Goal: Information Seeking & Learning: Find specific page/section

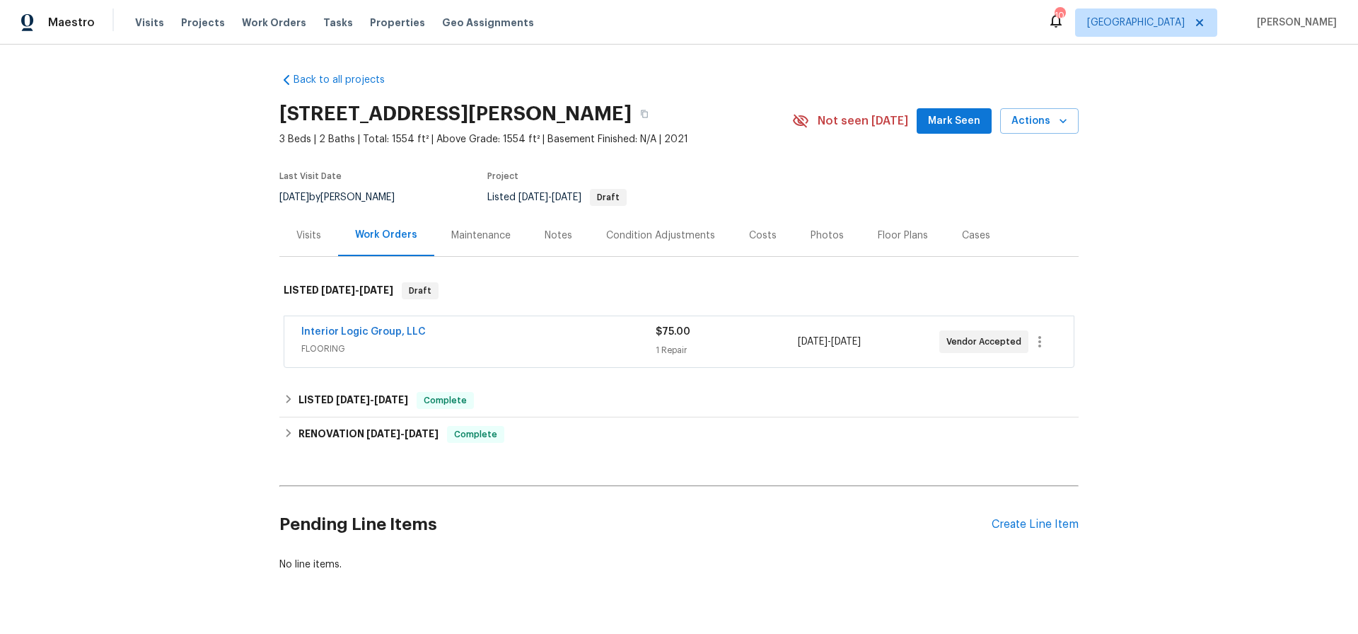
scroll to position [34, 0]
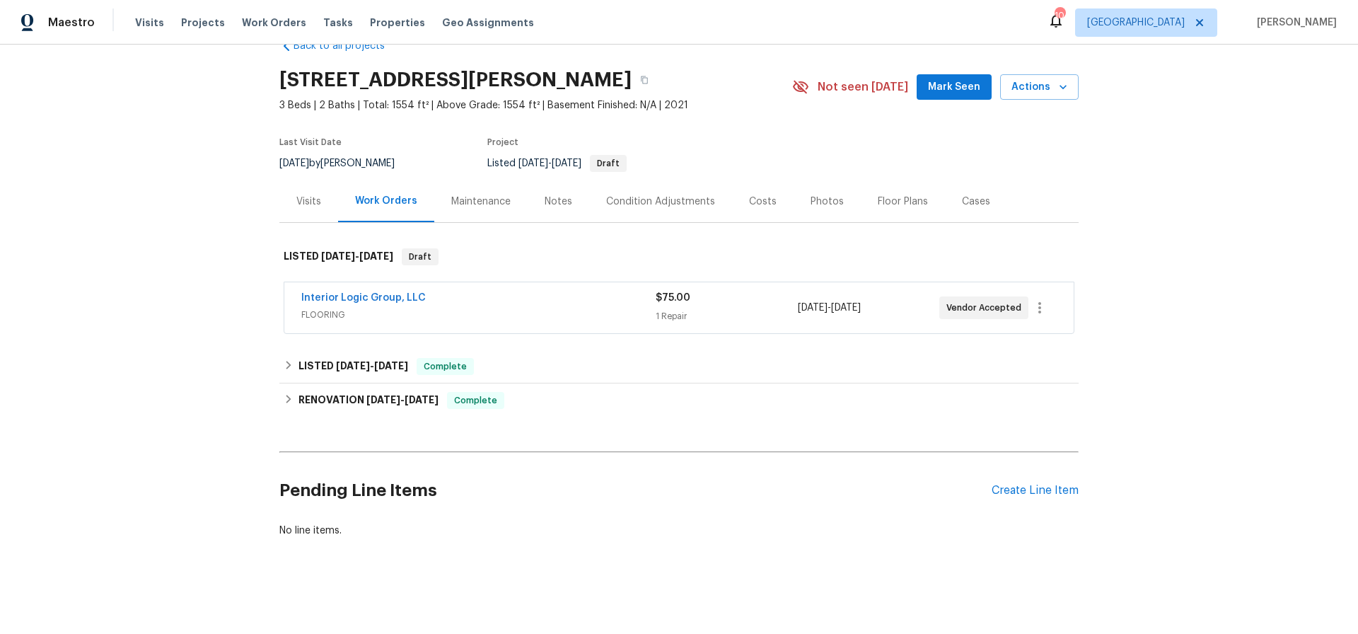
click at [822, 200] on div "Photos" at bounding box center [827, 202] width 33 height 14
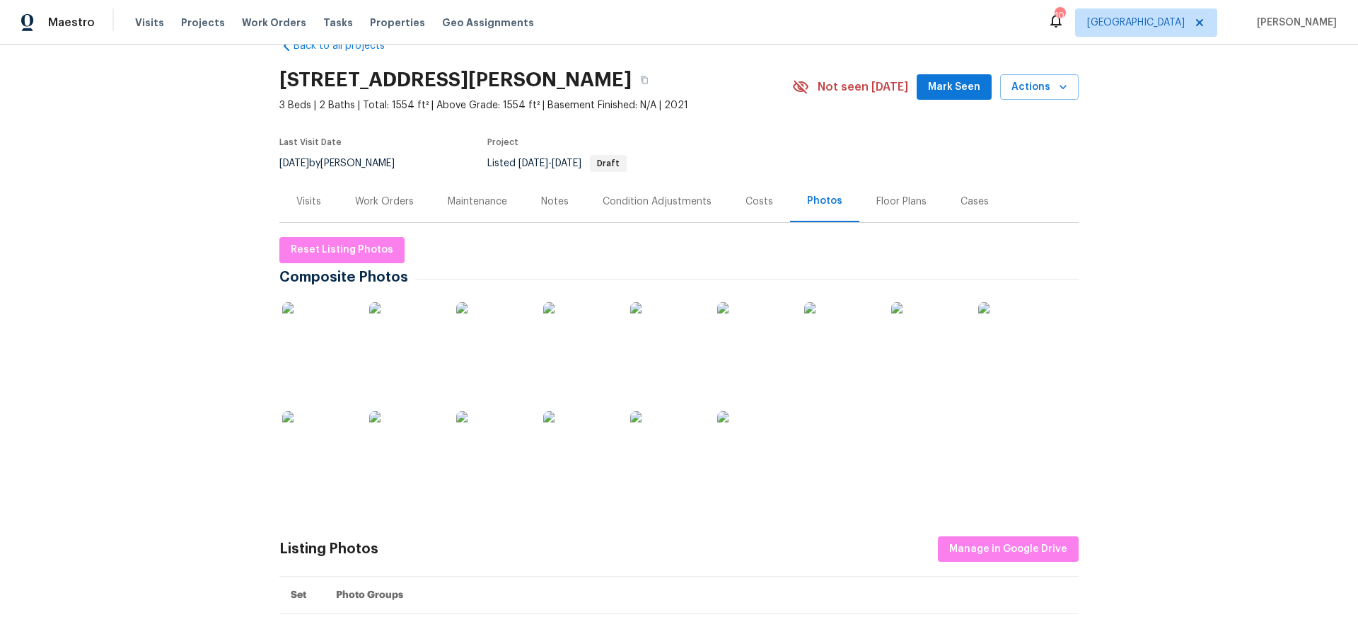
scroll to position [35, 0]
click at [329, 333] on img at bounding box center [317, 336] width 71 height 71
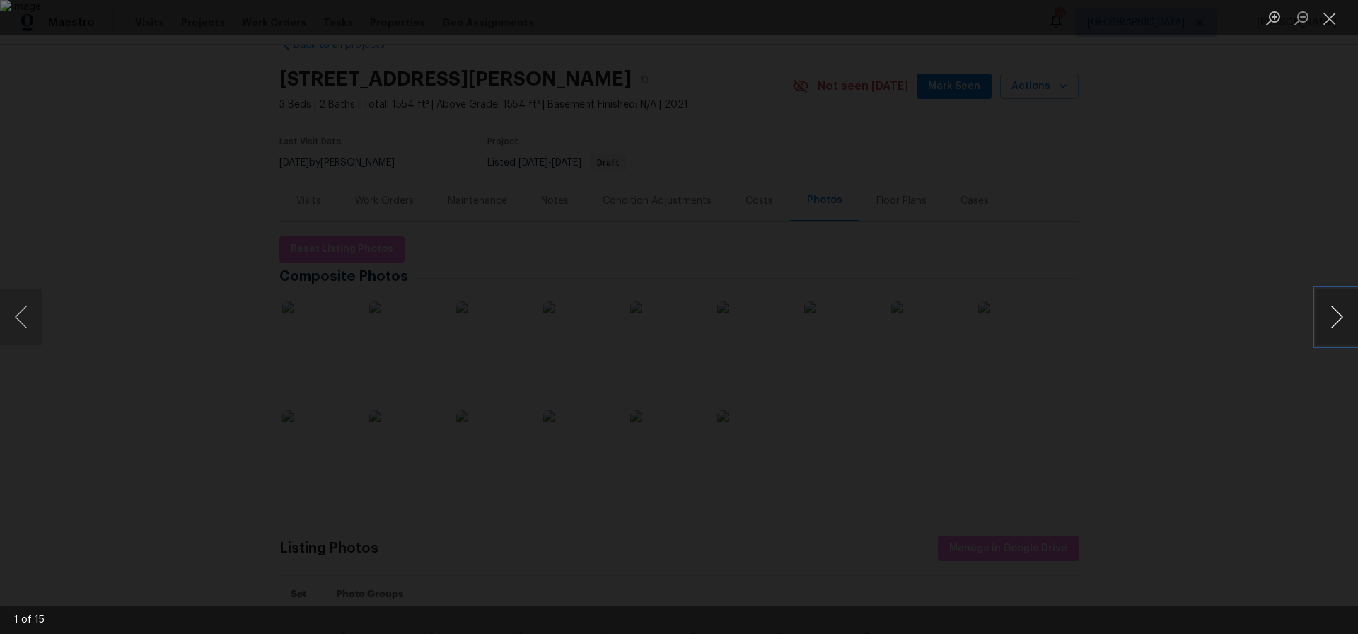
click at [1335, 315] on button "Next image" at bounding box center [1337, 317] width 42 height 57
click at [1336, 315] on button "Next image" at bounding box center [1337, 317] width 42 height 57
click at [1335, 315] on button "Next image" at bounding box center [1337, 317] width 42 height 57
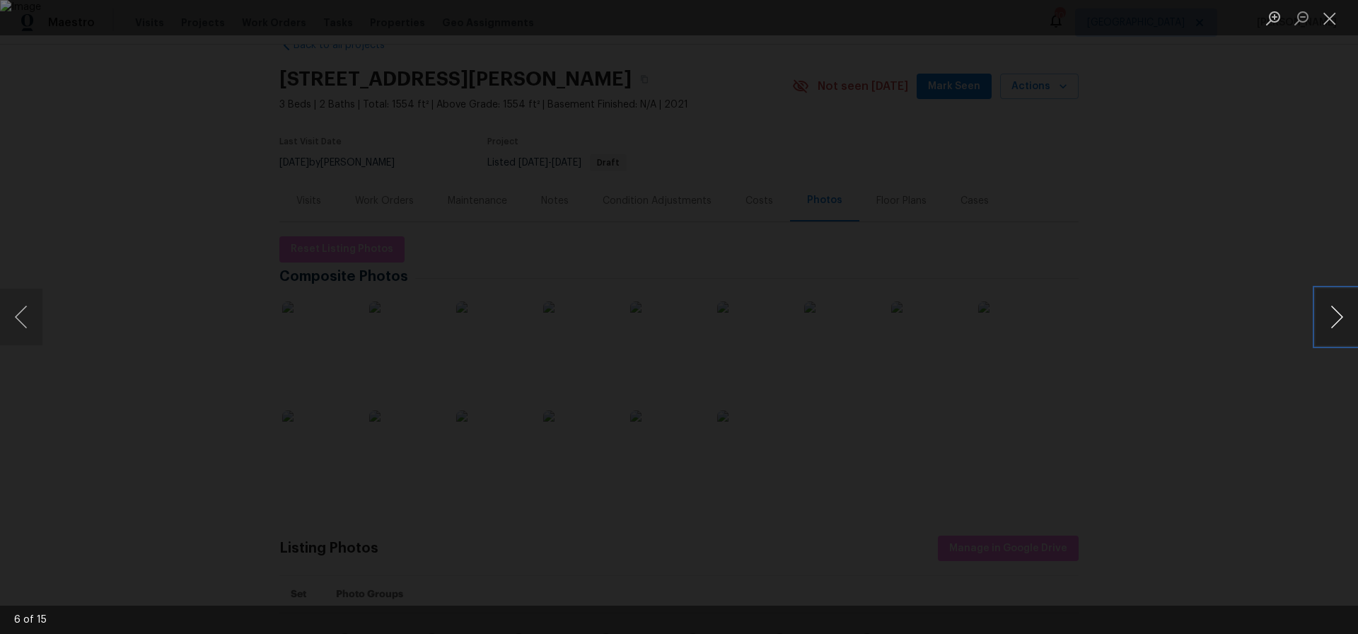
click at [1335, 315] on button "Next image" at bounding box center [1337, 317] width 42 height 57
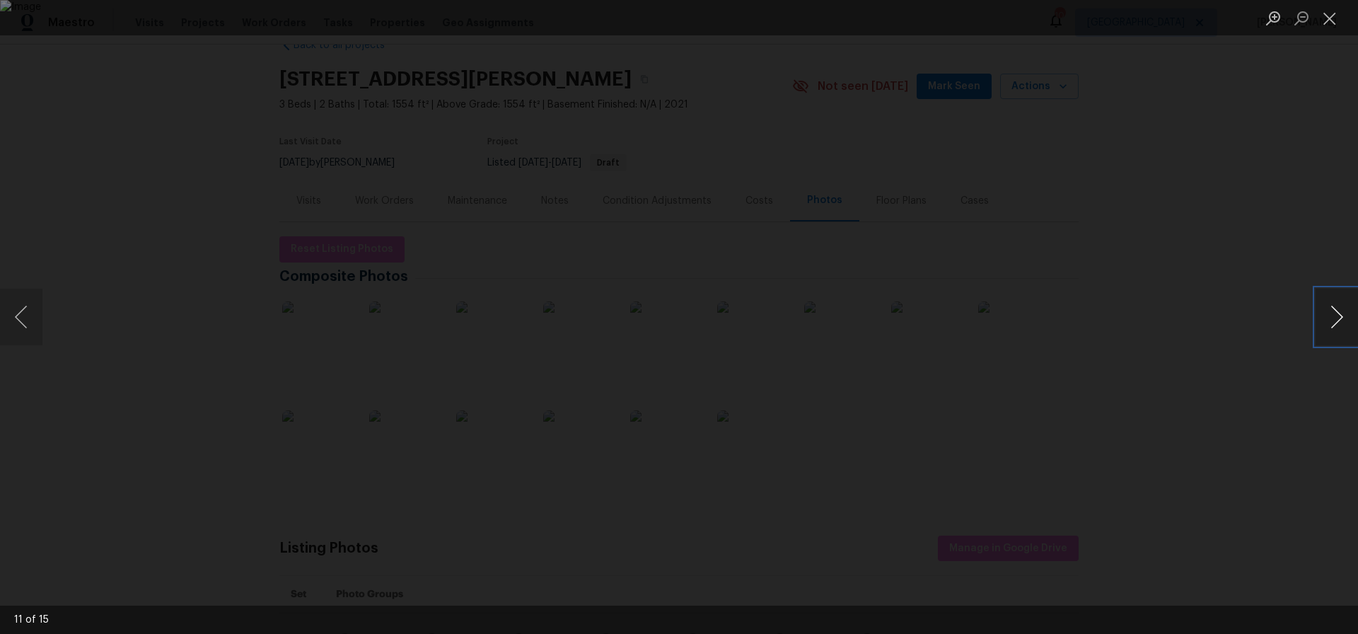
click at [1336, 315] on button "Next image" at bounding box center [1337, 317] width 42 height 57
click at [1335, 315] on button "Next image" at bounding box center [1337, 317] width 42 height 57
click at [1336, 315] on button "Next image" at bounding box center [1337, 317] width 42 height 57
click at [1335, 315] on button "Next image" at bounding box center [1337, 317] width 42 height 57
click at [1336, 315] on button "Next image" at bounding box center [1337, 317] width 42 height 57
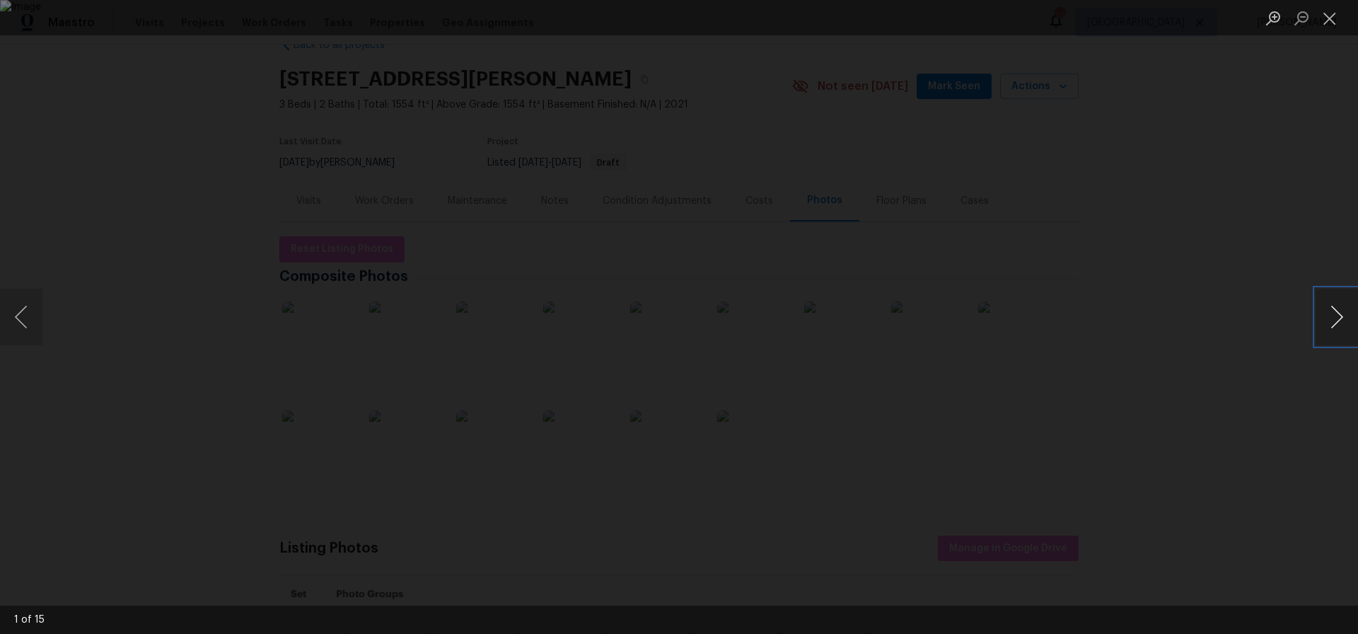
click at [1331, 318] on button "Next image" at bounding box center [1337, 317] width 42 height 57
click at [1332, 19] on button "Close lightbox" at bounding box center [1330, 18] width 28 height 25
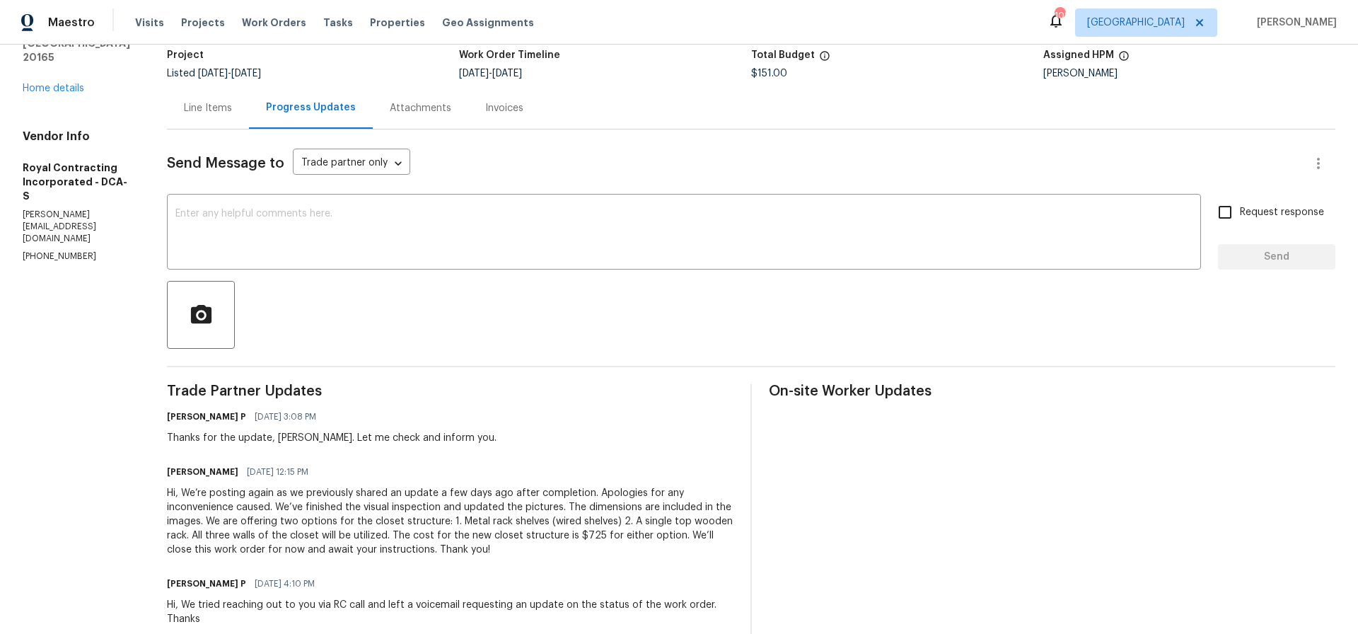
scroll to position [87, 0]
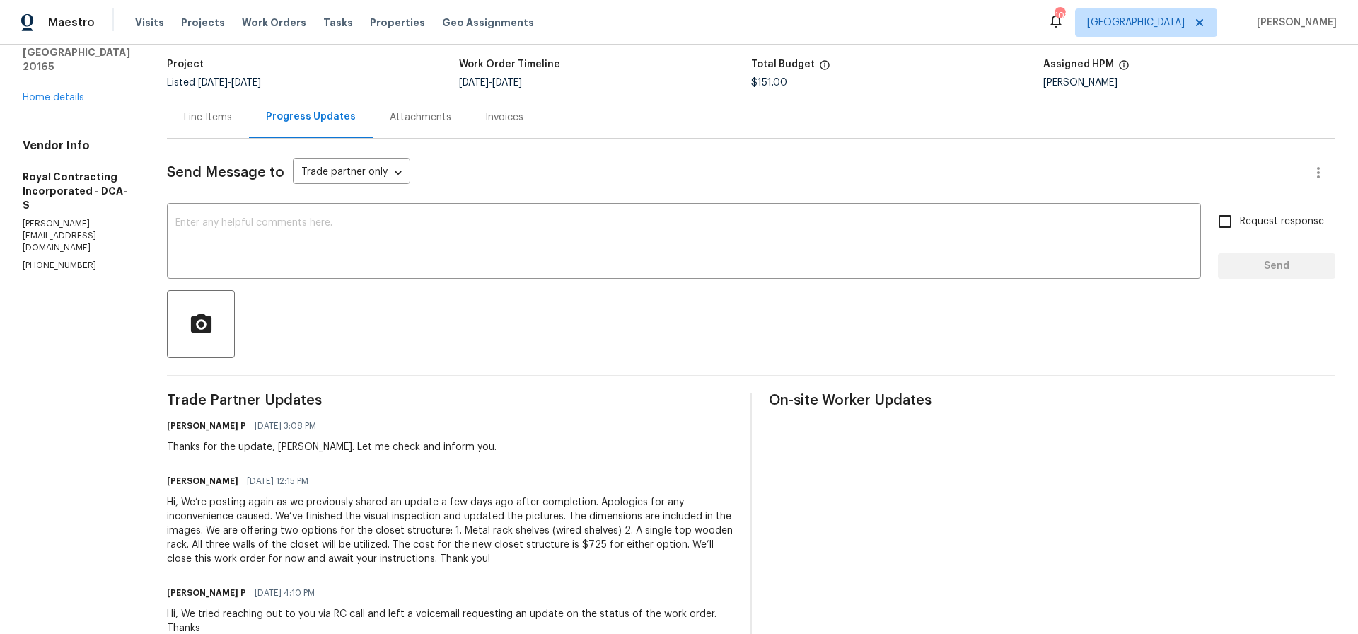
click at [221, 117] on div "Line Items" at bounding box center [208, 117] width 48 height 14
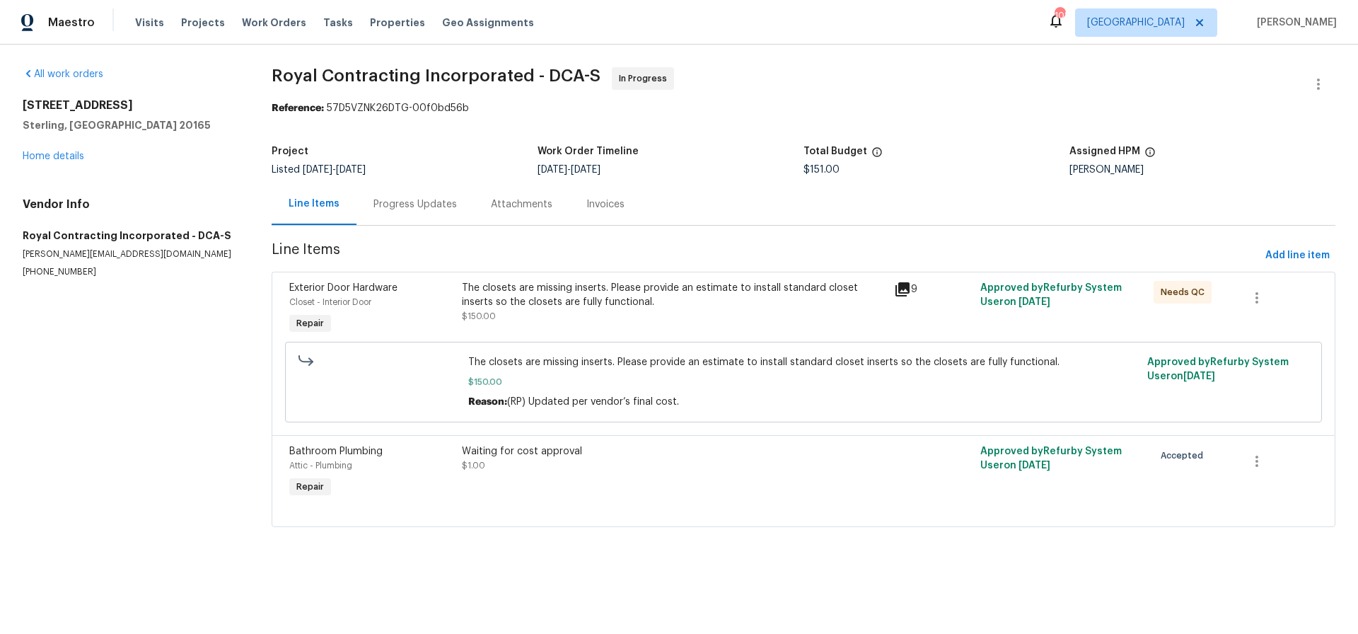
click at [601, 291] on div "The closets are missing inserts. Please provide an estimate to install standard…" at bounding box center [674, 295] width 424 height 28
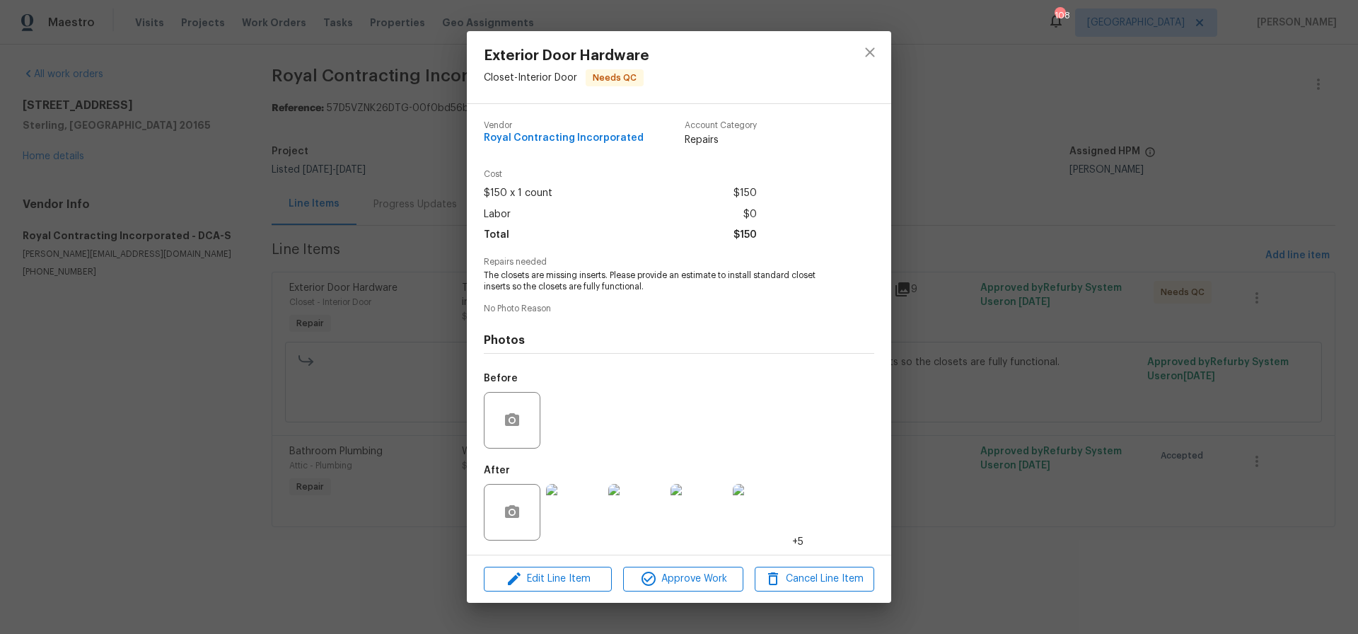
click at [582, 516] on img at bounding box center [574, 512] width 57 height 57
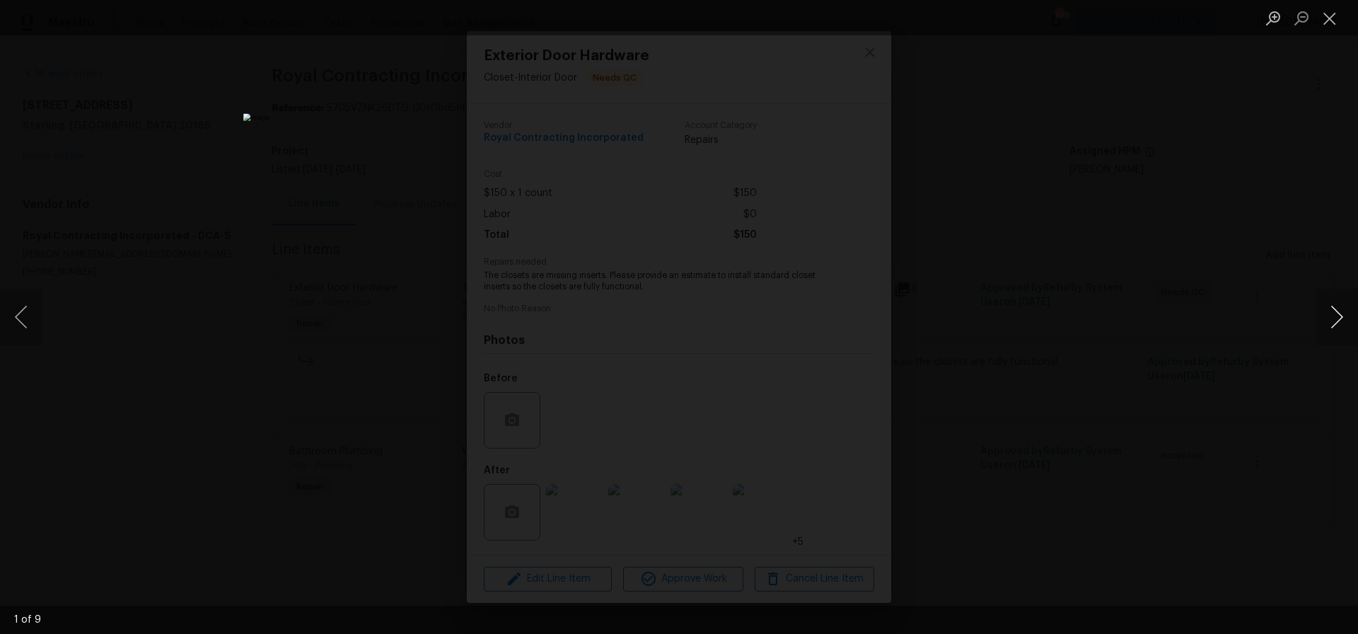
click at [1339, 318] on button "Next image" at bounding box center [1337, 317] width 42 height 57
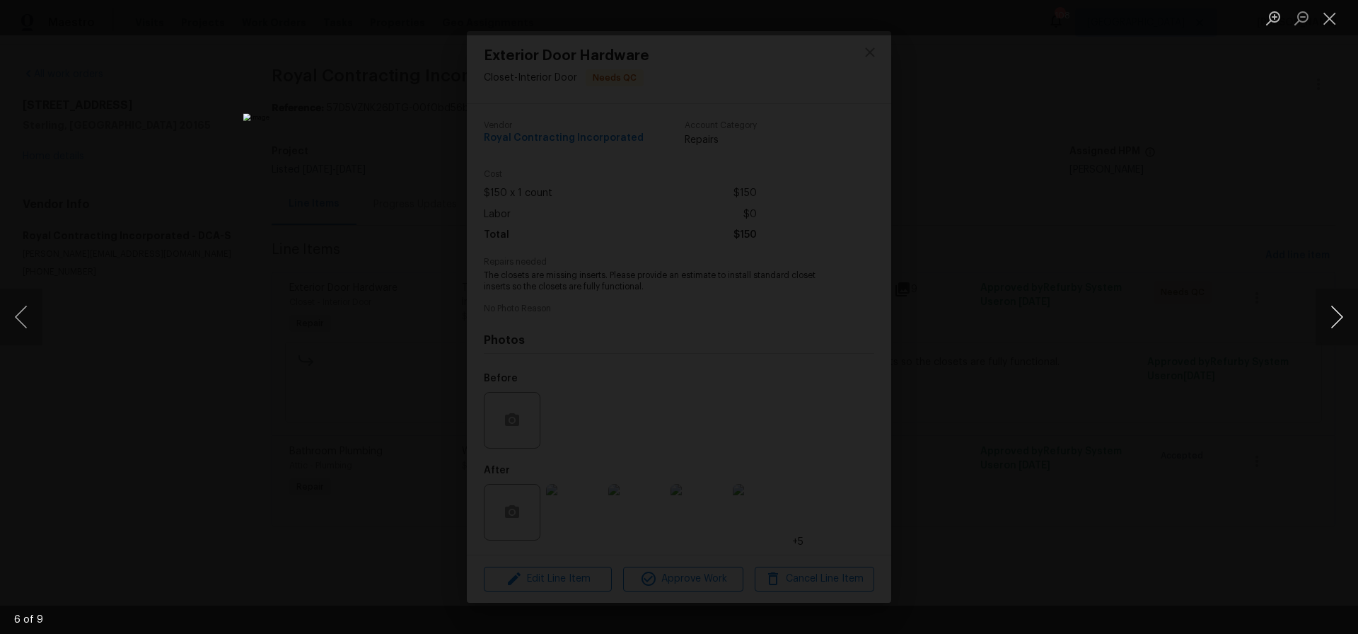
click at [1339, 318] on button "Next image" at bounding box center [1337, 317] width 42 height 57
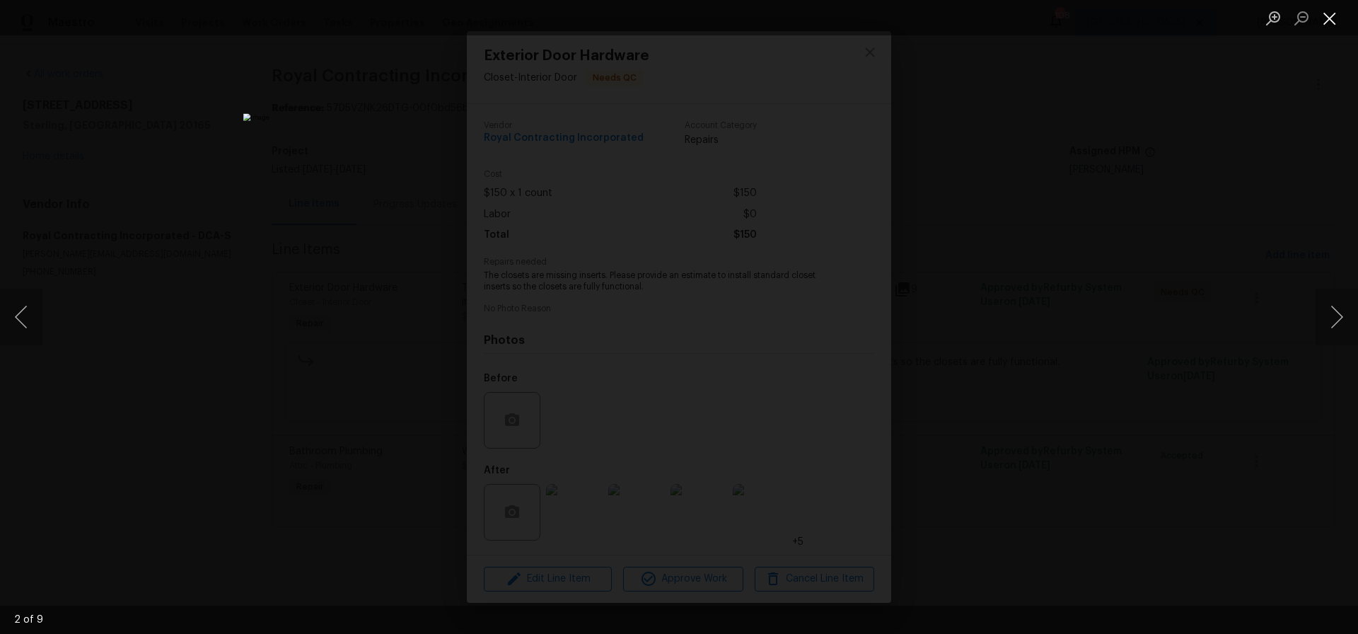
click at [1334, 24] on button "Close lightbox" at bounding box center [1330, 18] width 28 height 25
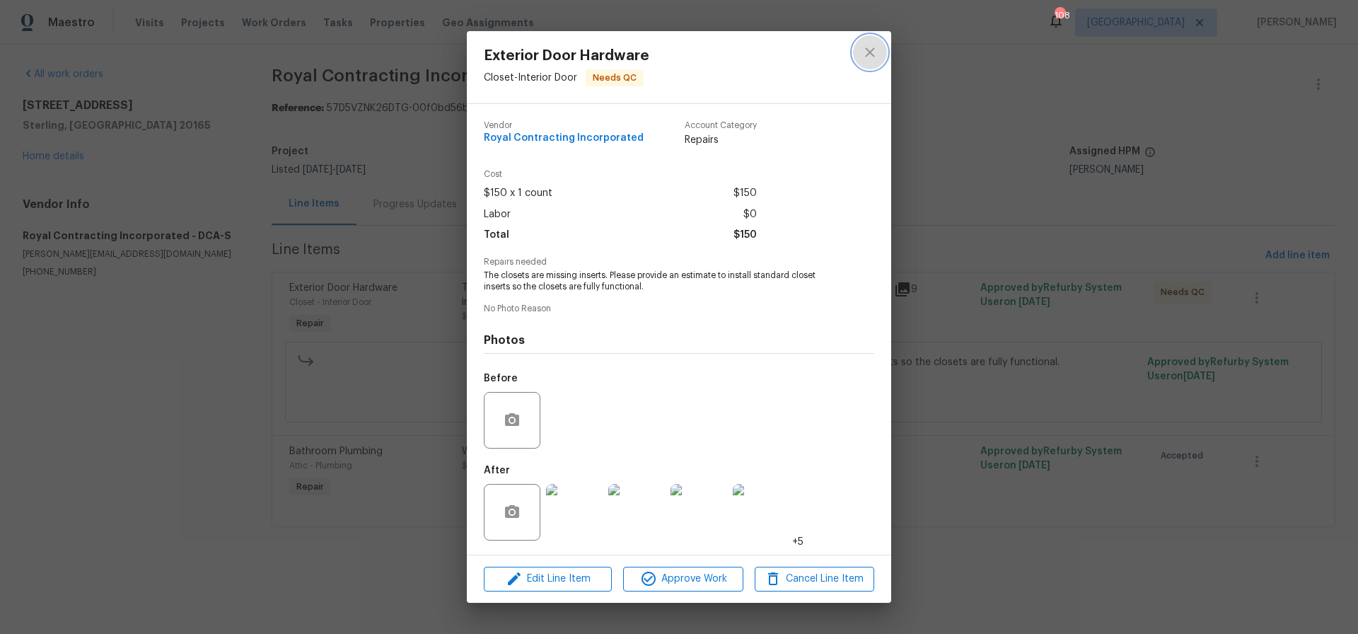
click at [878, 56] on icon "close" at bounding box center [870, 52] width 17 height 17
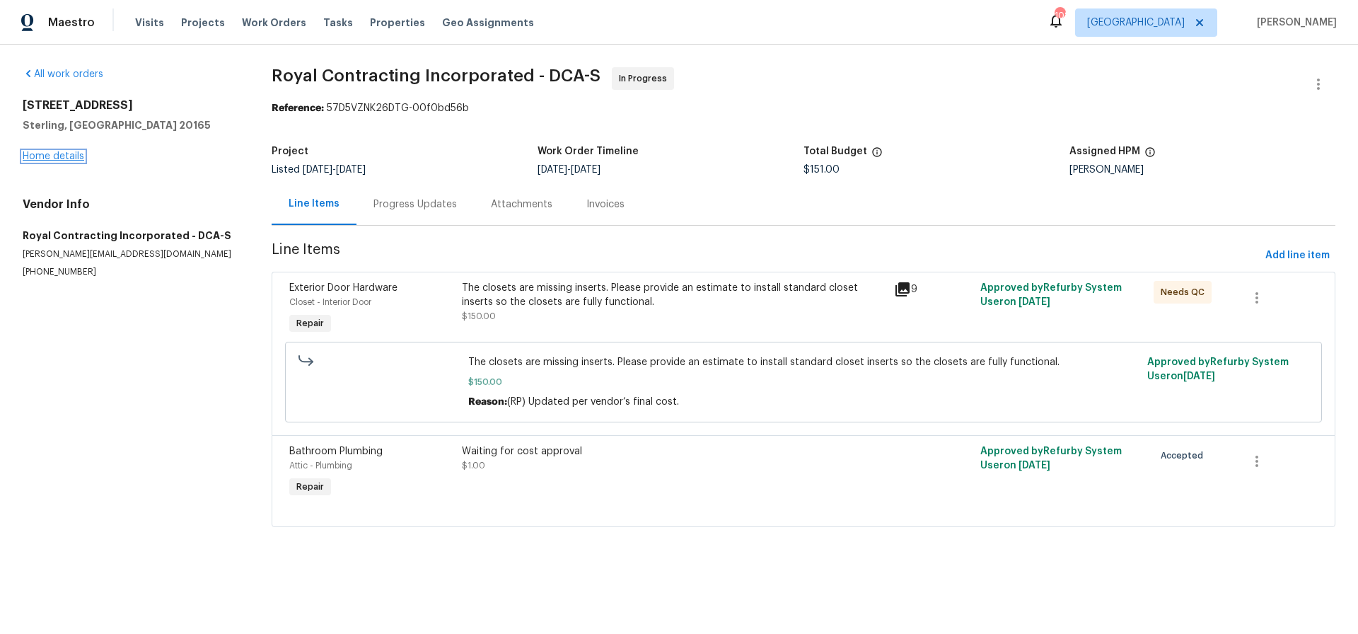
click at [52, 154] on link "Home details" at bounding box center [54, 156] width 62 height 10
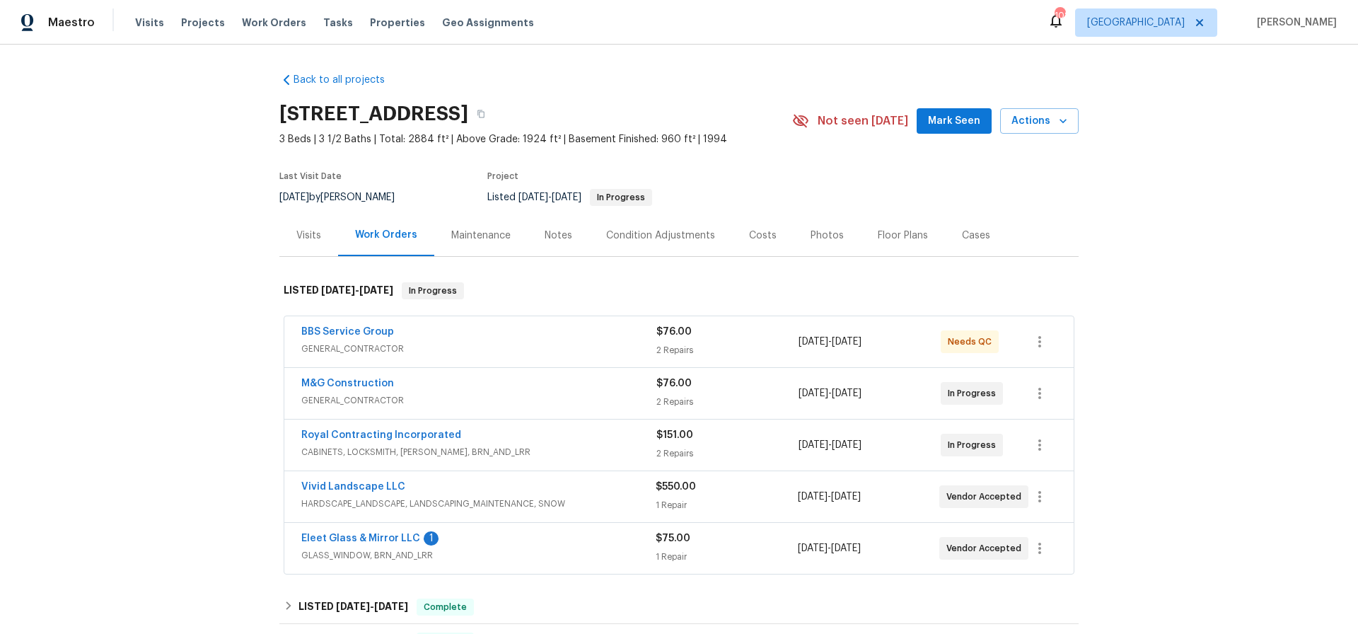
click at [816, 236] on div "Photos" at bounding box center [827, 236] width 33 height 14
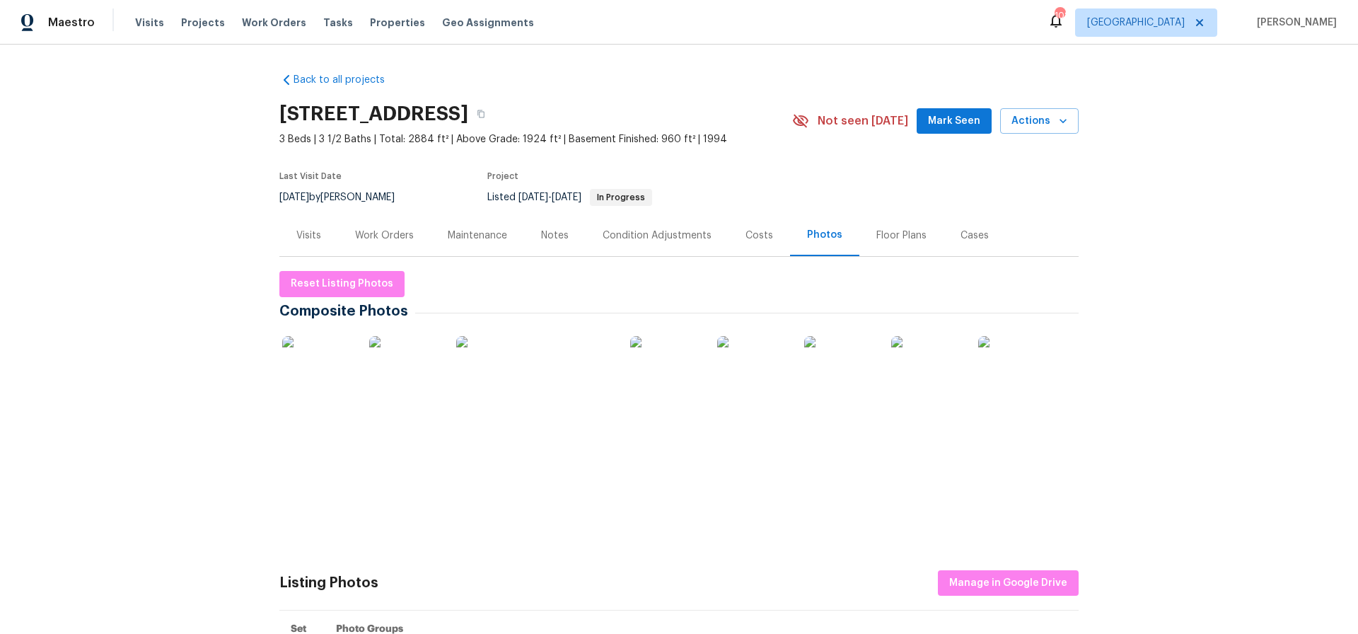
click at [333, 363] on img at bounding box center [317, 371] width 71 height 71
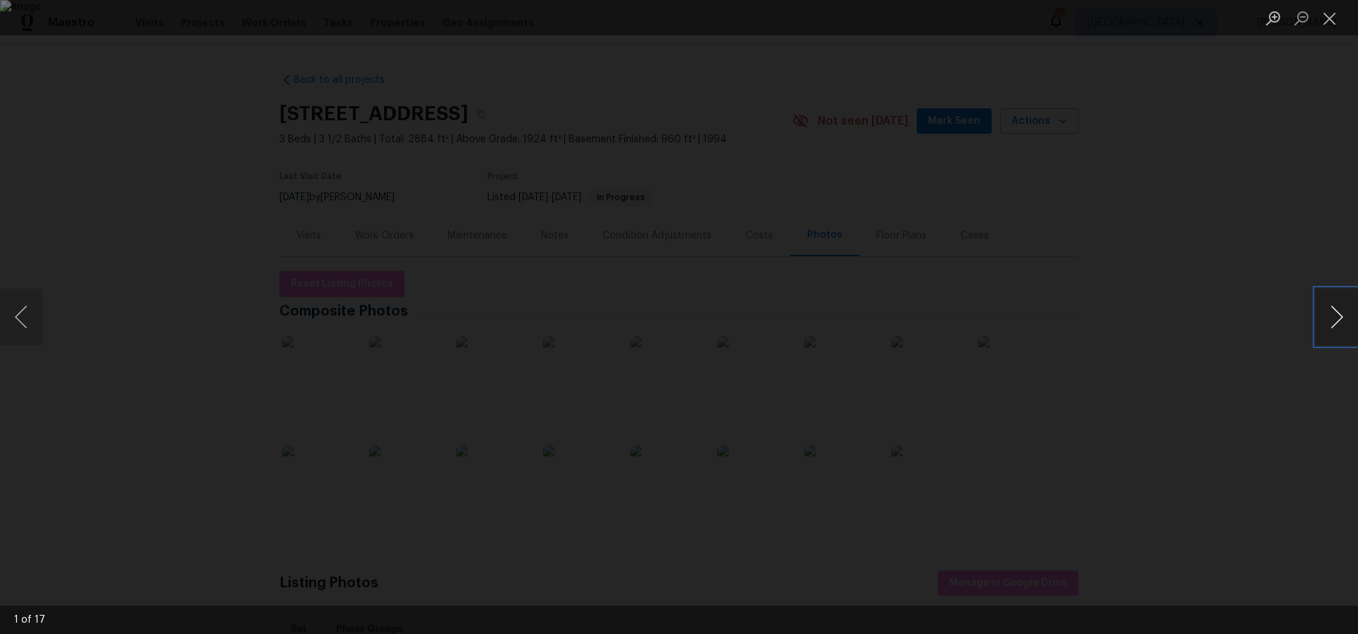
click at [1340, 318] on button "Next image" at bounding box center [1337, 317] width 42 height 57
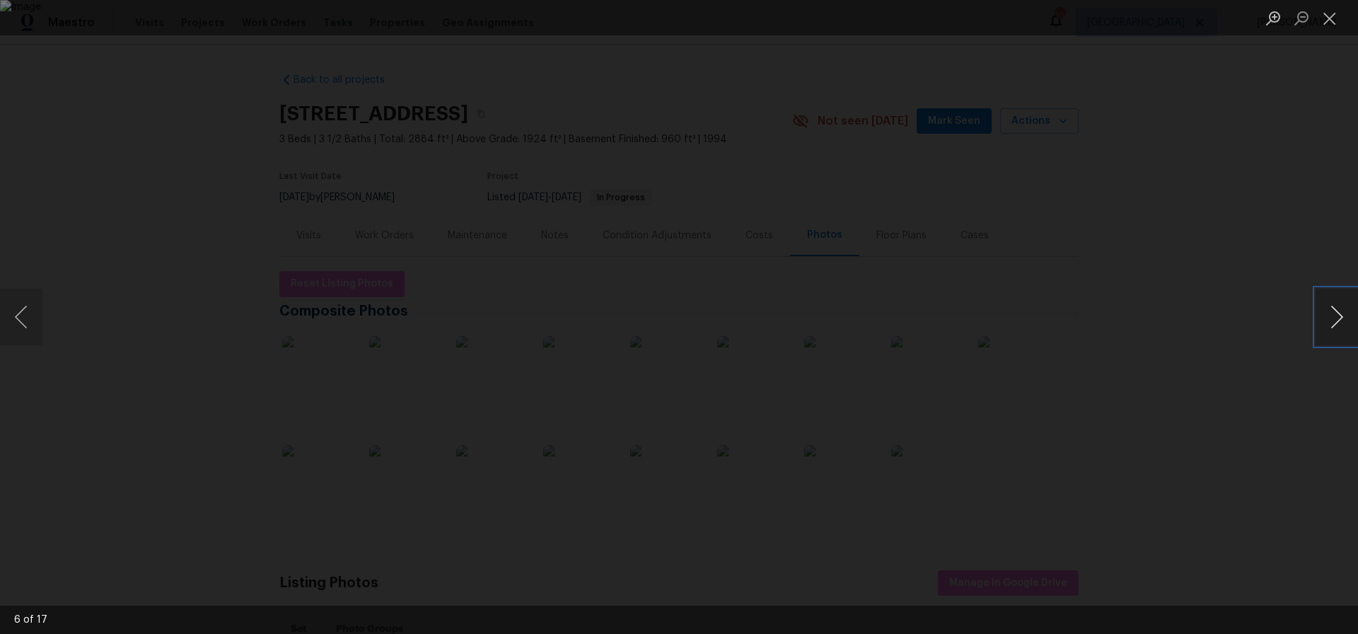
click at [1340, 318] on button "Next image" at bounding box center [1337, 317] width 42 height 57
click at [1339, 317] on button "Next image" at bounding box center [1337, 317] width 42 height 57
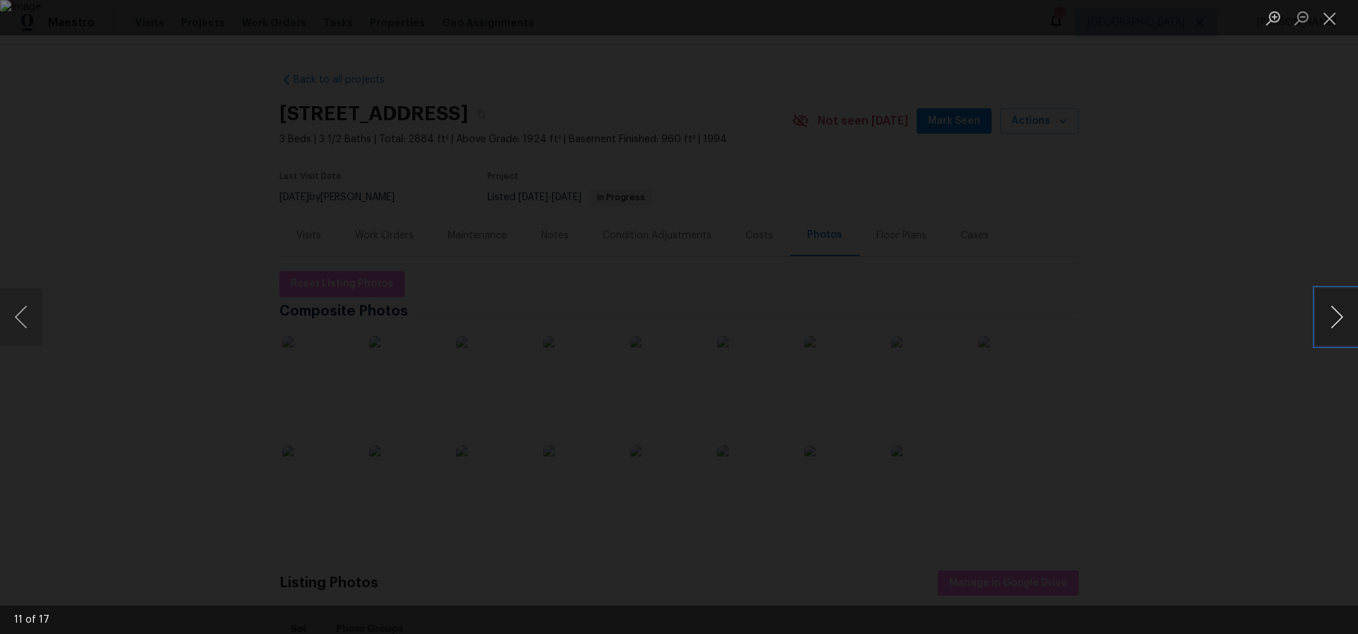
click at [1339, 317] on button "Next image" at bounding box center [1337, 317] width 42 height 57
click at [1339, 318] on button "Next image" at bounding box center [1337, 317] width 42 height 57
click at [1334, 22] on button "Close lightbox" at bounding box center [1330, 18] width 28 height 25
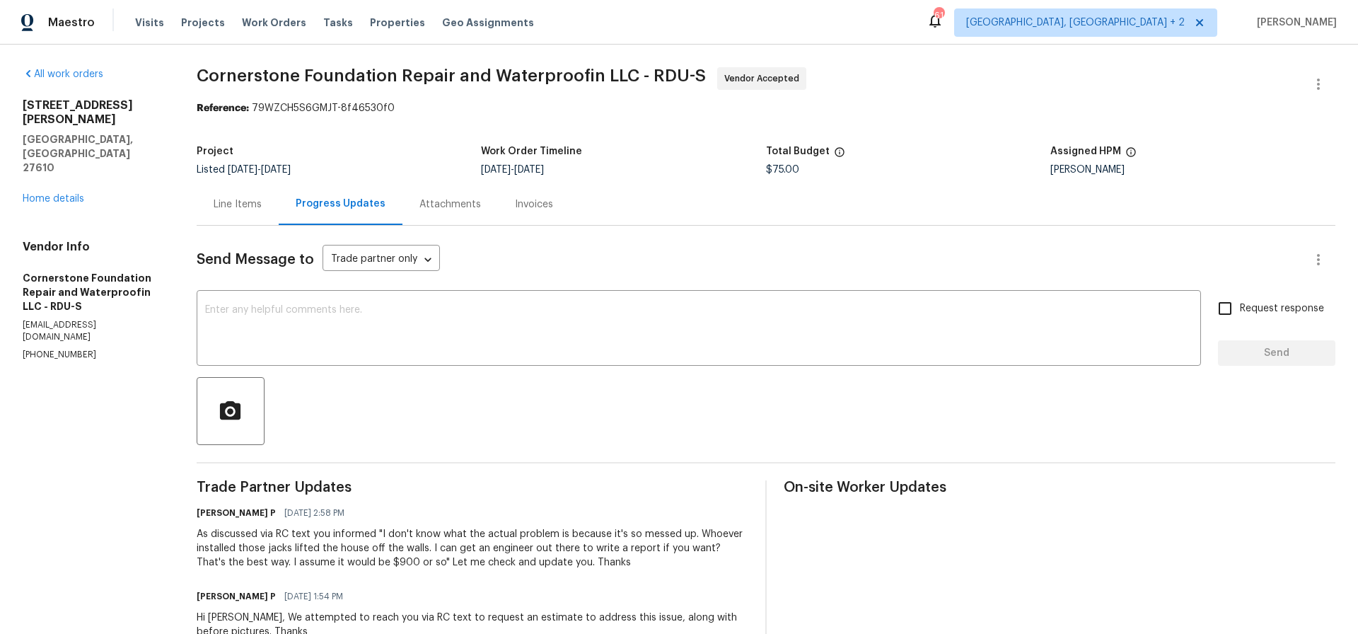
click at [245, 204] on div "Line Items" at bounding box center [238, 204] width 48 height 14
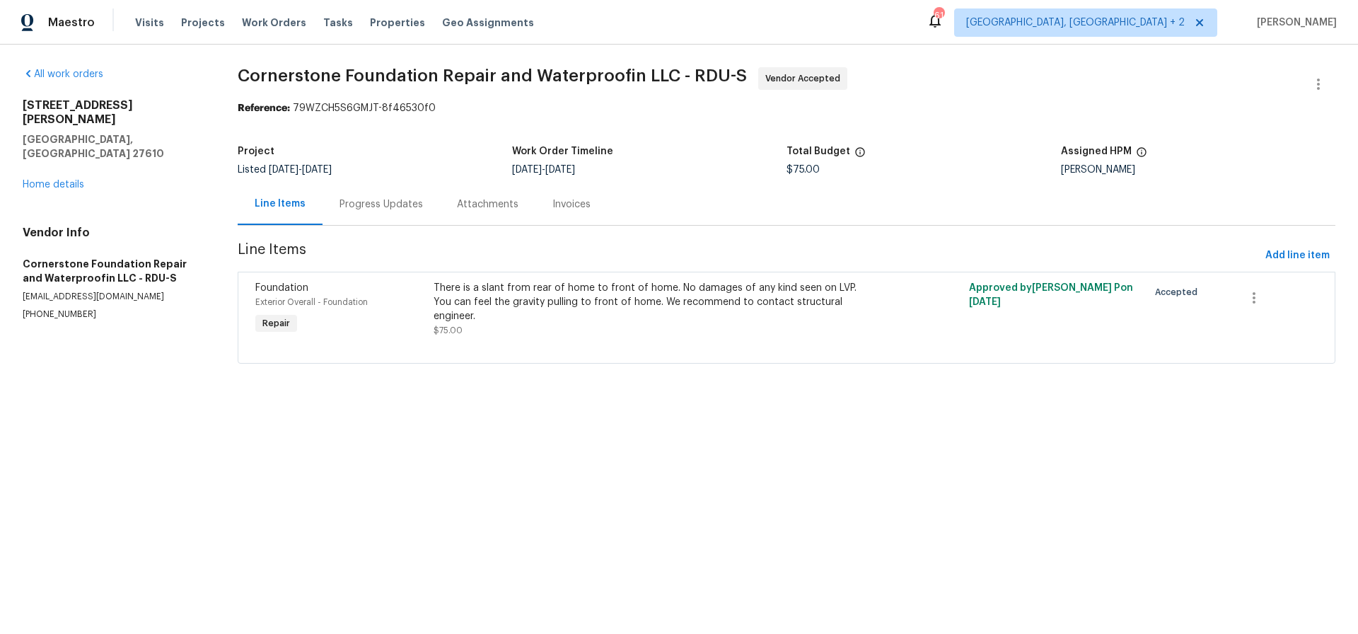
click at [401, 208] on div "Progress Updates" at bounding box center [381, 204] width 83 height 14
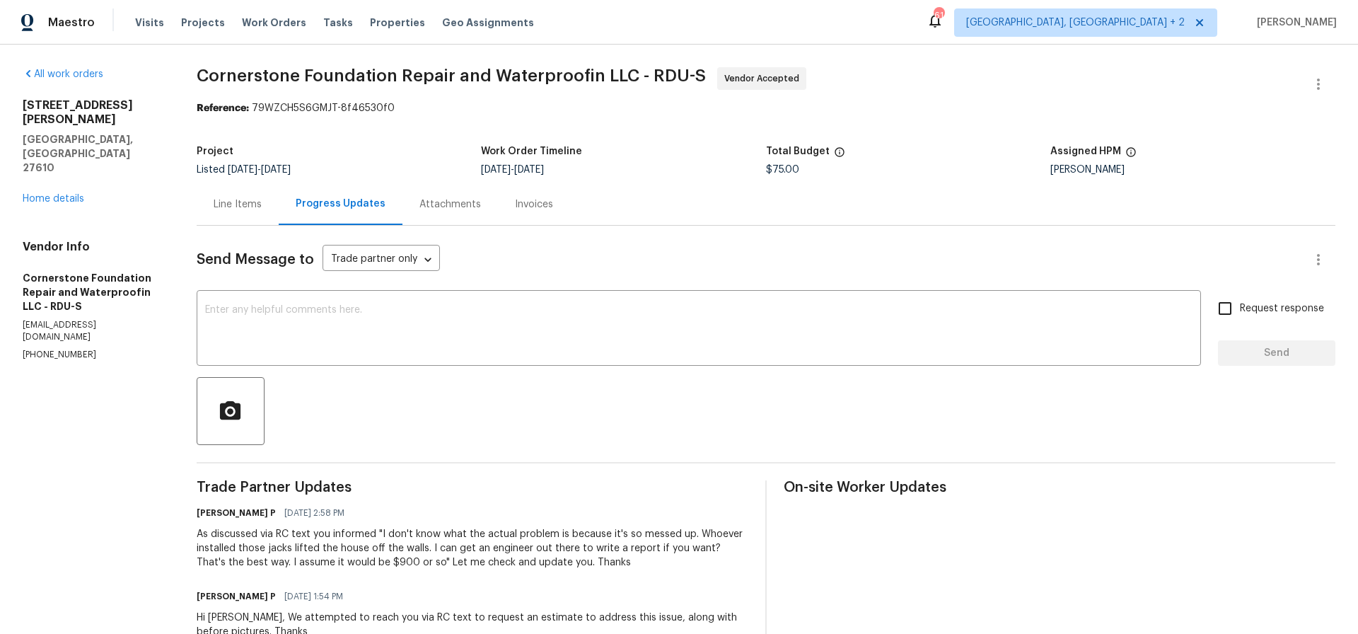
click at [240, 203] on div "Line Items" at bounding box center [238, 204] width 48 height 14
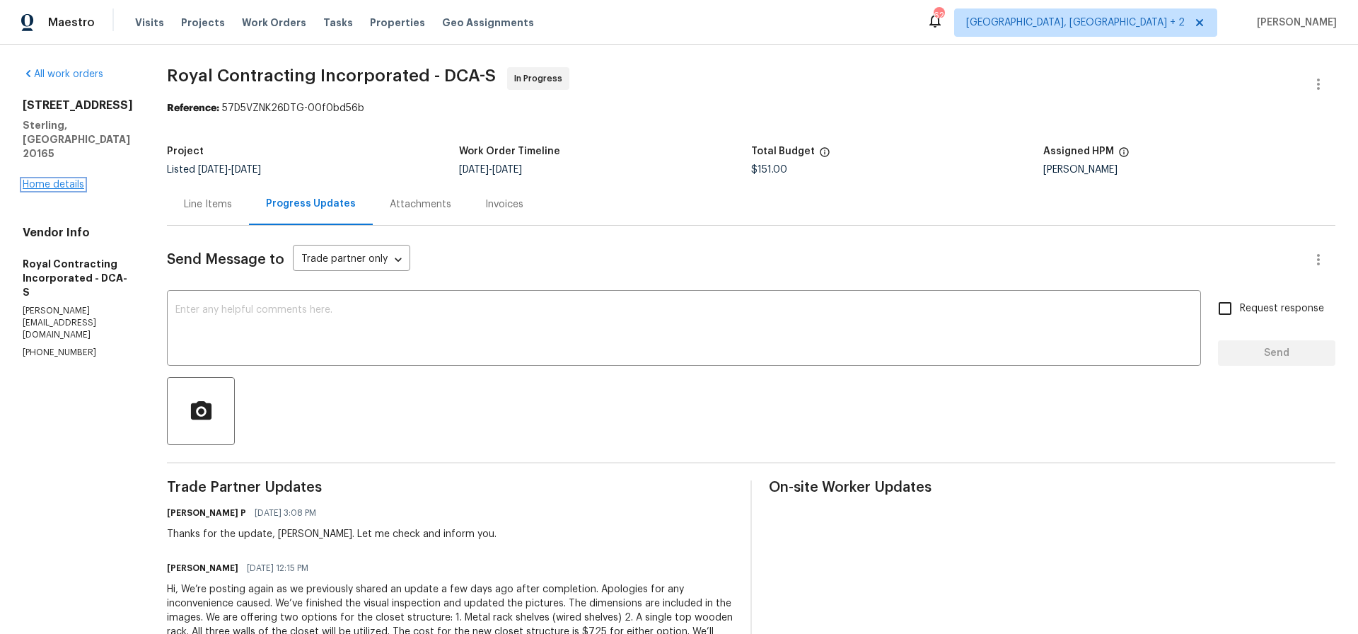
click at [52, 180] on link "Home details" at bounding box center [54, 185] width 62 height 10
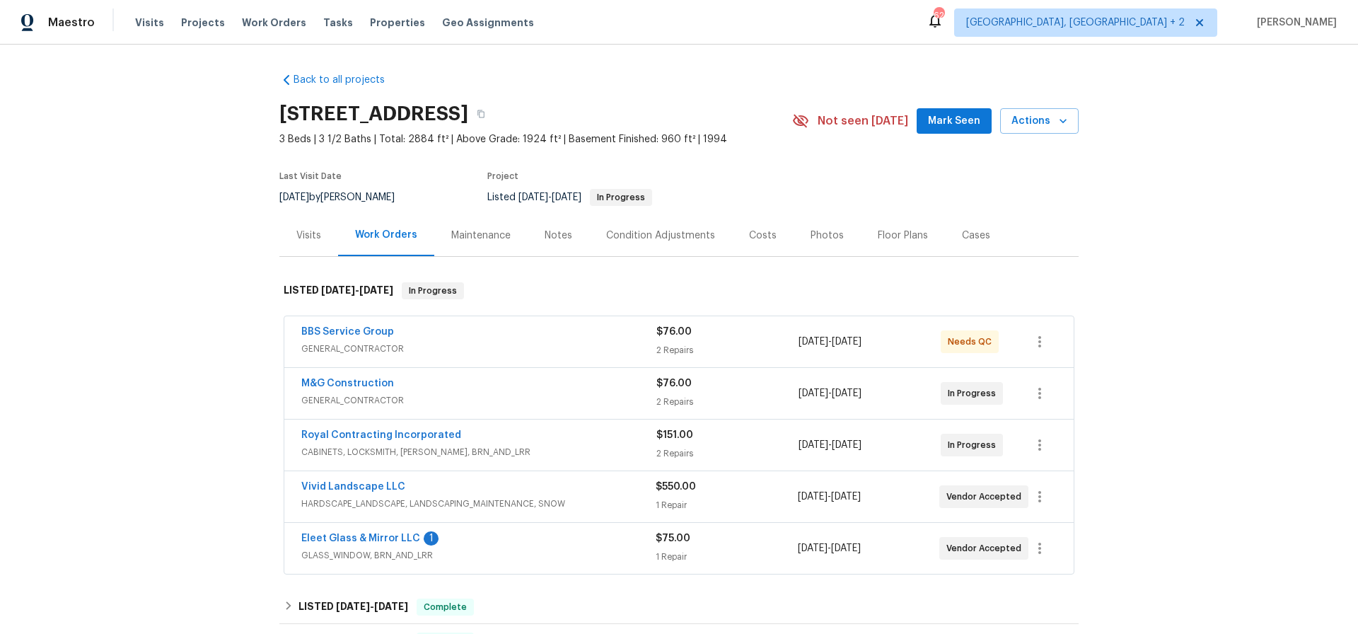
click at [820, 235] on div "Photos" at bounding box center [827, 236] width 33 height 14
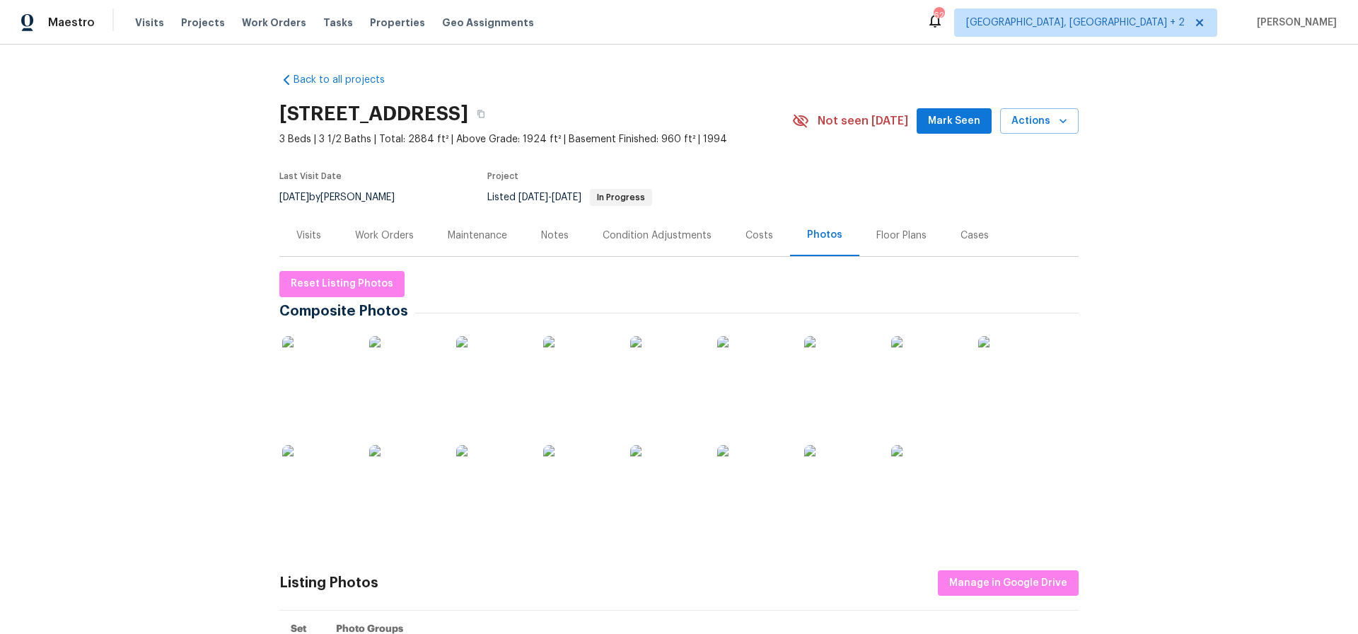
click at [323, 374] on img at bounding box center [317, 371] width 71 height 71
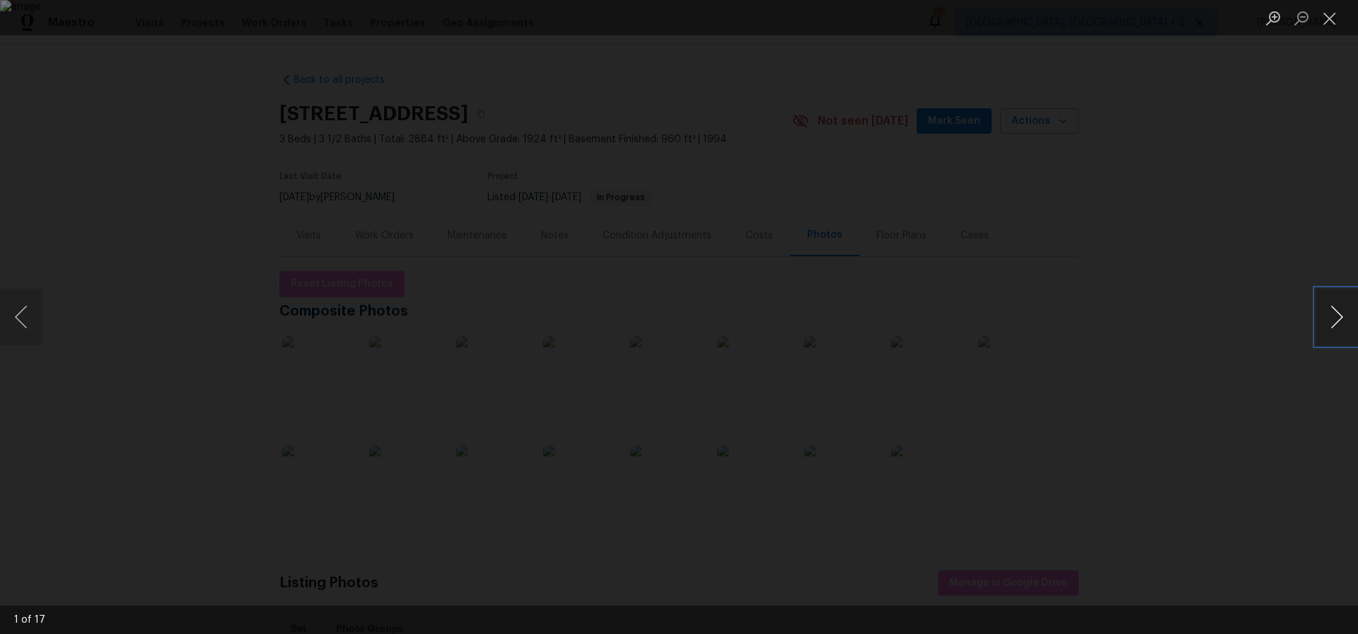
click at [1337, 320] on button "Next image" at bounding box center [1337, 317] width 42 height 57
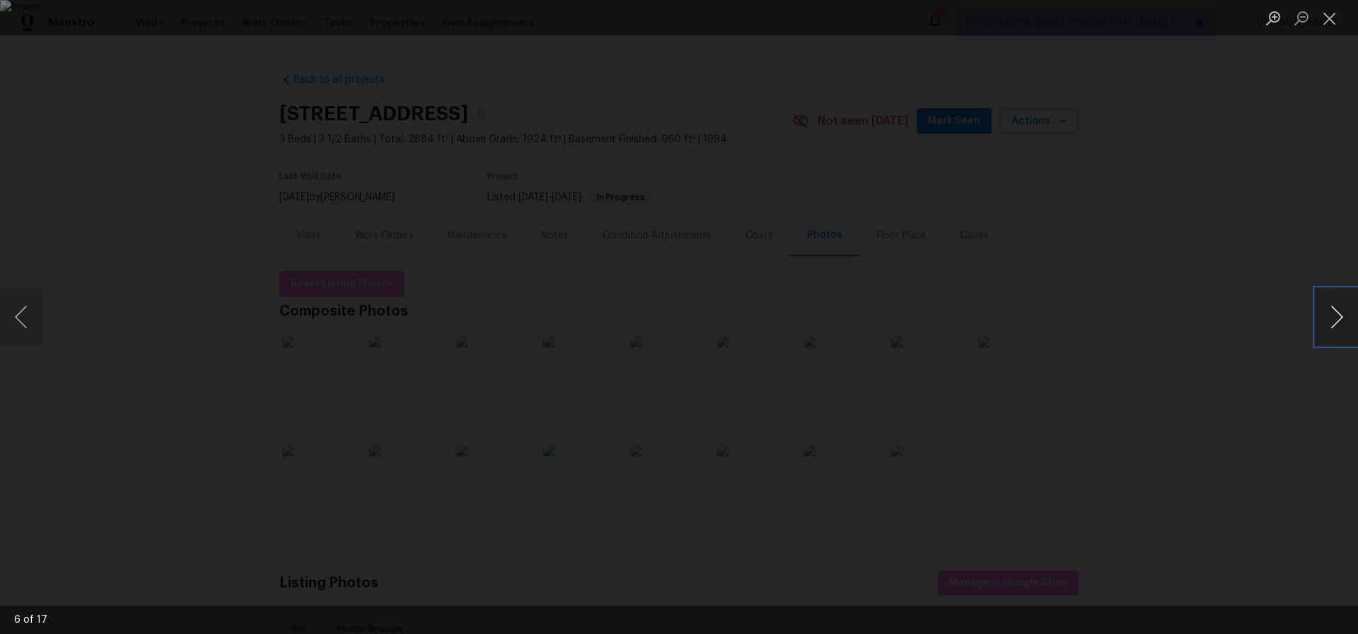
click at [1337, 320] on button "Next image" at bounding box center [1337, 317] width 42 height 57
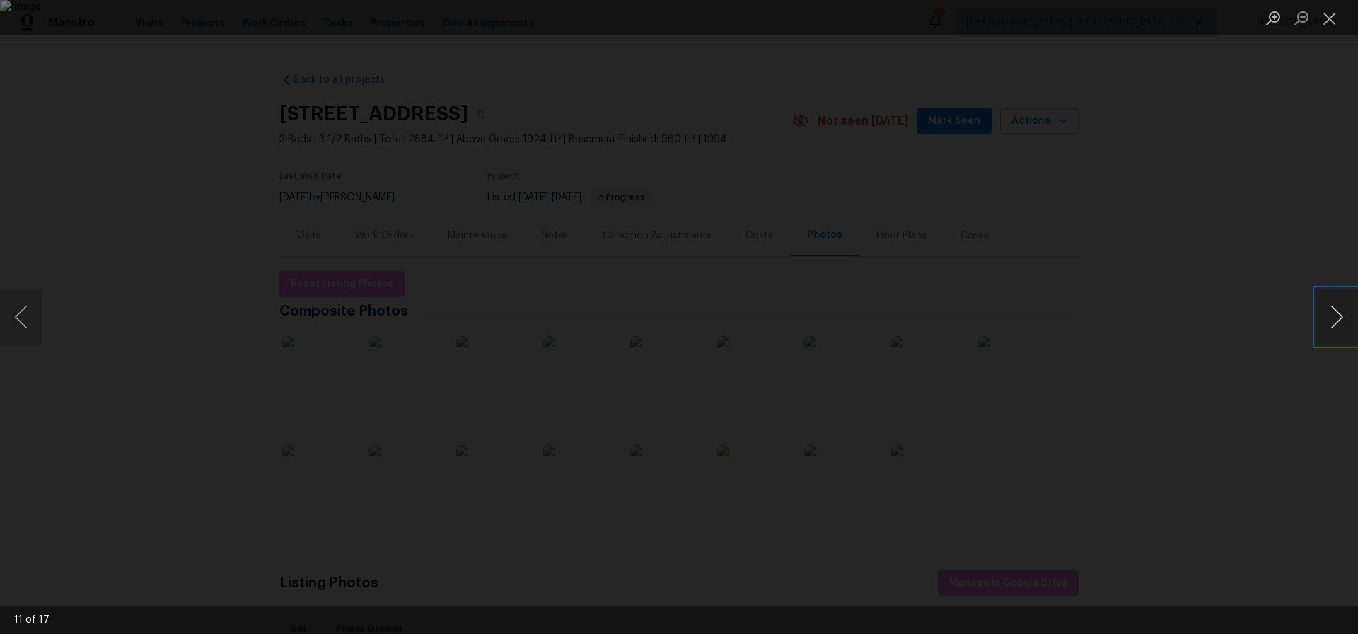
click at [1337, 320] on button "Next image" at bounding box center [1337, 317] width 42 height 57
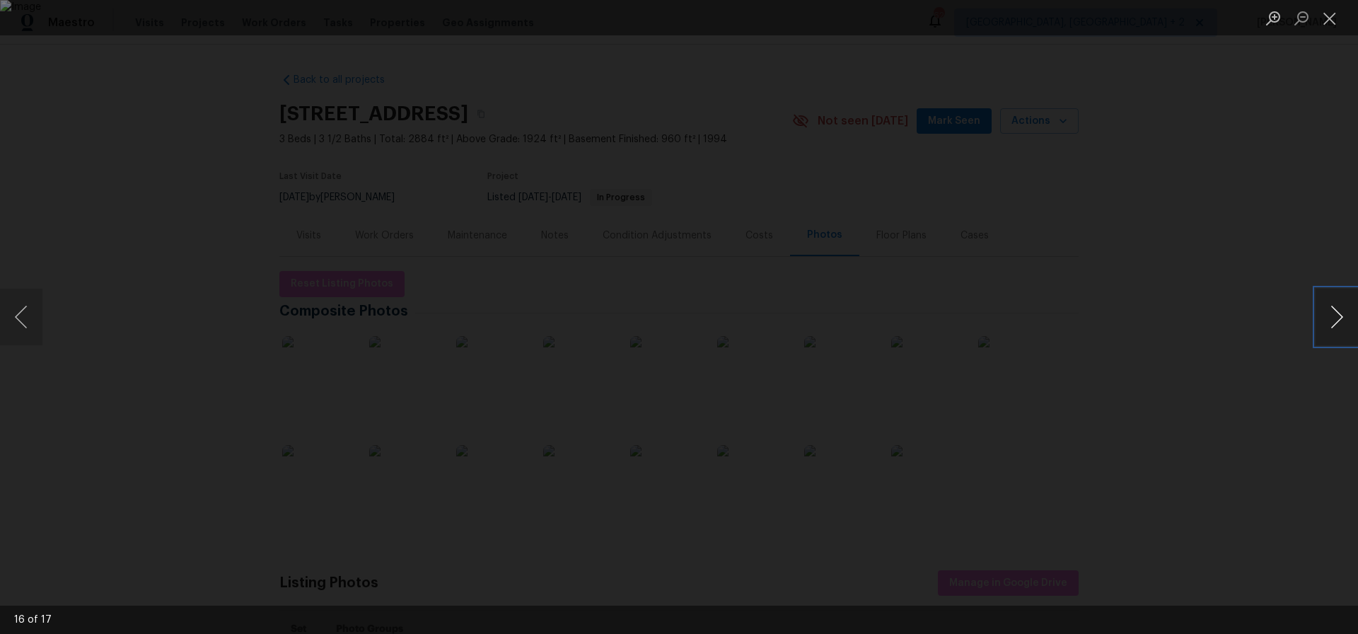
click at [1337, 320] on button "Next image" at bounding box center [1337, 317] width 42 height 57
click at [1336, 320] on button "Next image" at bounding box center [1337, 317] width 42 height 57
click at [1330, 23] on button "Close lightbox" at bounding box center [1330, 18] width 28 height 25
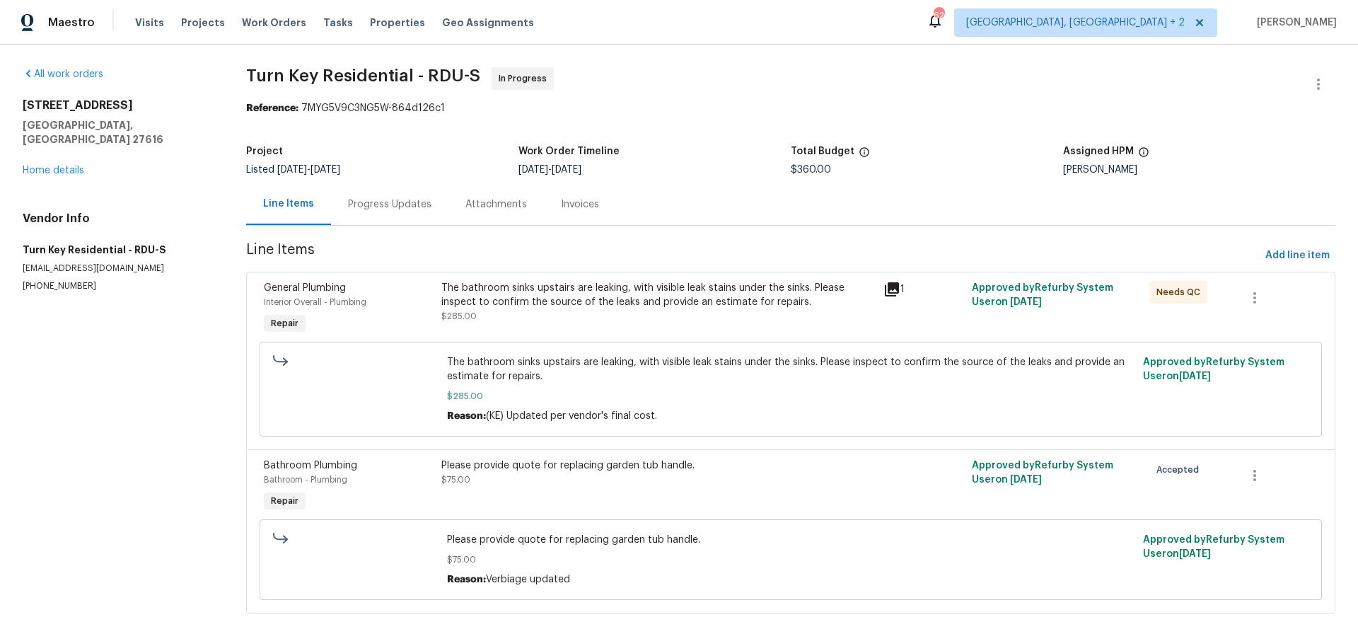
click at [586, 303] on div "The bathroom sinks upstairs are leaking, with visible leak stains under the sin…" at bounding box center [658, 295] width 434 height 28
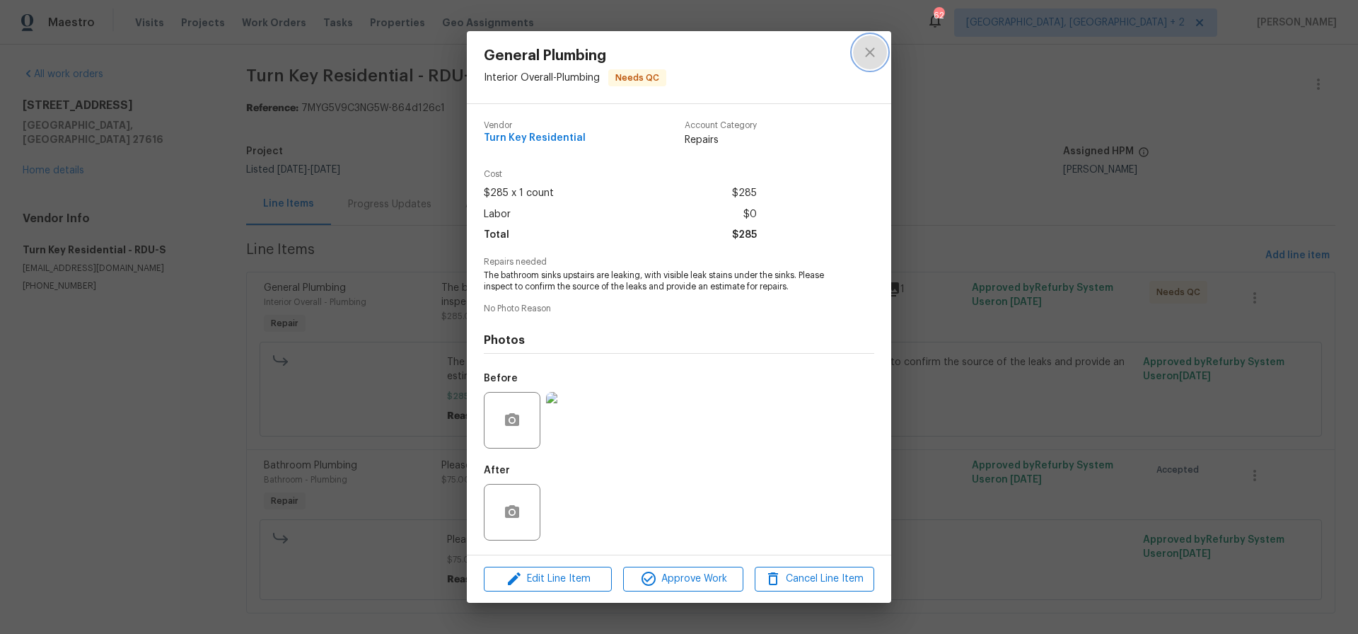
click at [872, 51] on icon "close" at bounding box center [869, 52] width 9 height 9
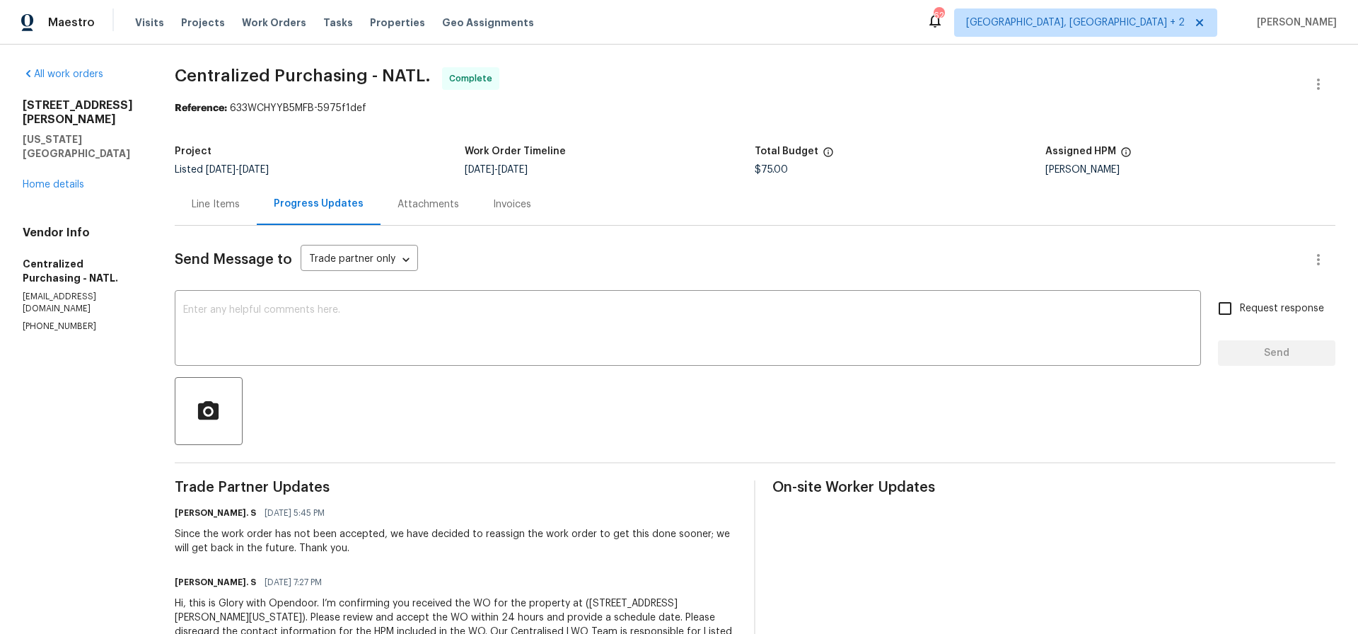
click at [239, 206] on div "Line Items" at bounding box center [216, 204] width 48 height 14
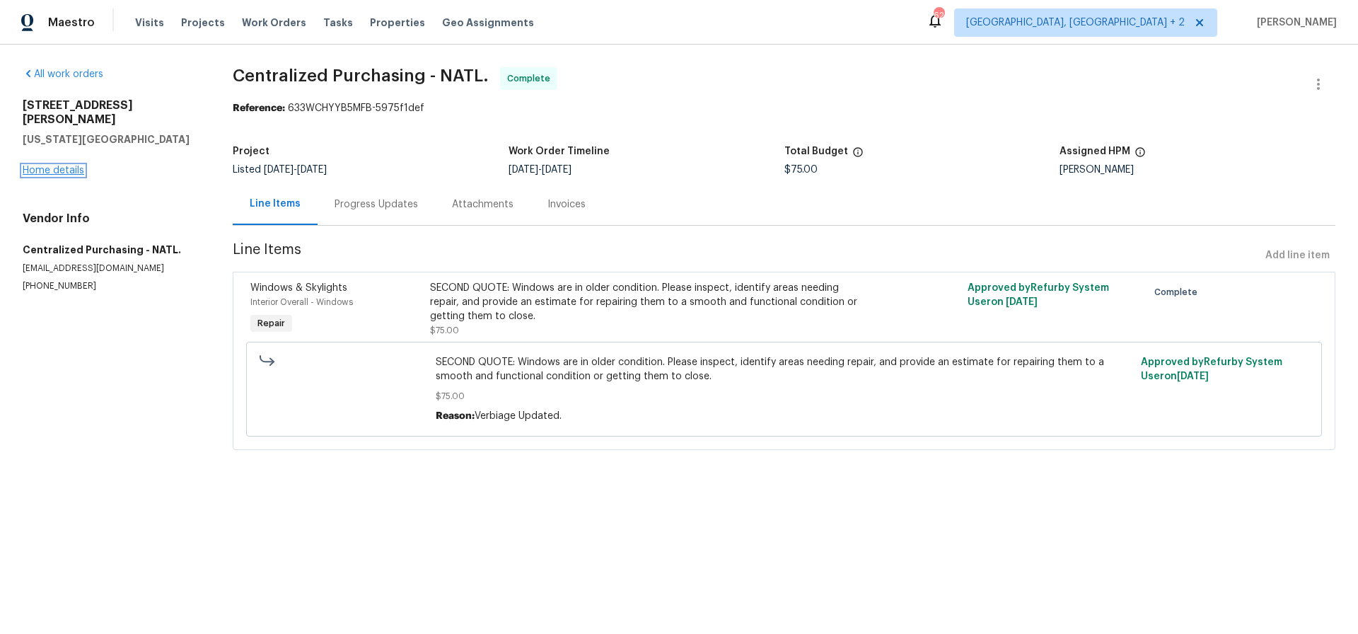
click at [58, 166] on link "Home details" at bounding box center [54, 171] width 62 height 10
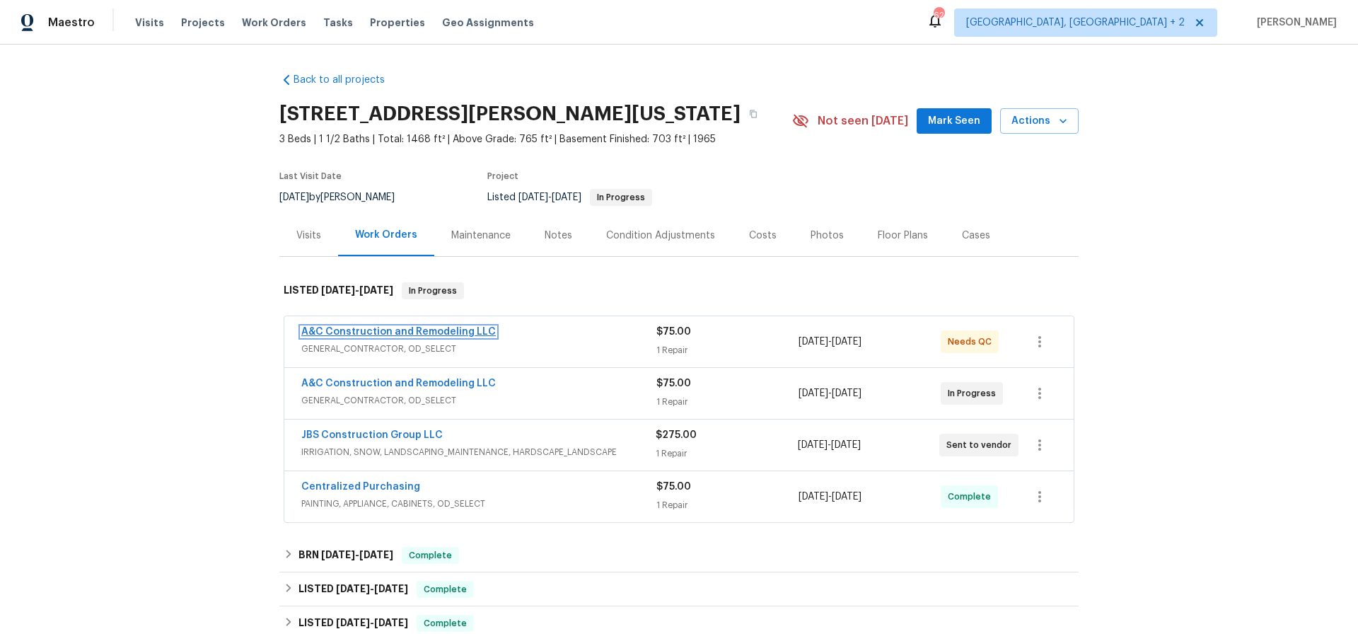
click at [422, 332] on link "A&C Construction and Remodeling LLC" at bounding box center [398, 332] width 195 height 10
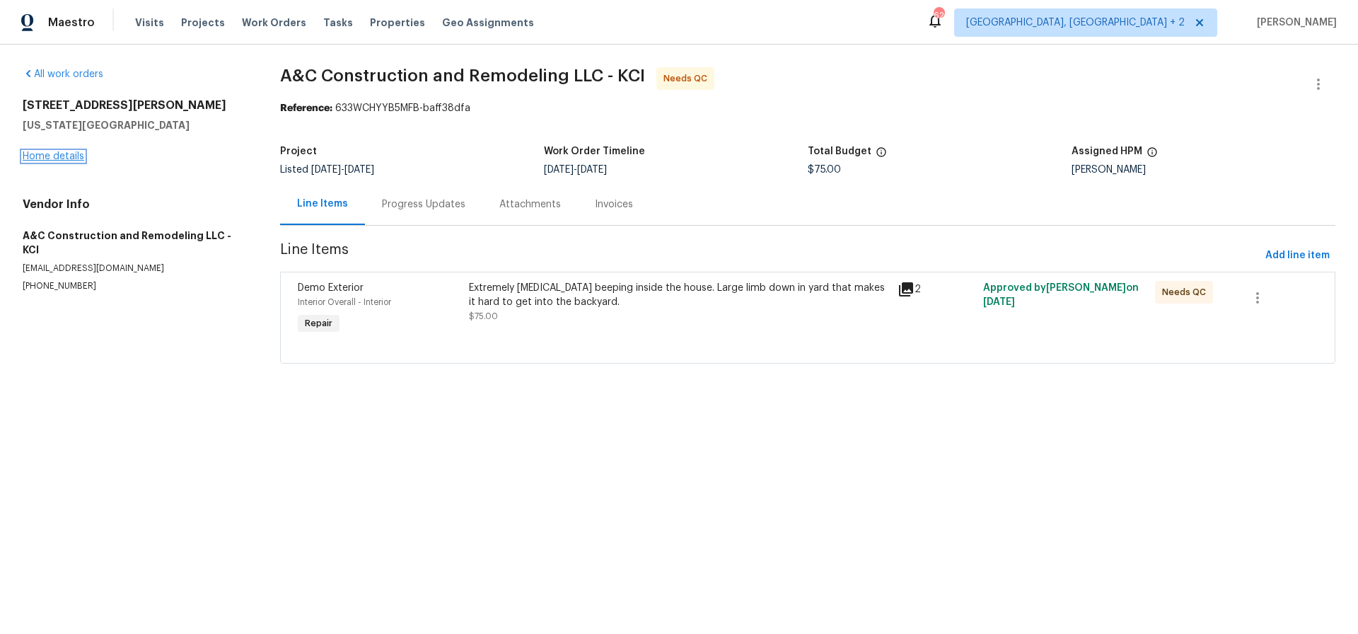
click at [52, 154] on link "Home details" at bounding box center [54, 156] width 62 height 10
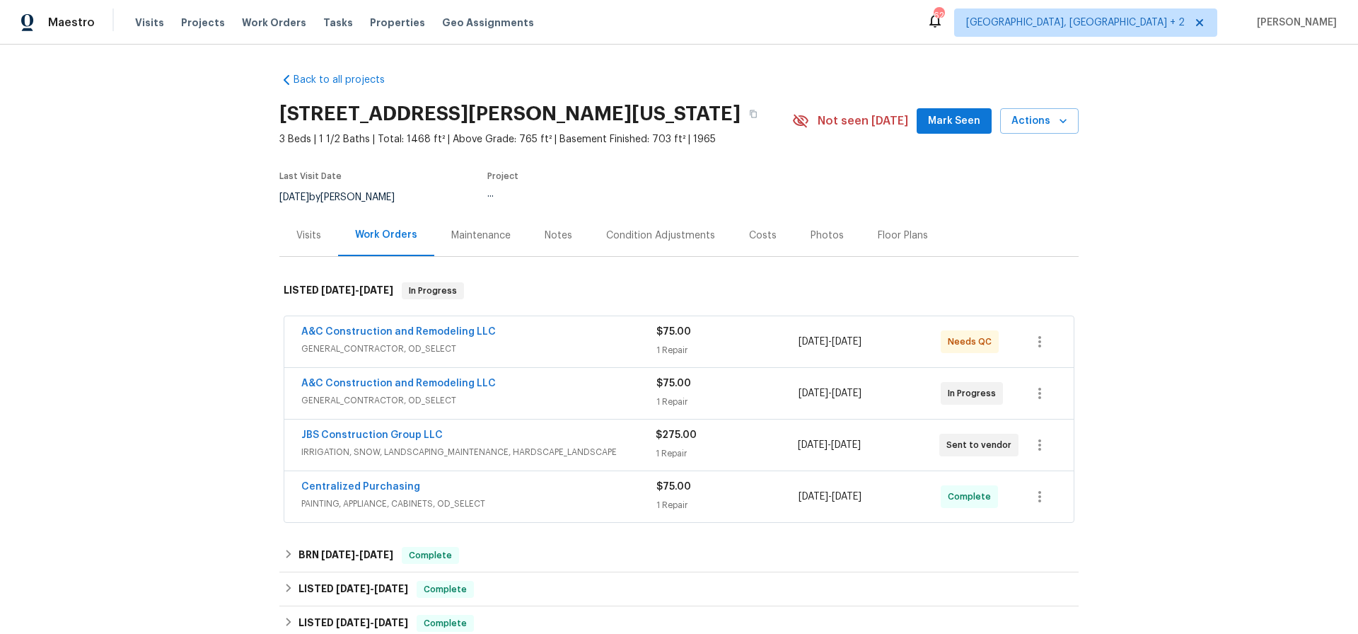
scroll to position [2, 0]
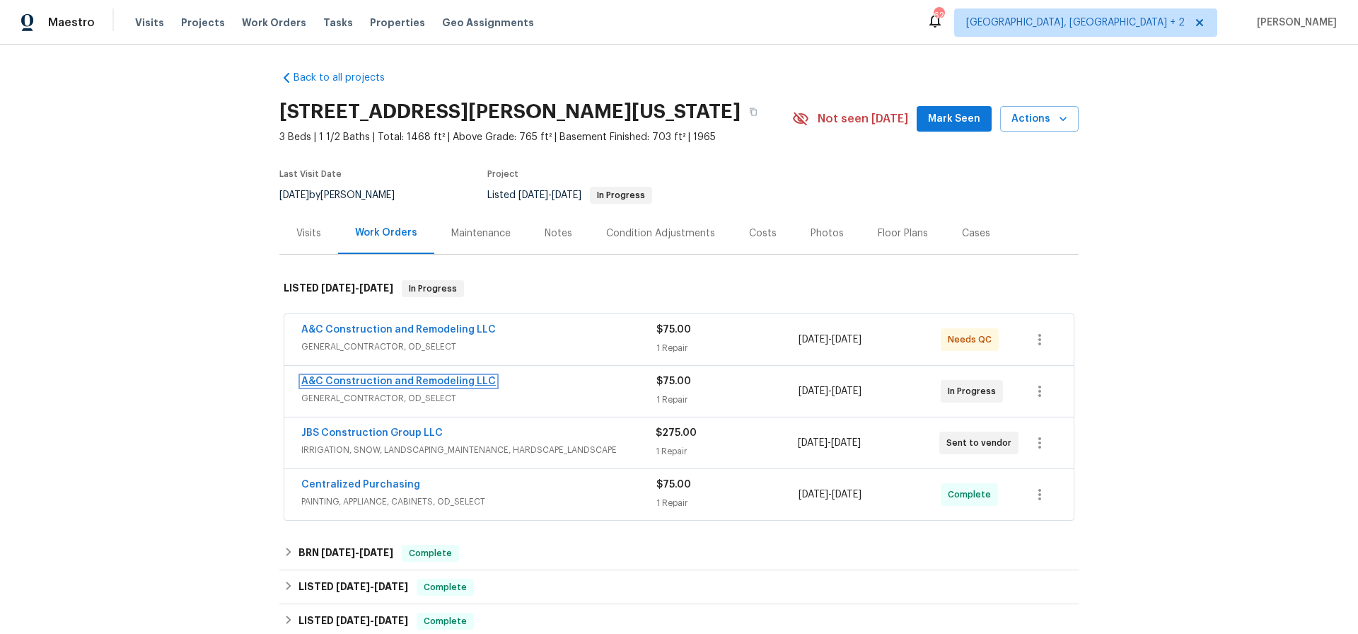
click at [417, 378] on link "A&C Construction and Remodeling LLC" at bounding box center [398, 381] width 195 height 10
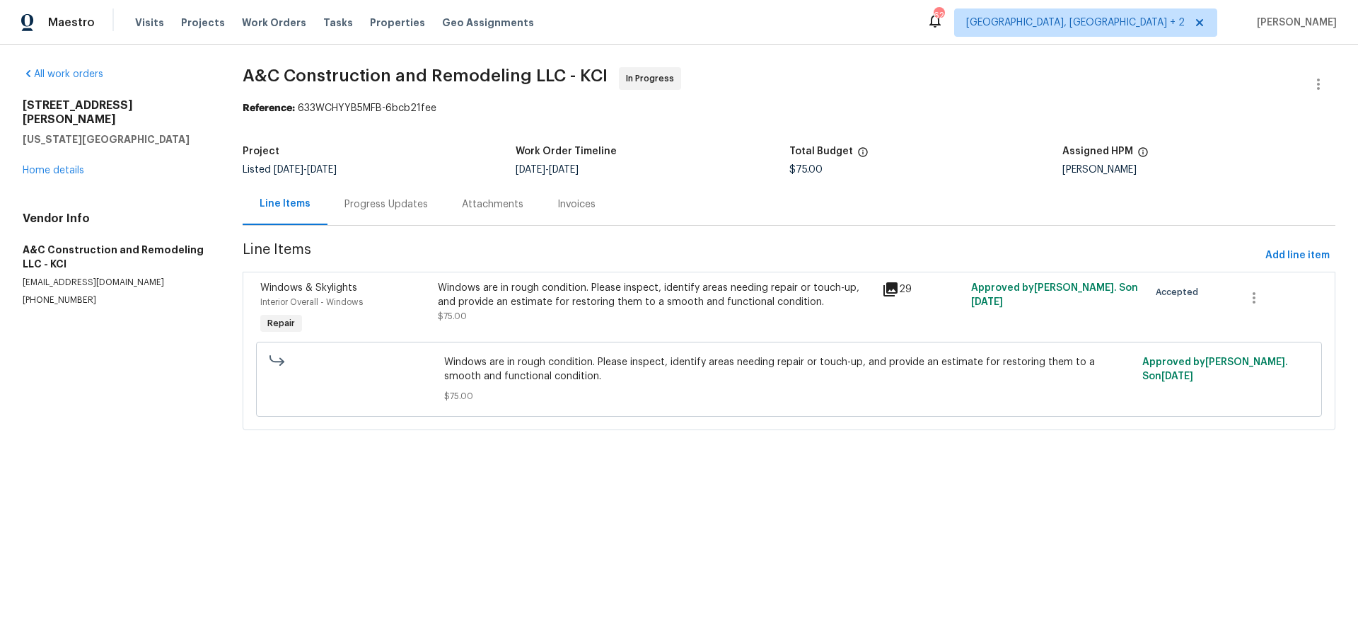
click at [388, 204] on div "Progress Updates" at bounding box center [386, 204] width 83 height 14
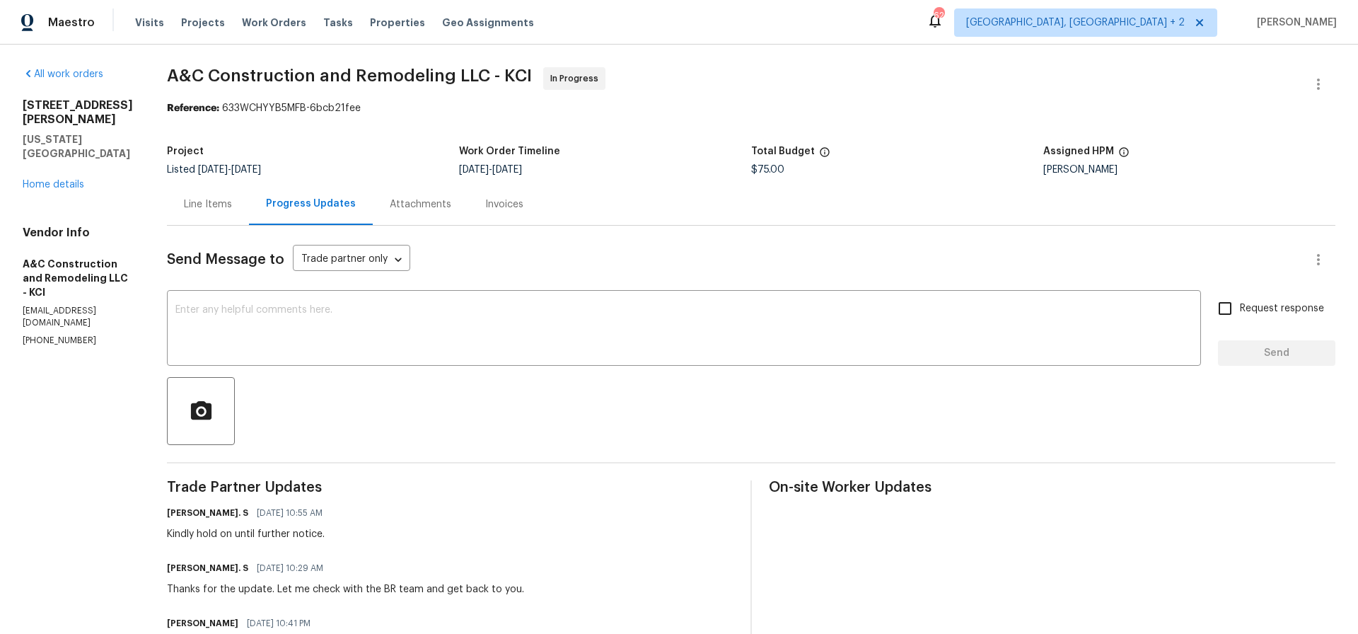
click at [232, 203] on div "Line Items" at bounding box center [208, 204] width 48 height 14
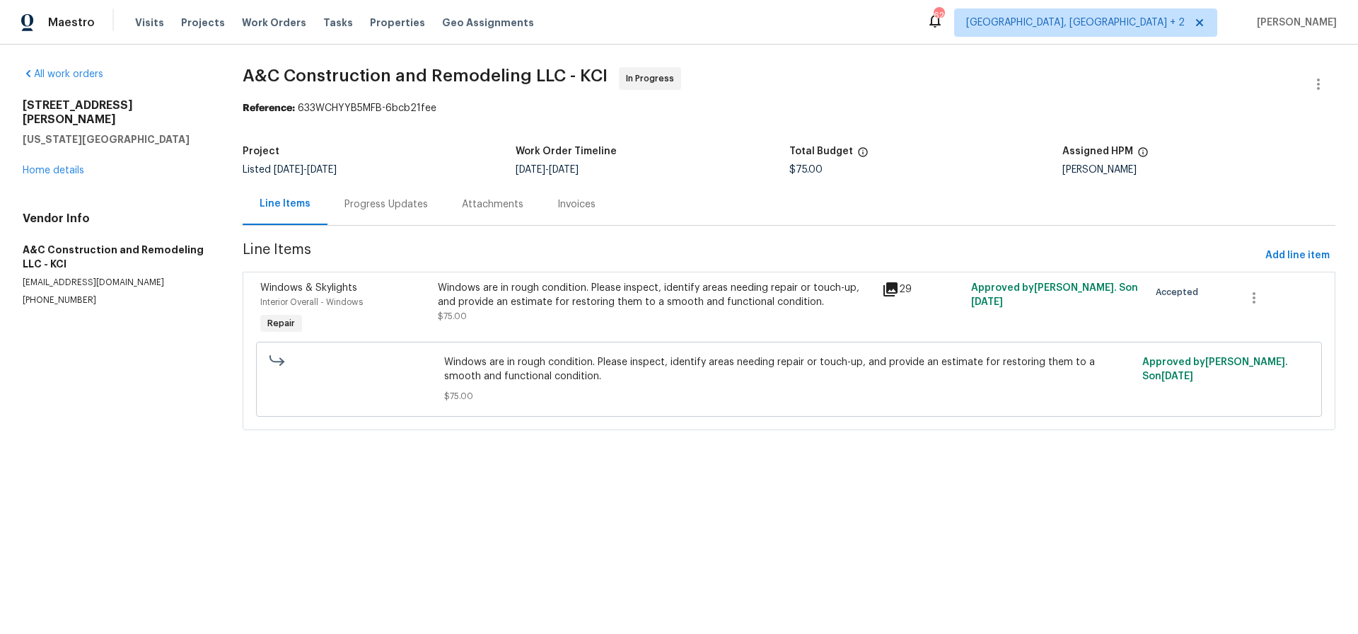
click at [652, 289] on div "Windows are in rough condition. Please inspect, identify areas needing repair o…" at bounding box center [656, 295] width 436 height 28
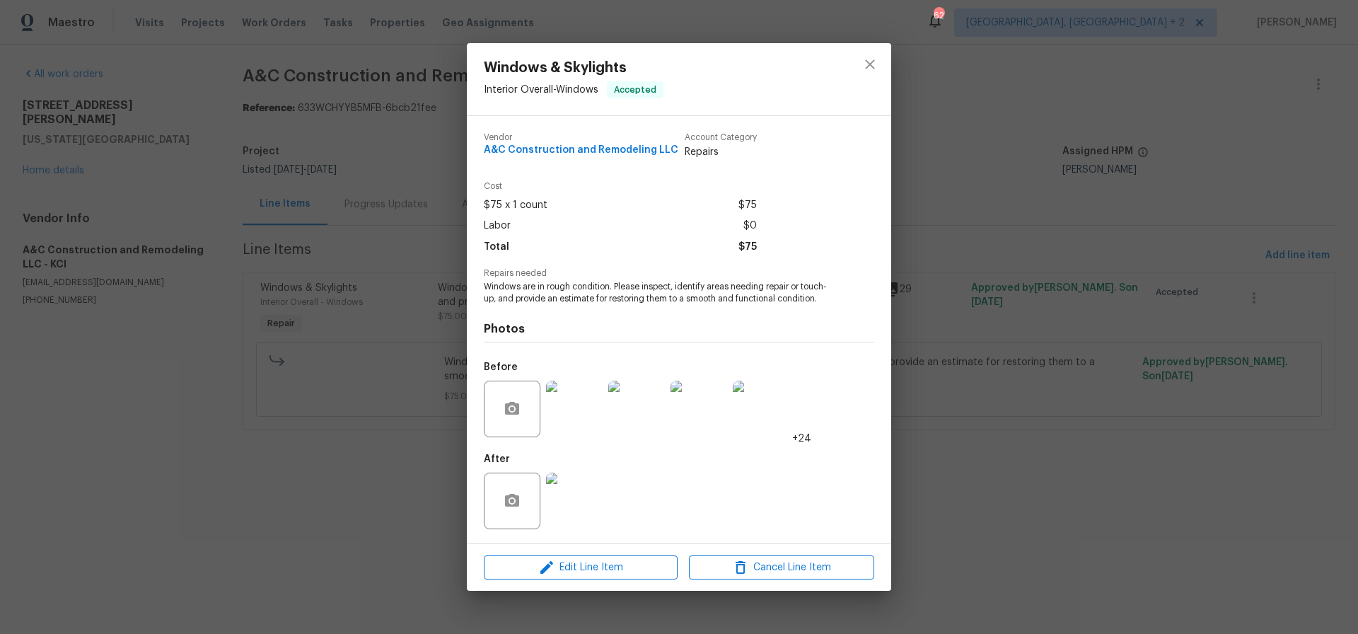
click at [579, 418] on img at bounding box center [574, 409] width 57 height 57
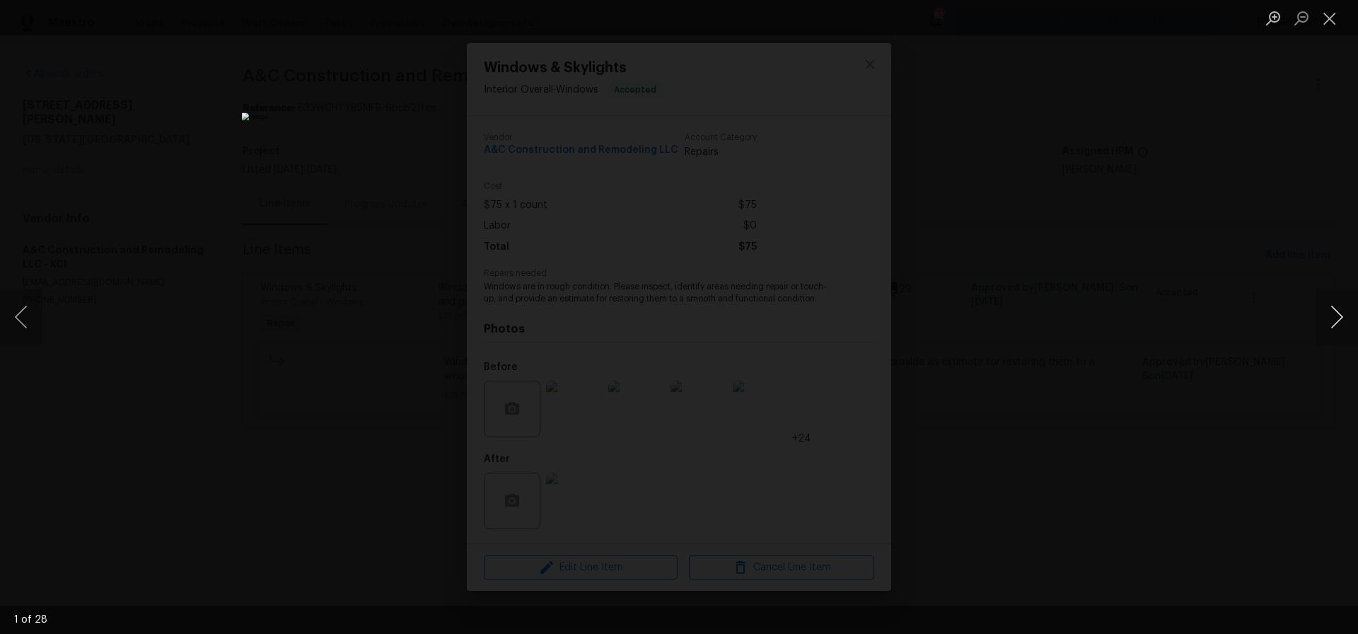
click at [1341, 316] on button "Next image" at bounding box center [1337, 317] width 42 height 57
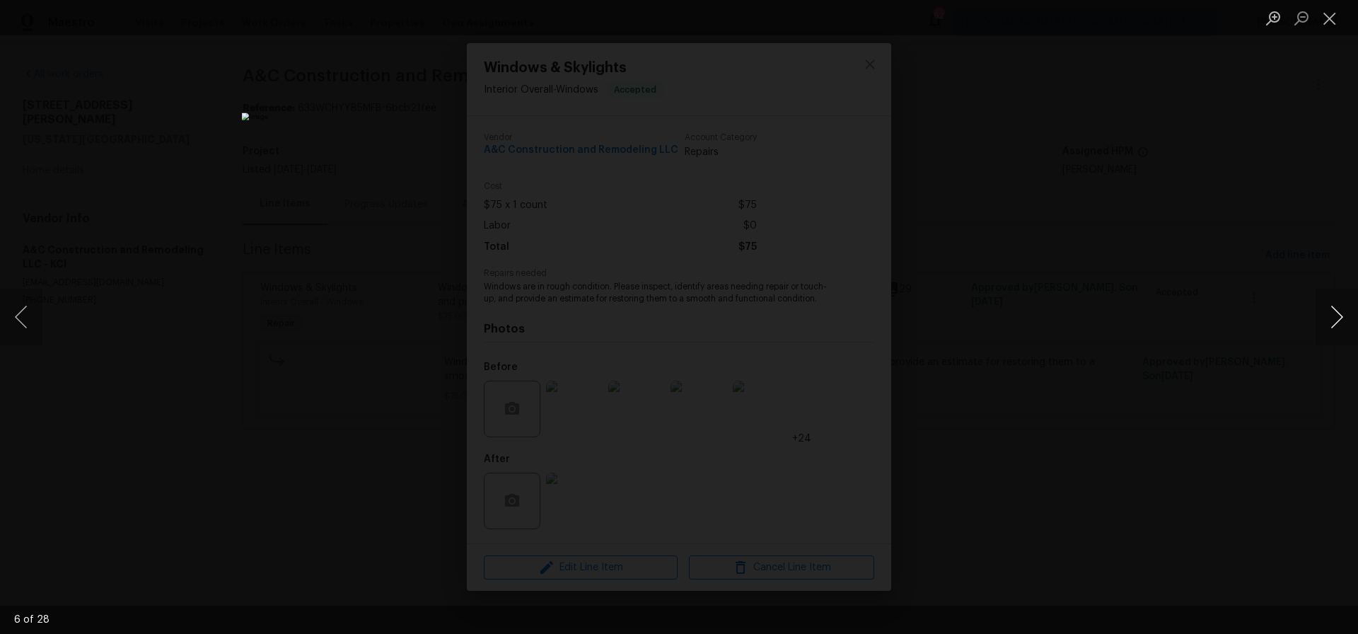
click at [1341, 316] on button "Next image" at bounding box center [1337, 317] width 42 height 57
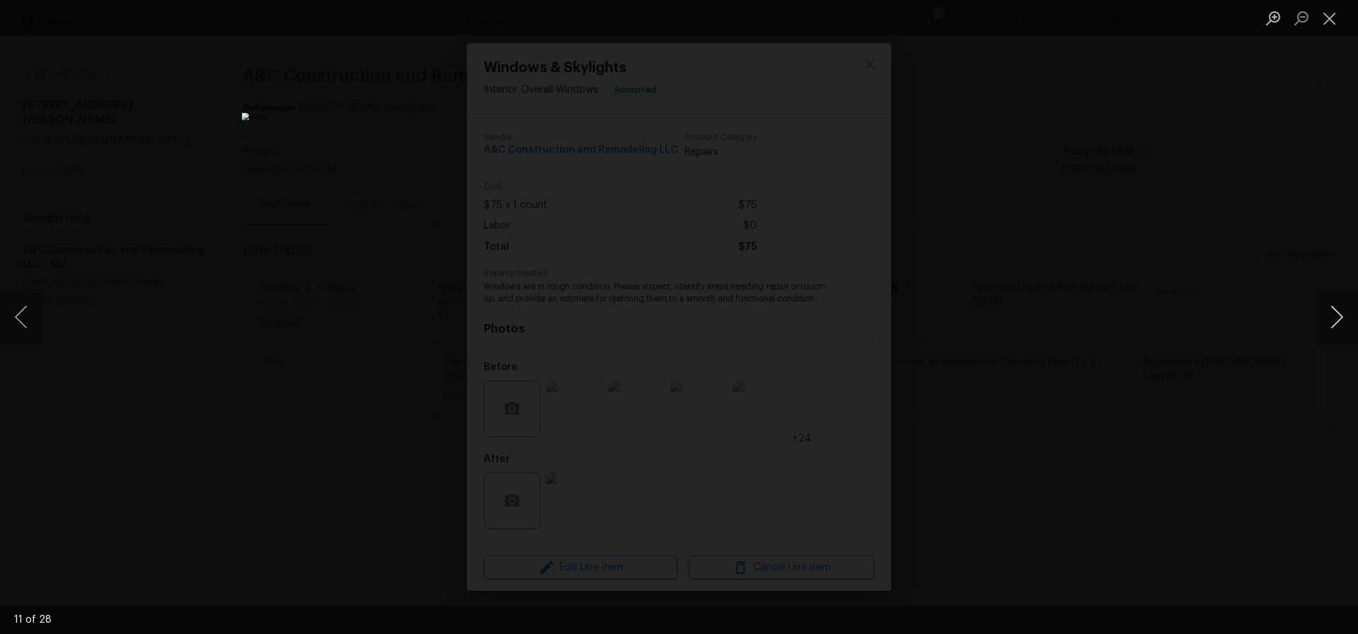
click at [1341, 316] on button "Next image" at bounding box center [1337, 317] width 42 height 57
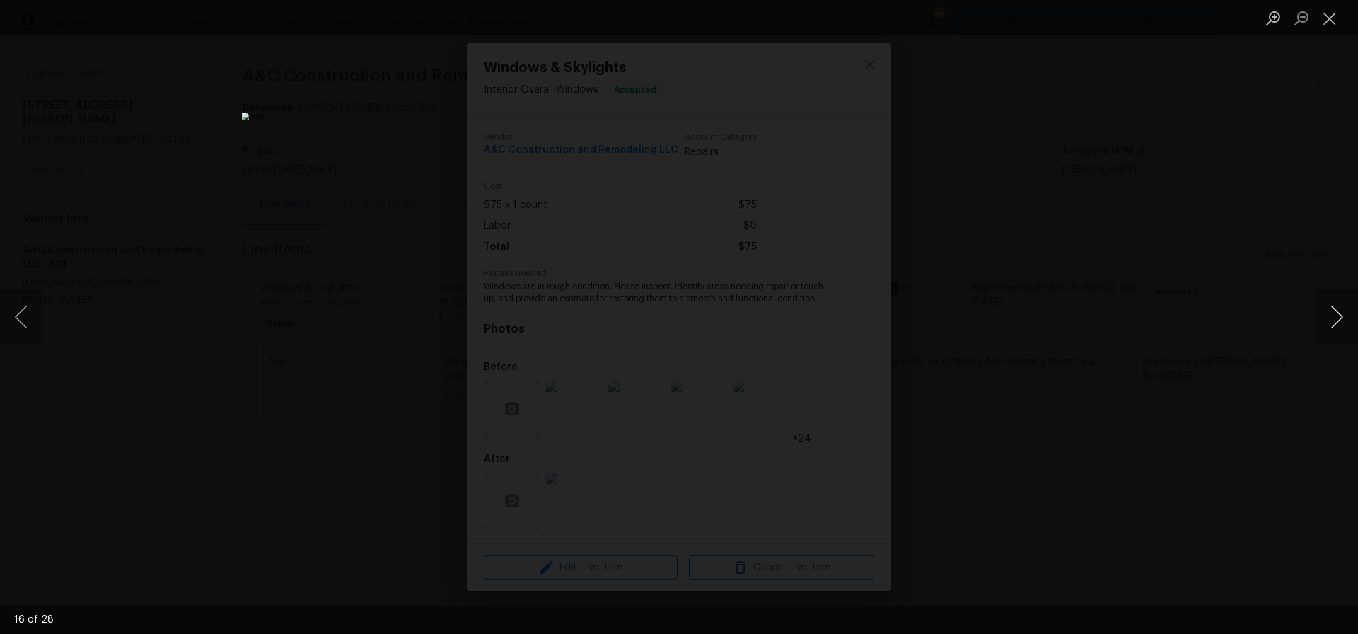
click at [1341, 316] on button "Next image" at bounding box center [1337, 317] width 42 height 57
click at [1327, 19] on button "Close lightbox" at bounding box center [1330, 18] width 28 height 25
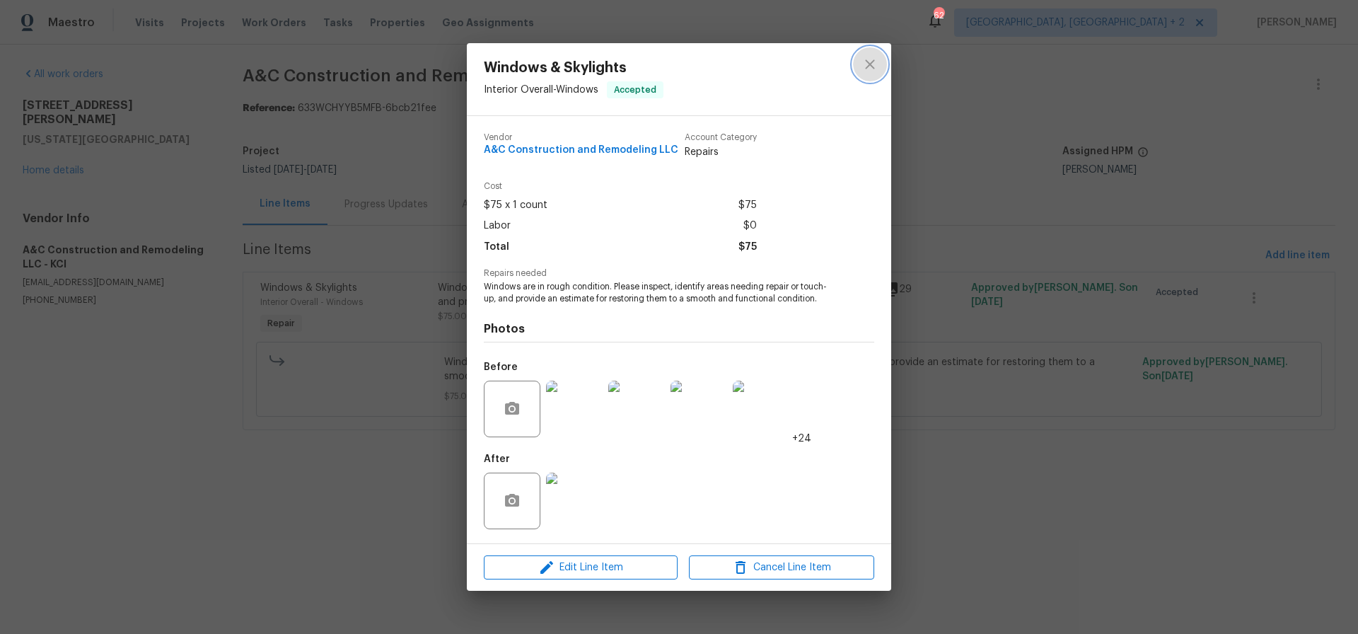
click at [867, 63] on icon "close" at bounding box center [870, 64] width 17 height 17
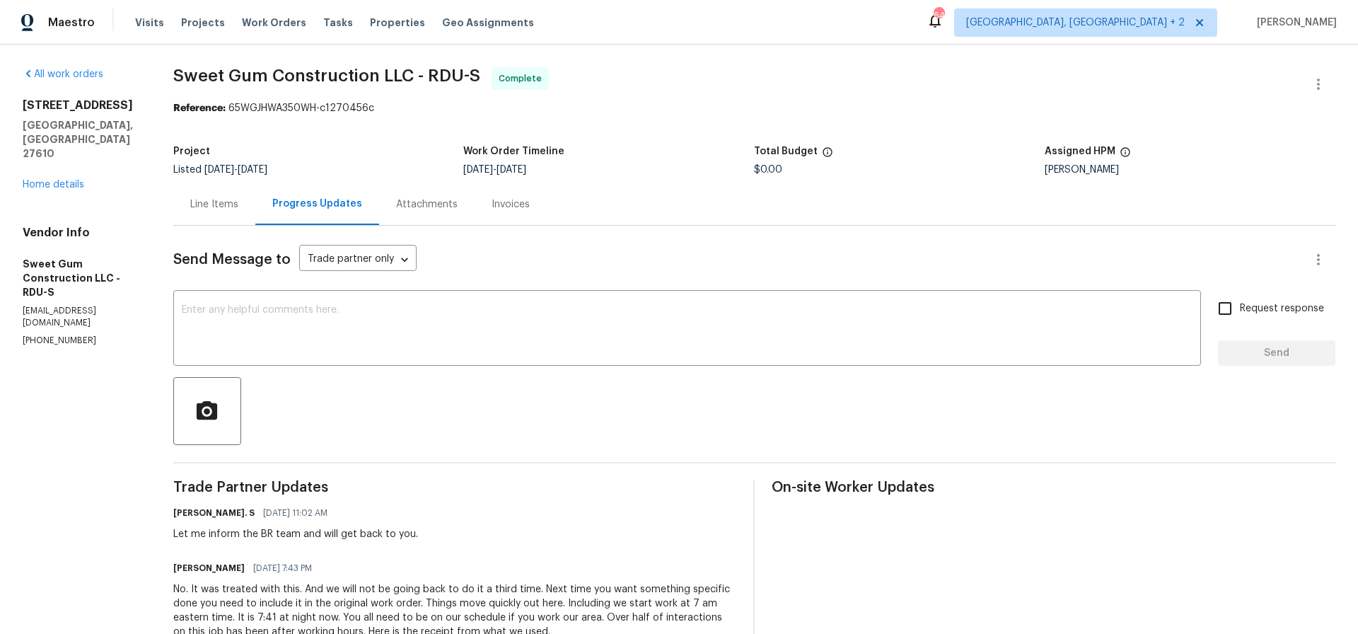
click at [238, 204] on div "Line Items" at bounding box center [214, 204] width 48 height 14
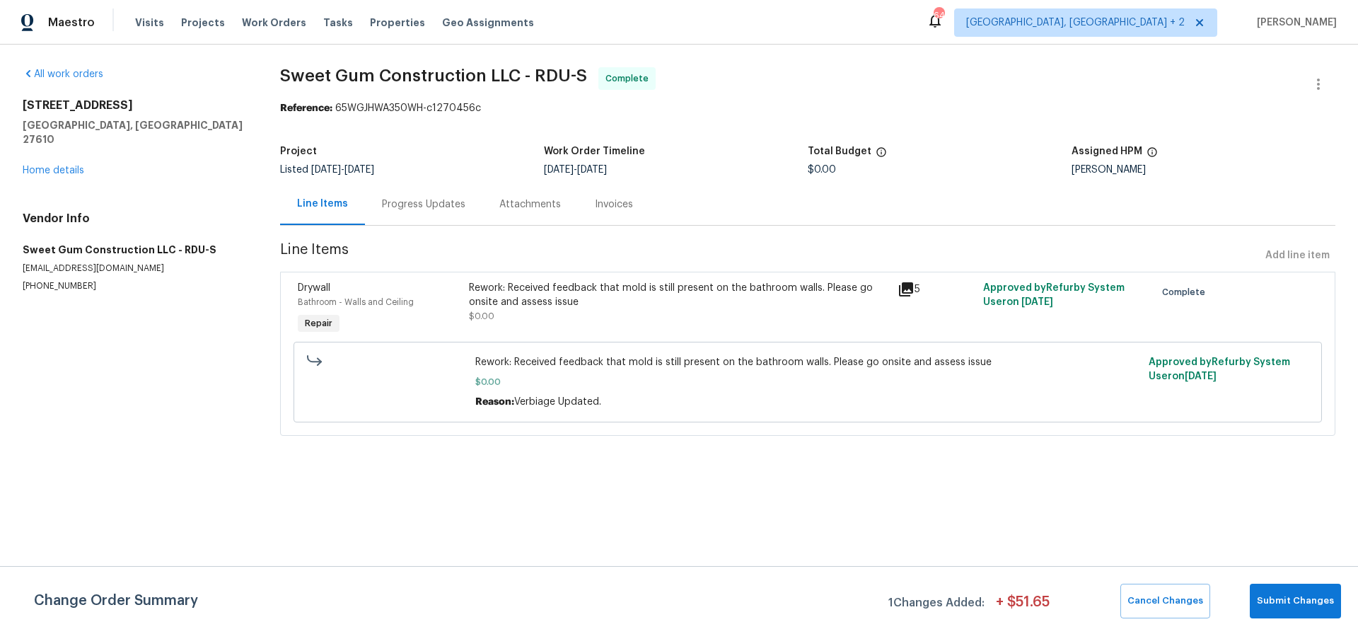
click at [618, 290] on div "Rework: Received feedback that mold is still present on the bathroom walls. Ple…" at bounding box center [679, 295] width 420 height 28
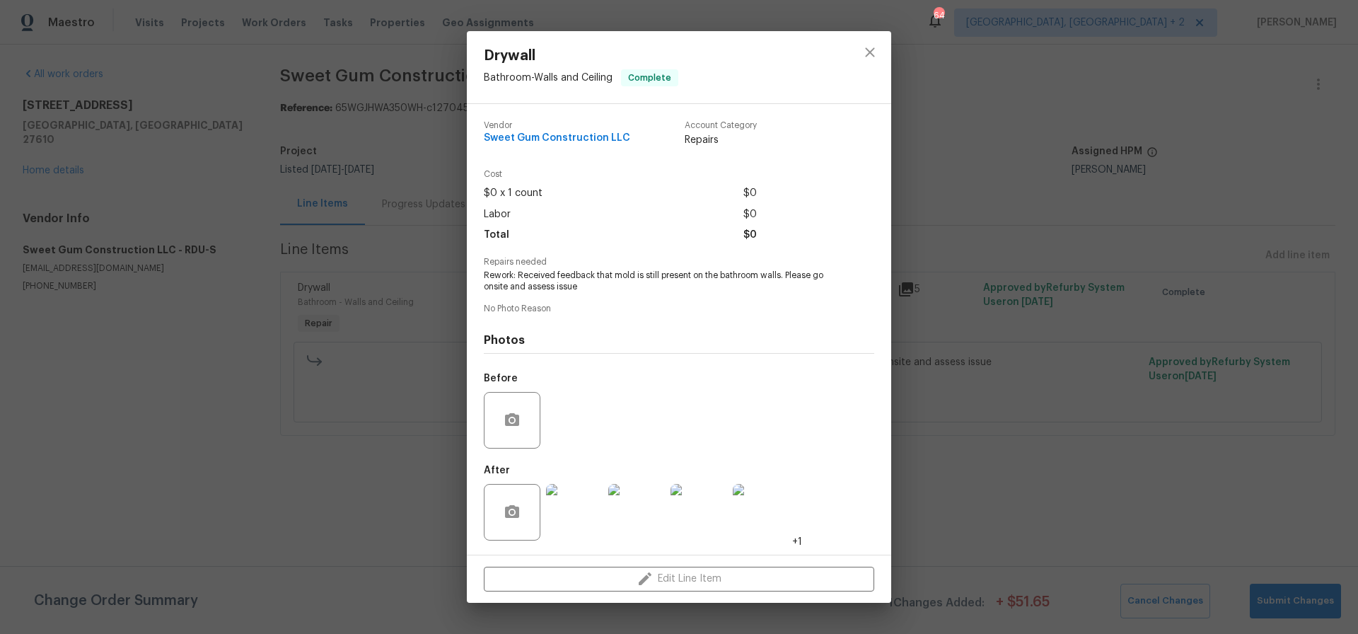
click at [584, 502] on img at bounding box center [574, 512] width 57 height 57
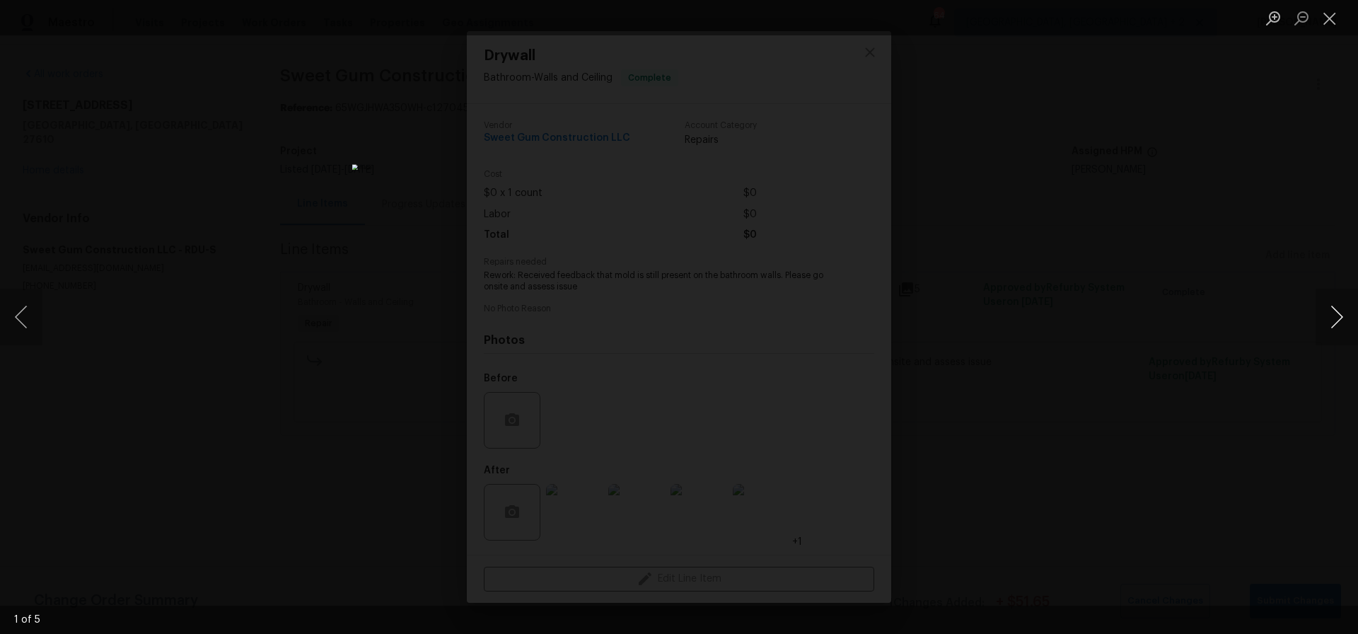
click at [1339, 317] on button "Next image" at bounding box center [1337, 317] width 42 height 57
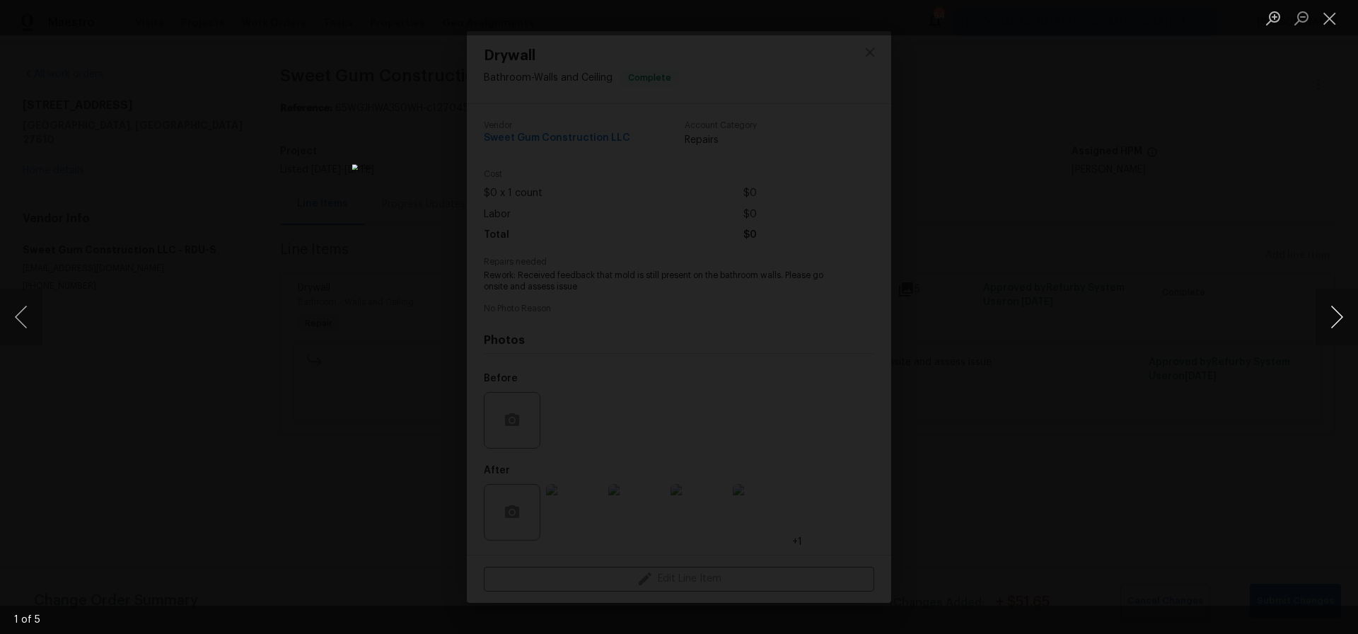
click at [1339, 317] on button "Next image" at bounding box center [1337, 317] width 42 height 57
click at [1332, 18] on button "Close lightbox" at bounding box center [1330, 18] width 28 height 25
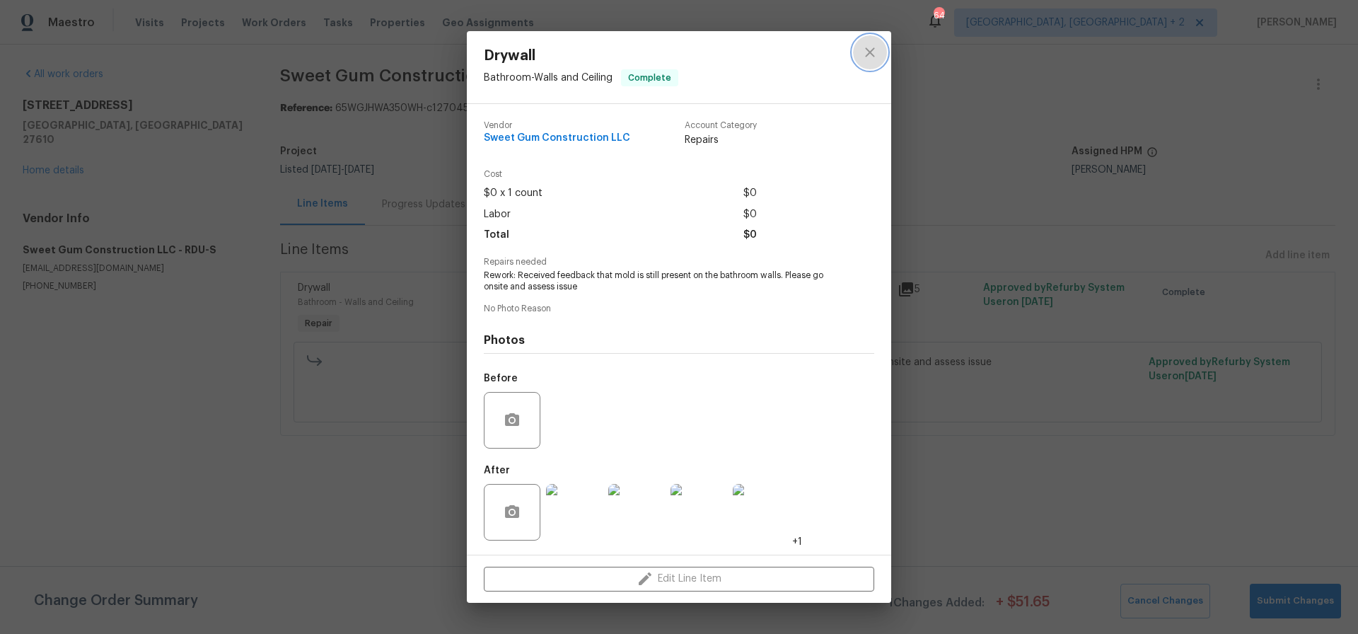
click at [866, 51] on icon "close" at bounding box center [870, 52] width 17 height 17
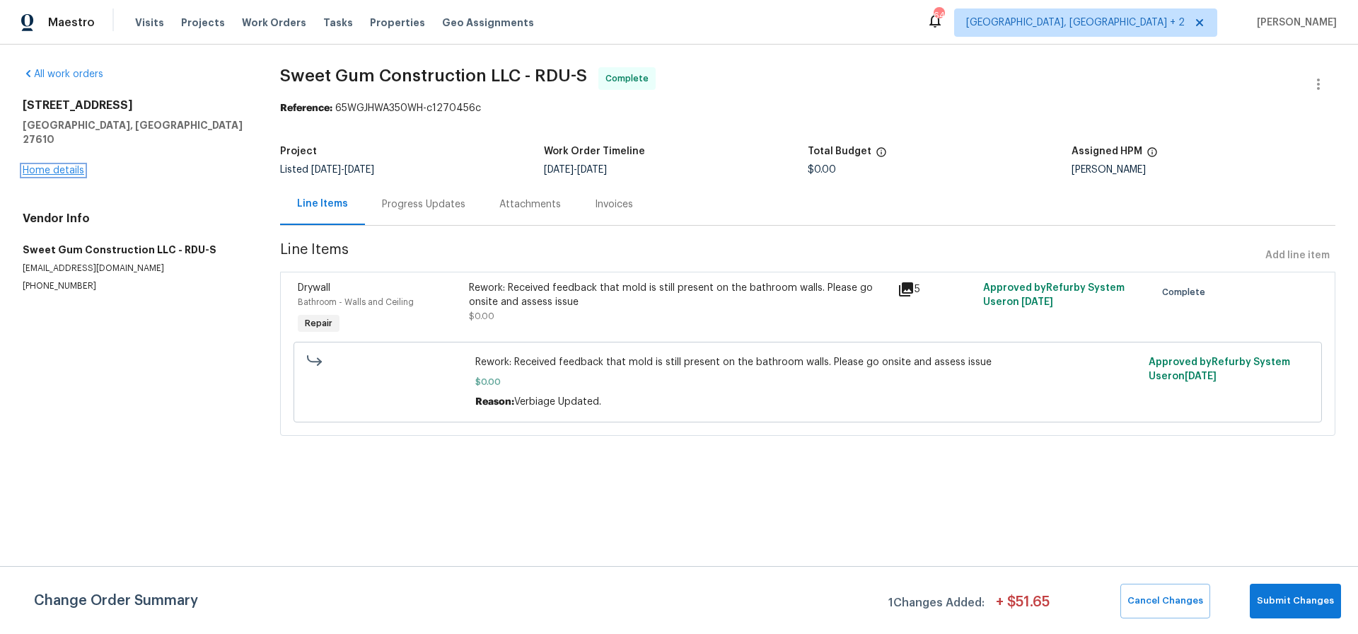
click at [71, 166] on link "Home details" at bounding box center [54, 171] width 62 height 10
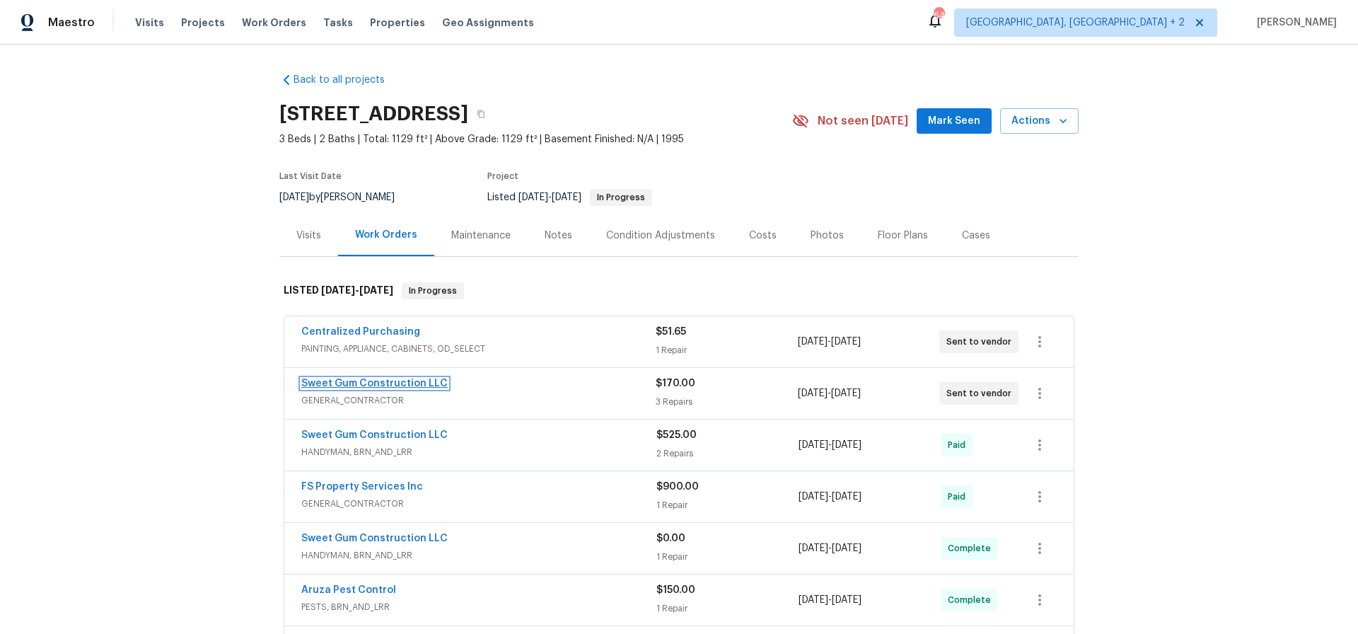
click at [359, 383] on link "Sweet Gum Construction LLC" at bounding box center [374, 383] width 146 height 10
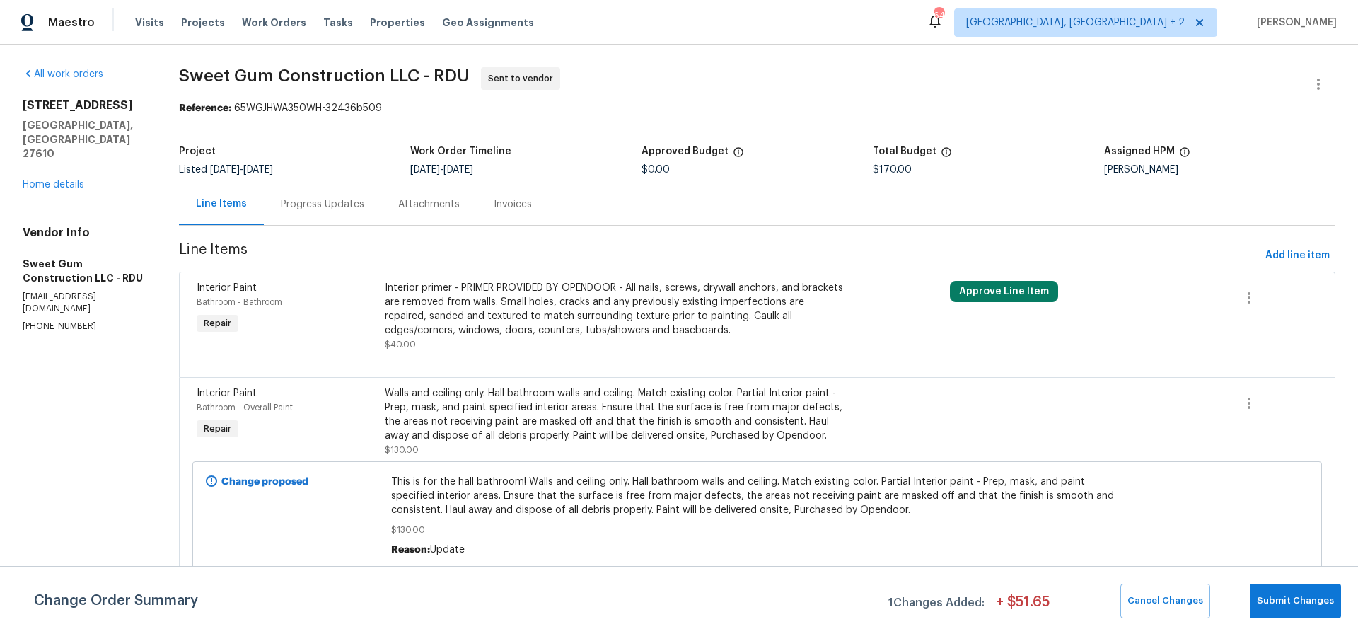
click at [335, 207] on div "Progress Updates" at bounding box center [322, 204] width 83 height 14
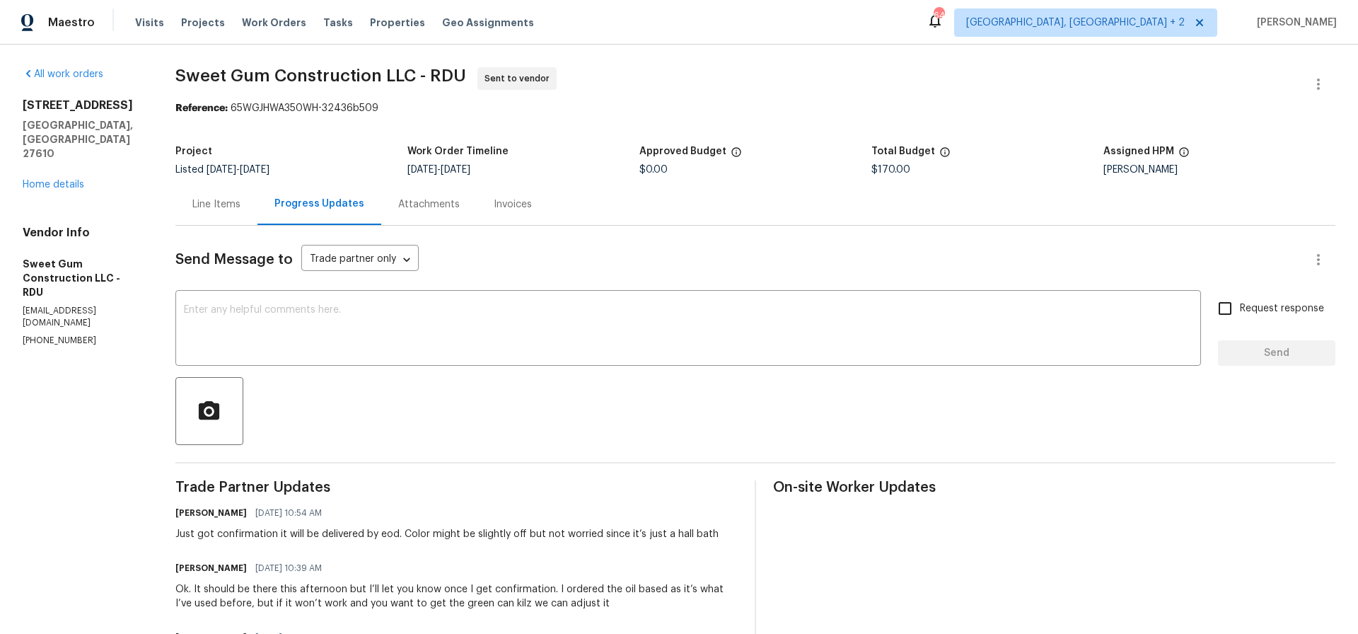
click at [241, 204] on div "Line Items" at bounding box center [216, 204] width 48 height 14
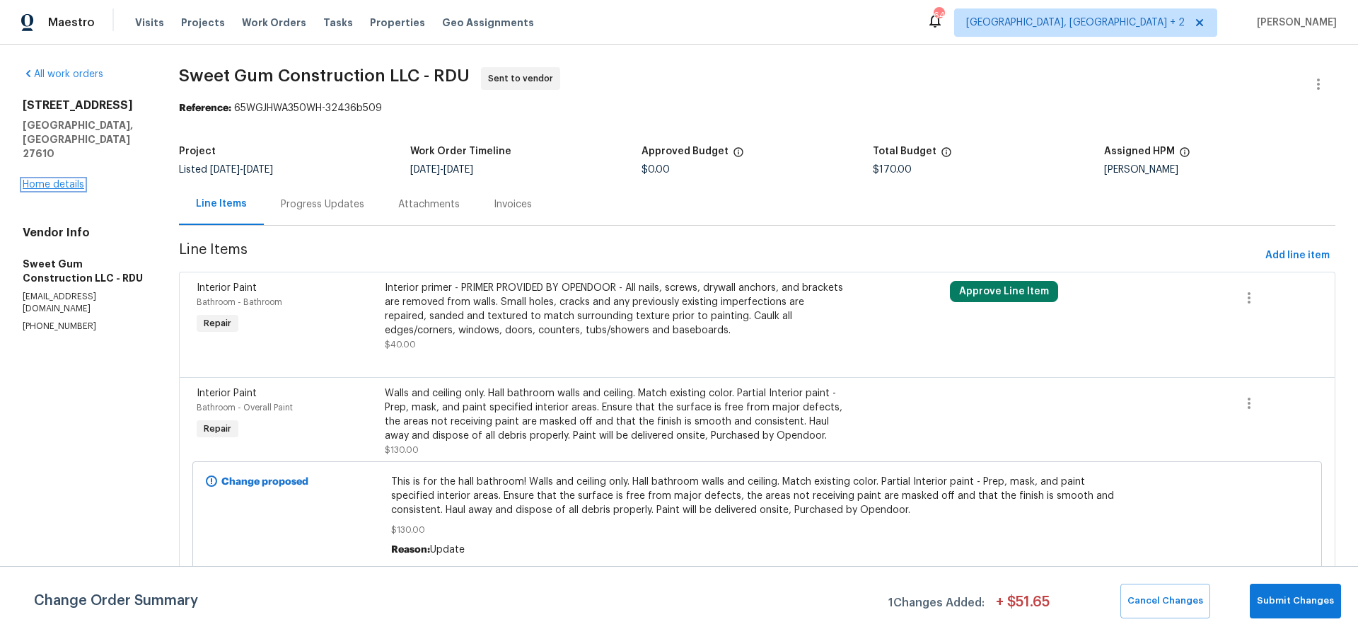
click at [68, 180] on link "Home details" at bounding box center [54, 185] width 62 height 10
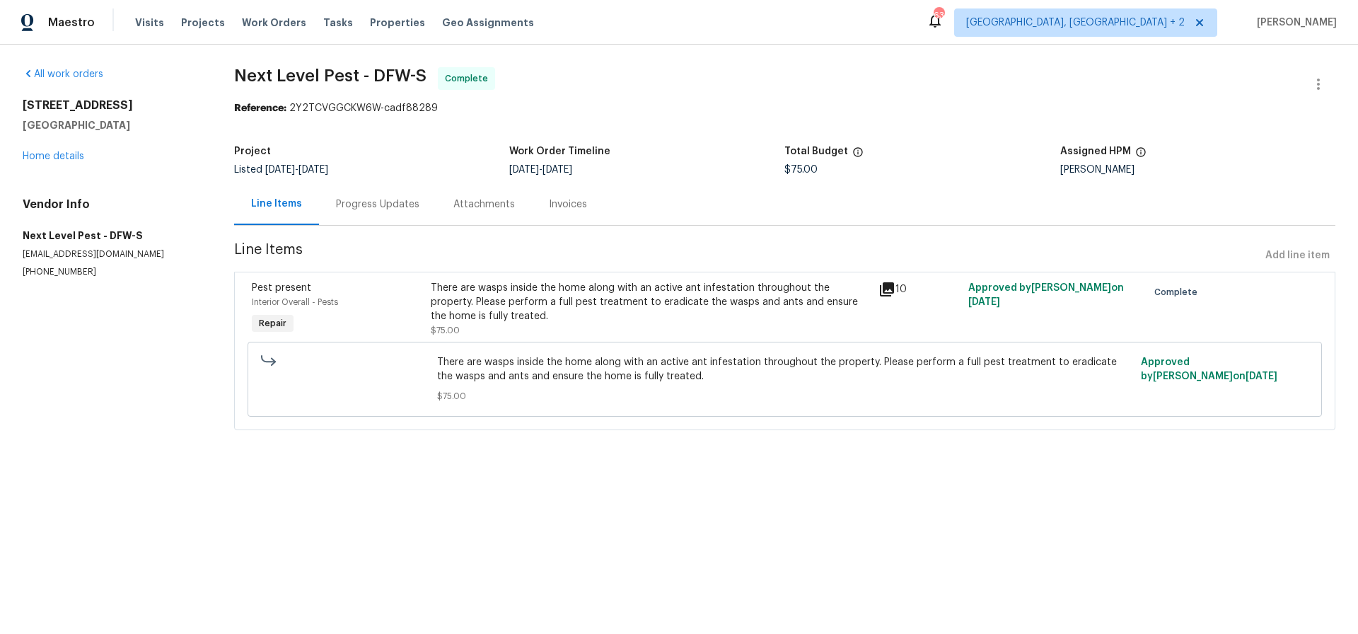
click at [600, 294] on div "There are wasps inside the home along with an active ant infestation throughout…" at bounding box center [650, 302] width 439 height 42
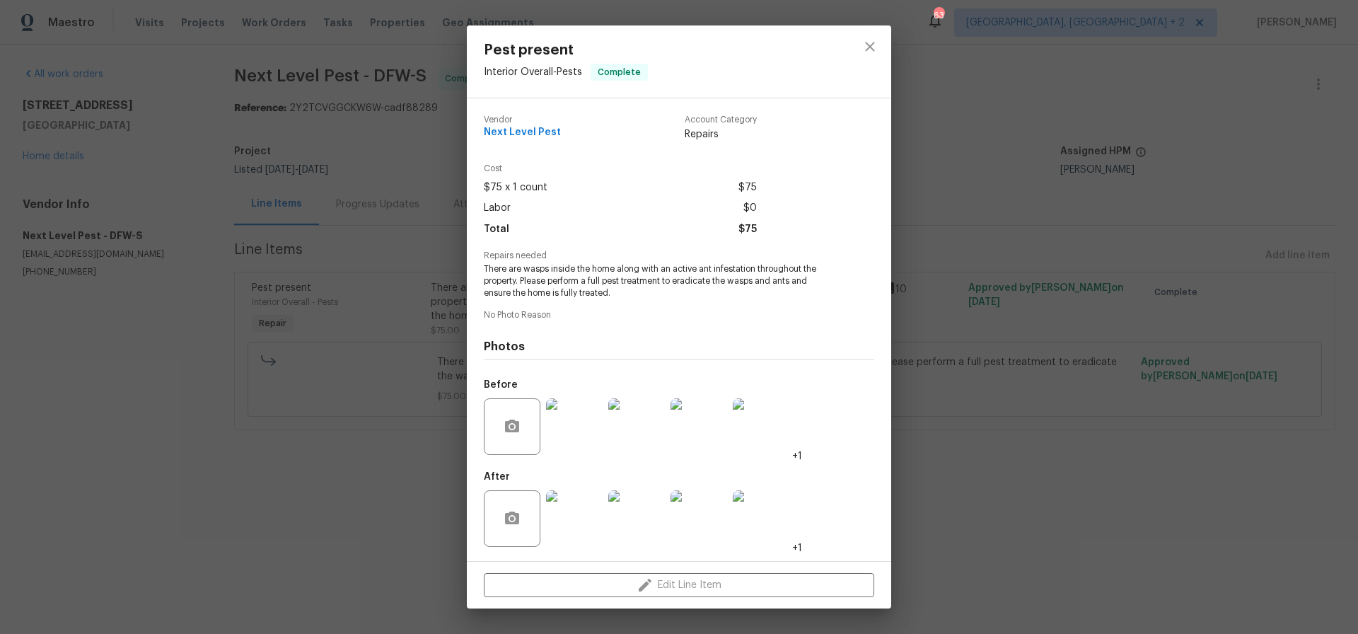
click at [572, 427] on img at bounding box center [574, 426] width 57 height 57
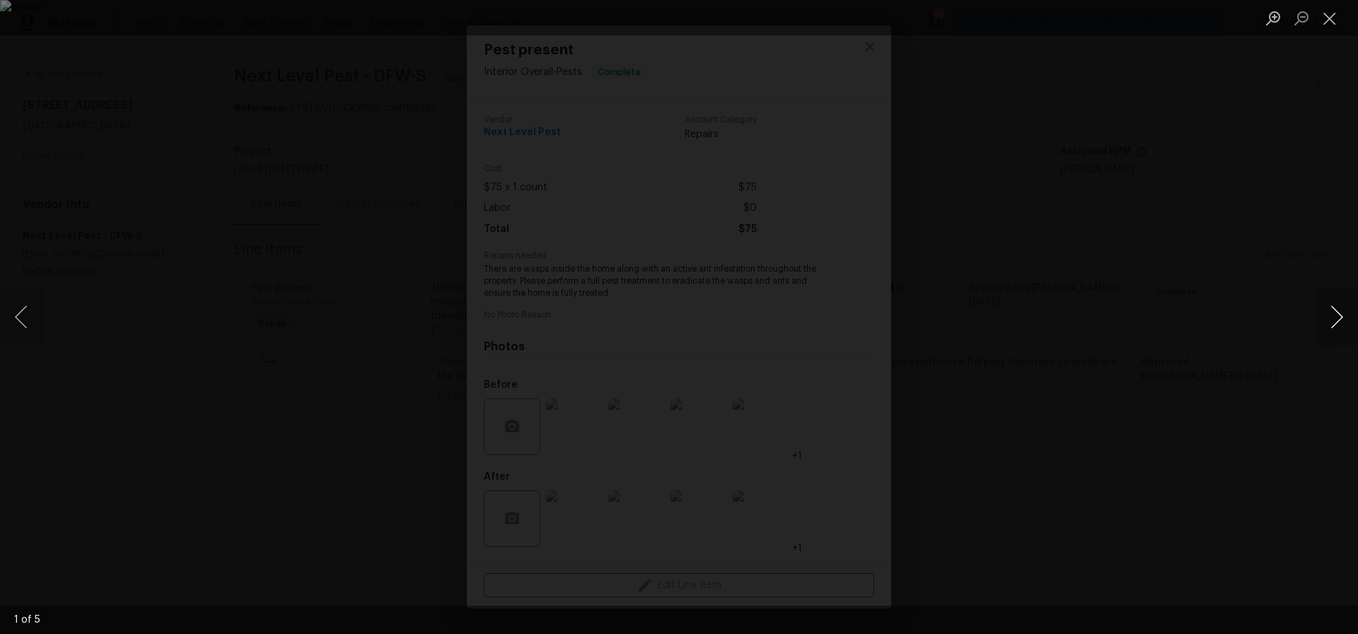
click at [1340, 318] on button "Next image" at bounding box center [1337, 317] width 42 height 57
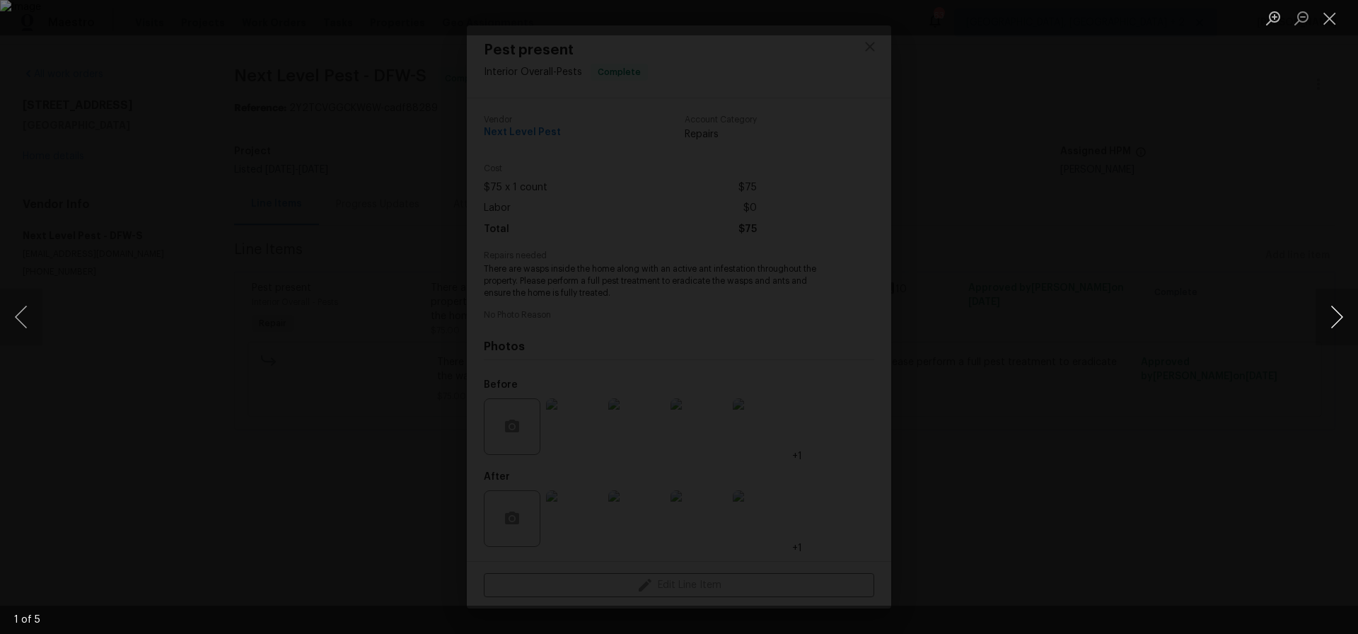
click at [1340, 318] on button "Next image" at bounding box center [1337, 317] width 42 height 57
click at [1336, 21] on button "Close lightbox" at bounding box center [1330, 18] width 28 height 25
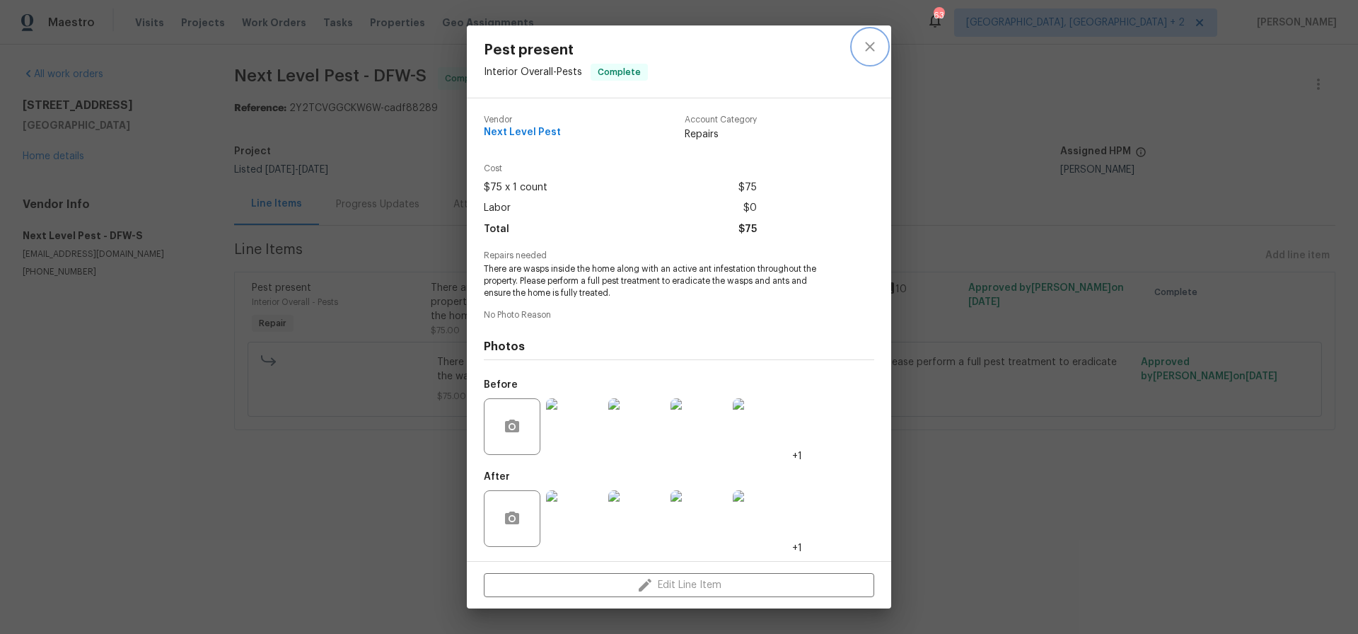
click at [871, 46] on icon "close" at bounding box center [869, 46] width 9 height 9
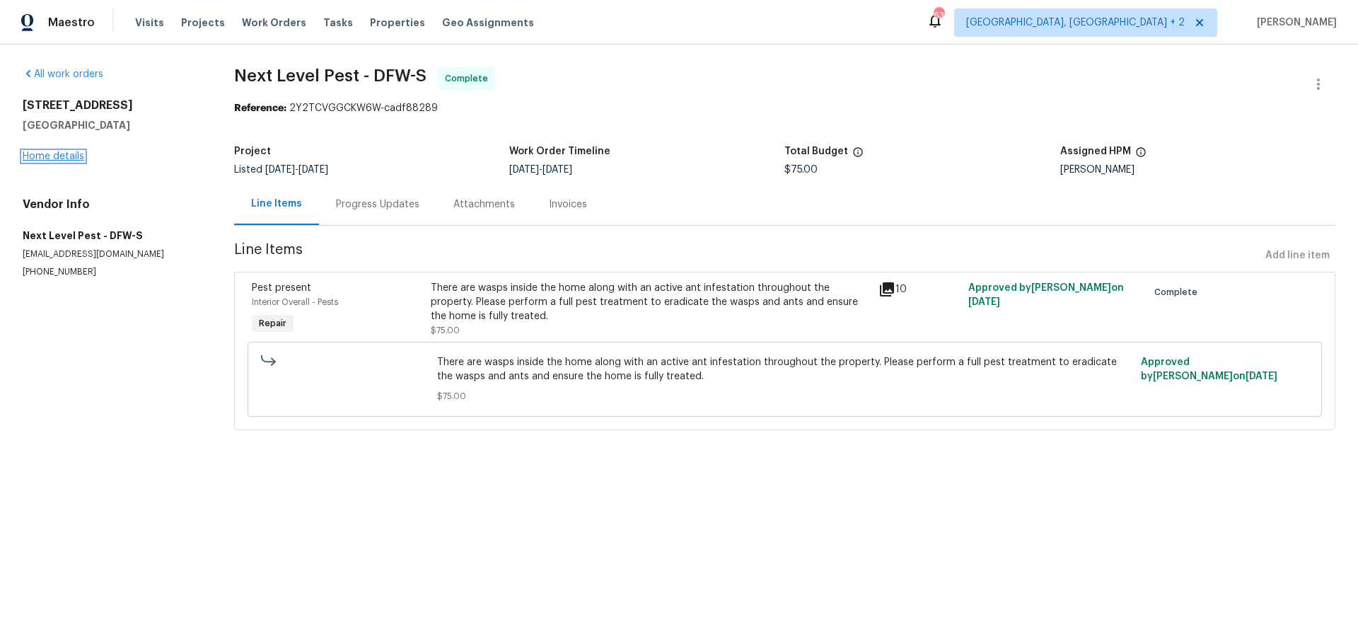
click at [58, 156] on link "Home details" at bounding box center [54, 156] width 62 height 10
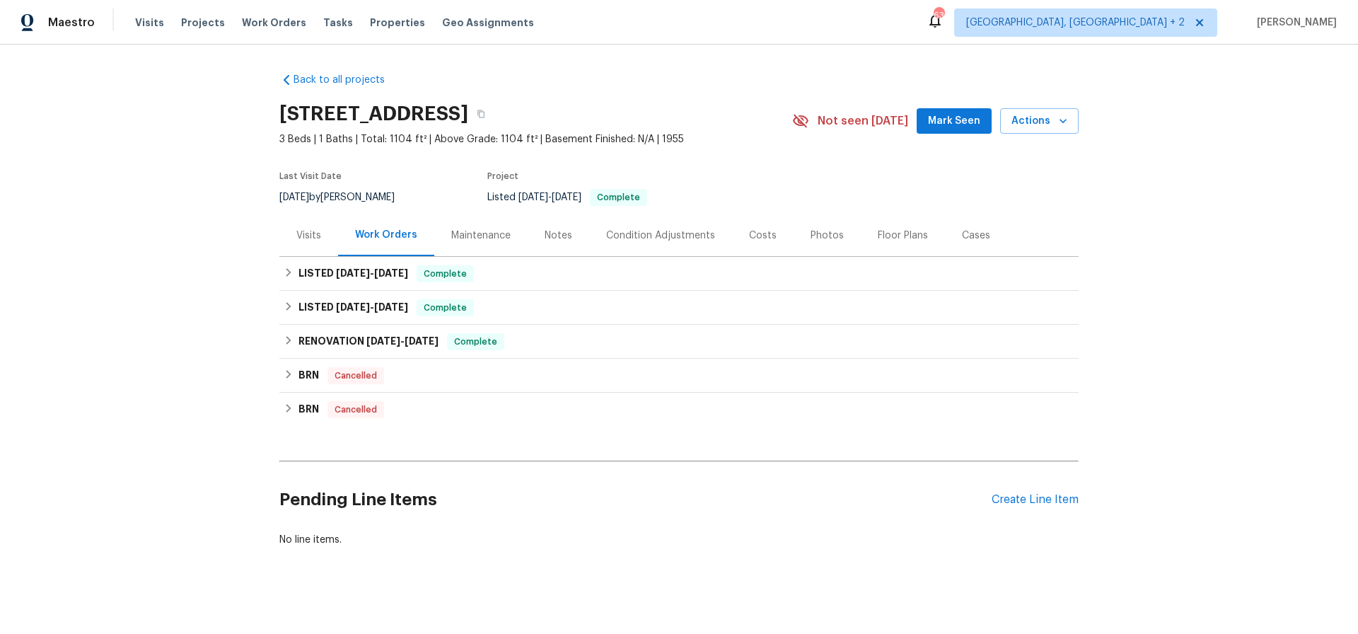
click at [489, 233] on div "Maintenance" at bounding box center [480, 236] width 59 height 14
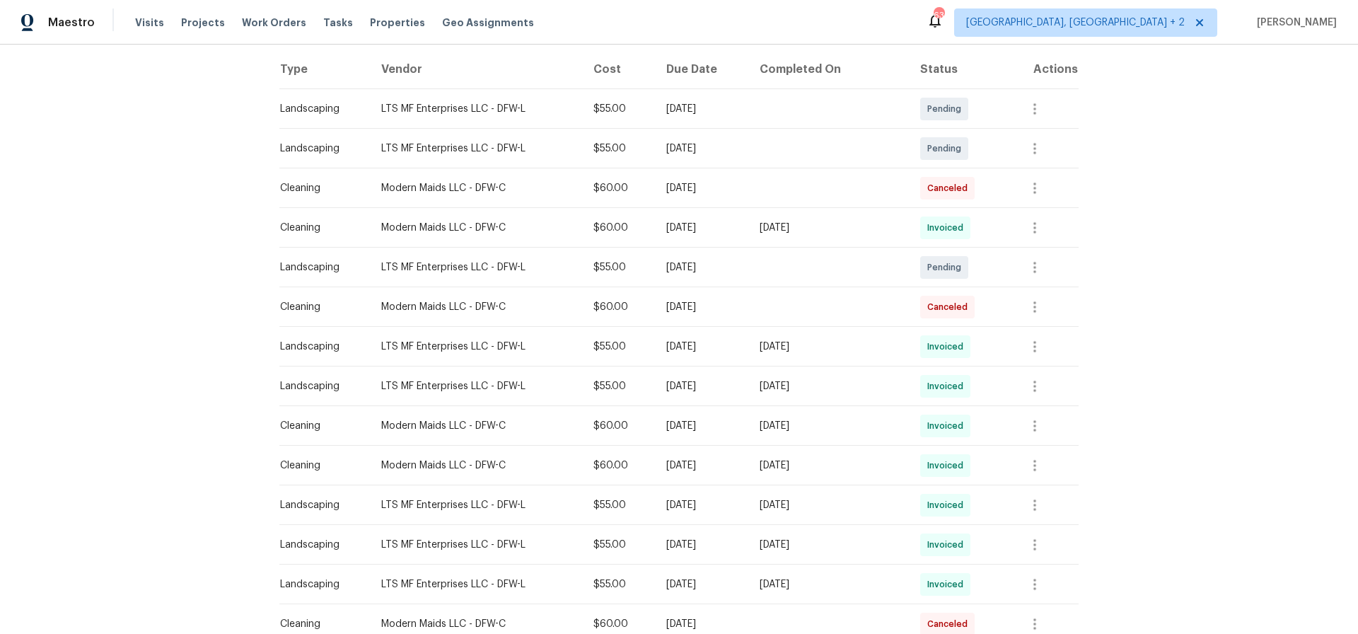
scroll to position [223, 0]
click at [1043, 344] on icon "button" at bounding box center [1035, 343] width 17 height 17
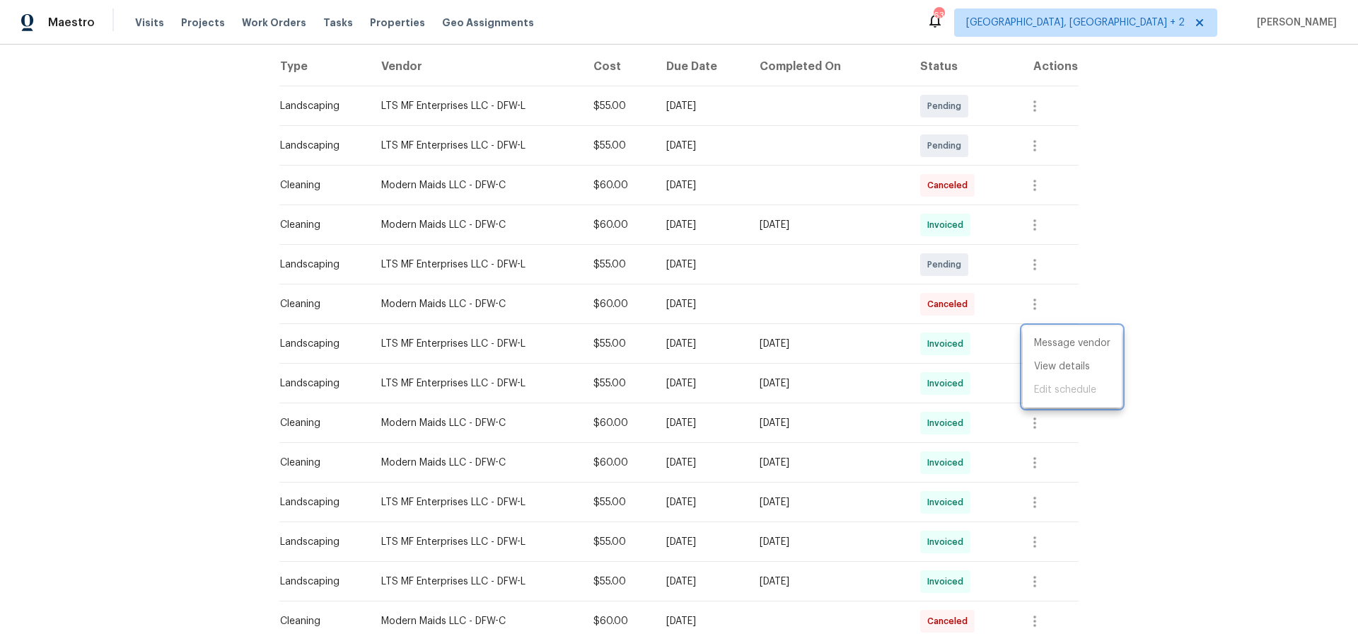
click at [1223, 398] on div at bounding box center [679, 317] width 1358 height 634
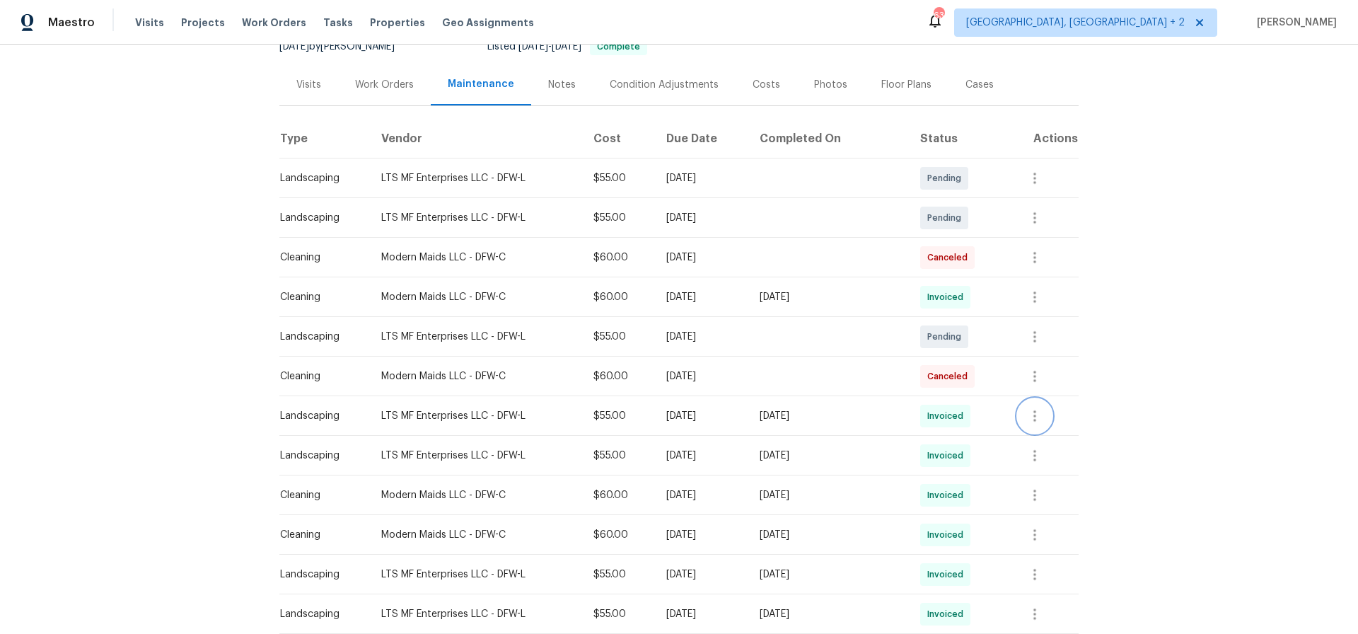
scroll to position [0, 0]
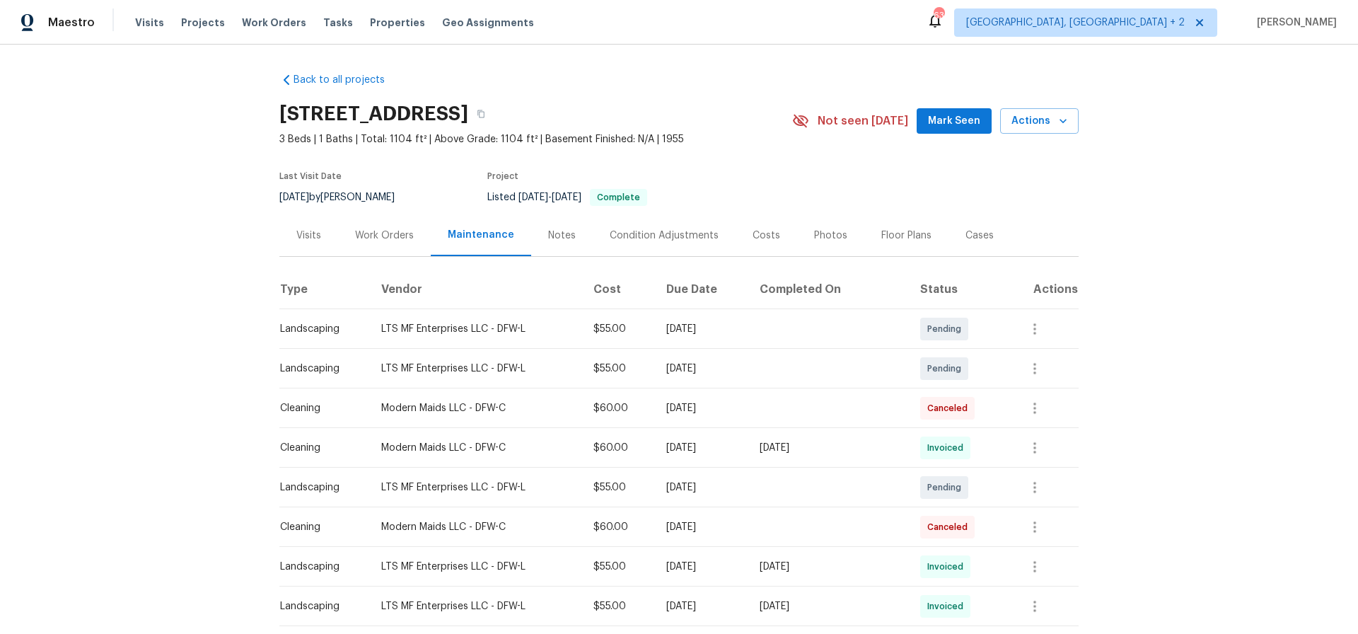
drag, startPoint x: 286, startPoint y: 112, endPoint x: 606, endPoint y: 123, distance: 320.7
click at [468, 121] on h2 "[STREET_ADDRESS]" at bounding box center [373, 114] width 189 height 14
copy h2 "[STREET_ADDRESS]"
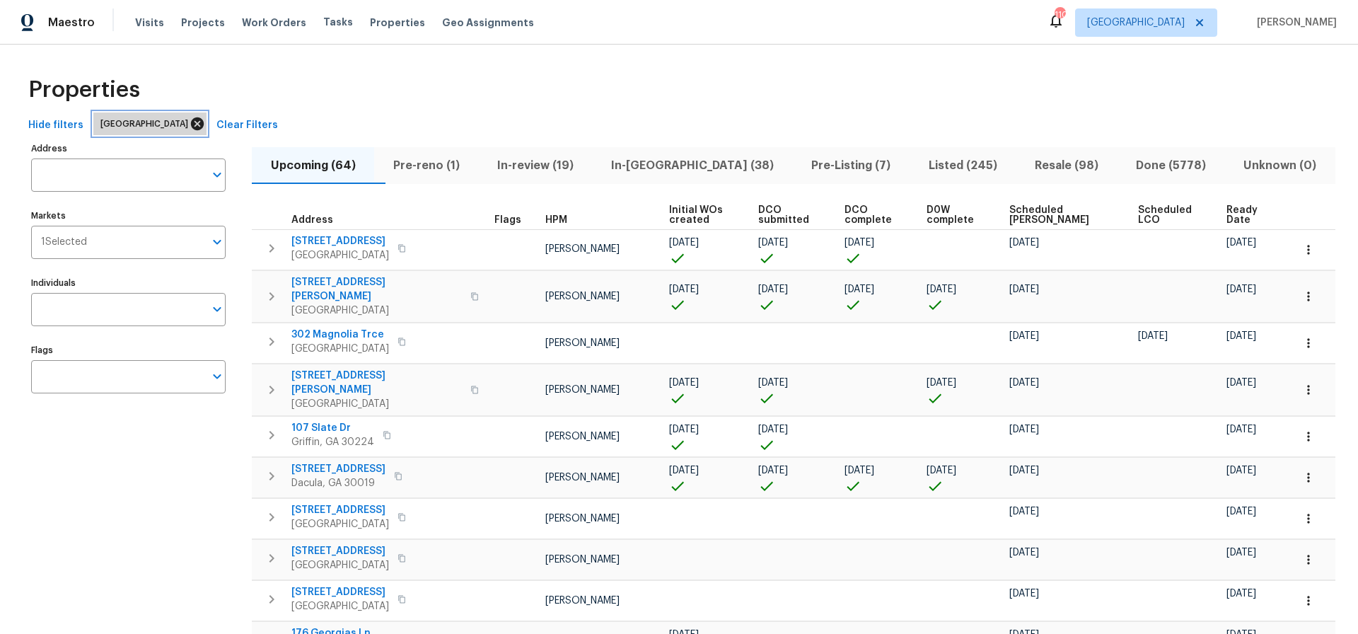
click at [191, 123] on icon at bounding box center [197, 123] width 13 height 13
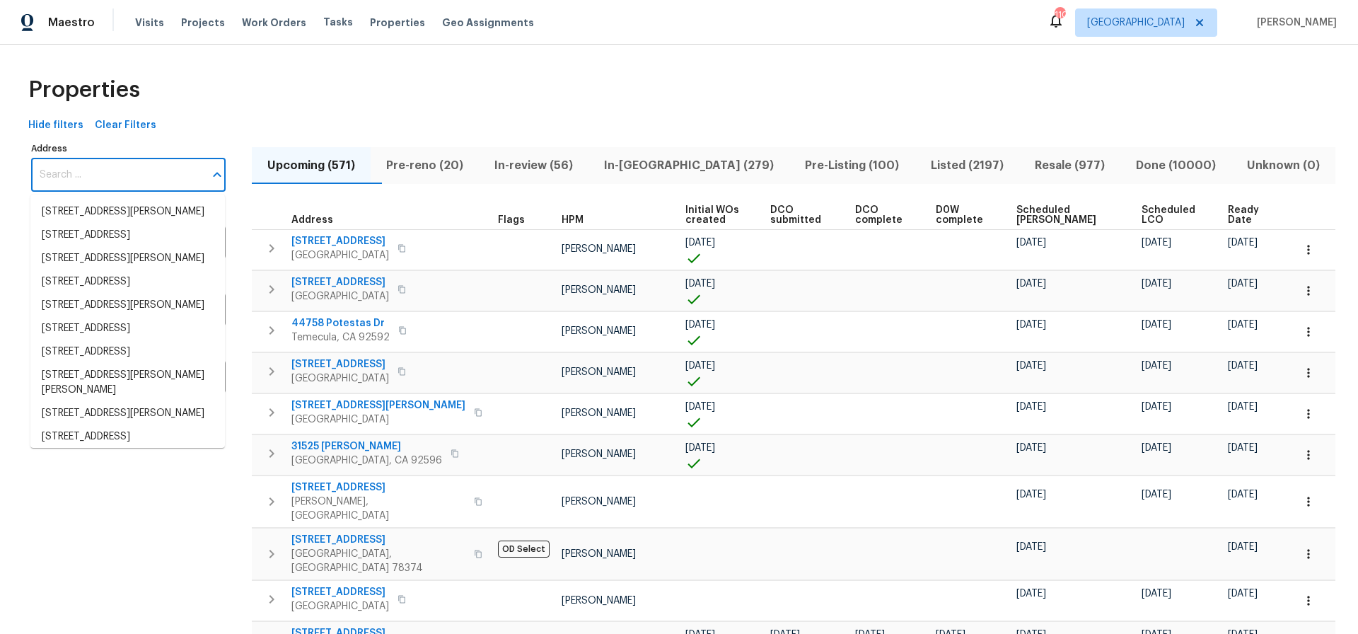
click at [121, 173] on input "Address" at bounding box center [117, 174] width 173 height 33
paste input "[STREET_ADDRESS]"
type input "[STREET_ADDRESS]"
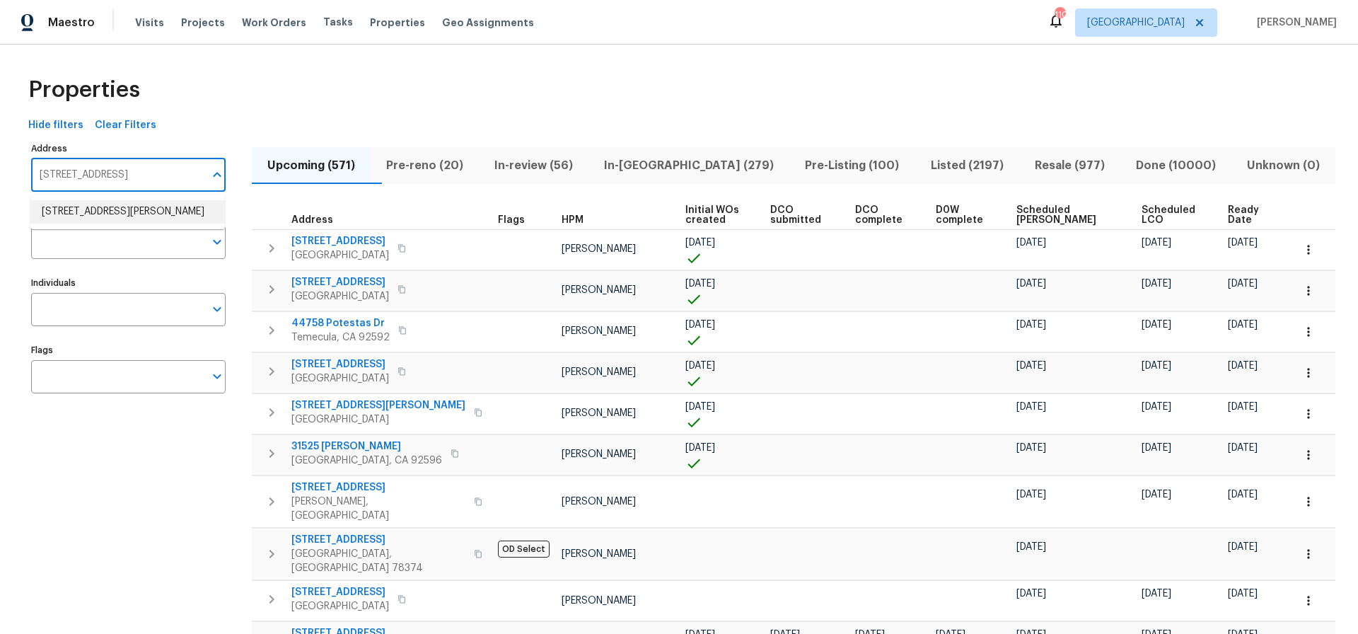
click at [120, 208] on li "[STREET_ADDRESS][PERSON_NAME]" at bounding box center [127, 211] width 195 height 23
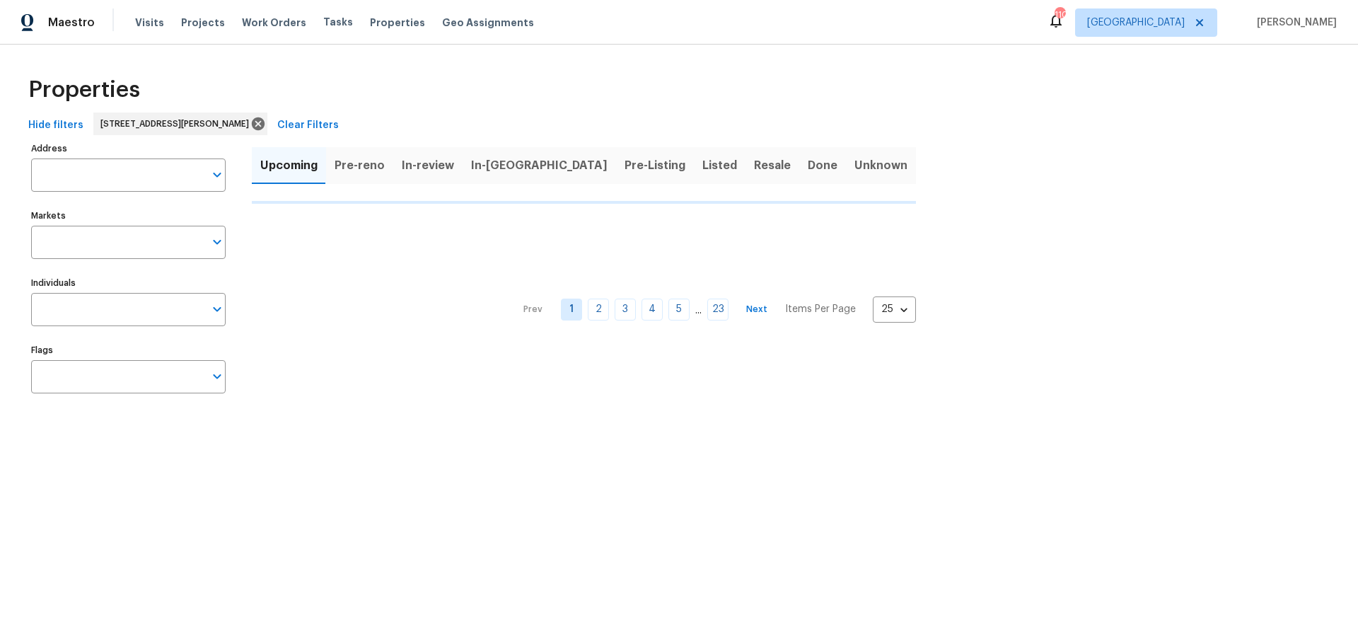
type input "1209 Sylvan Dr Garland TX 75040"
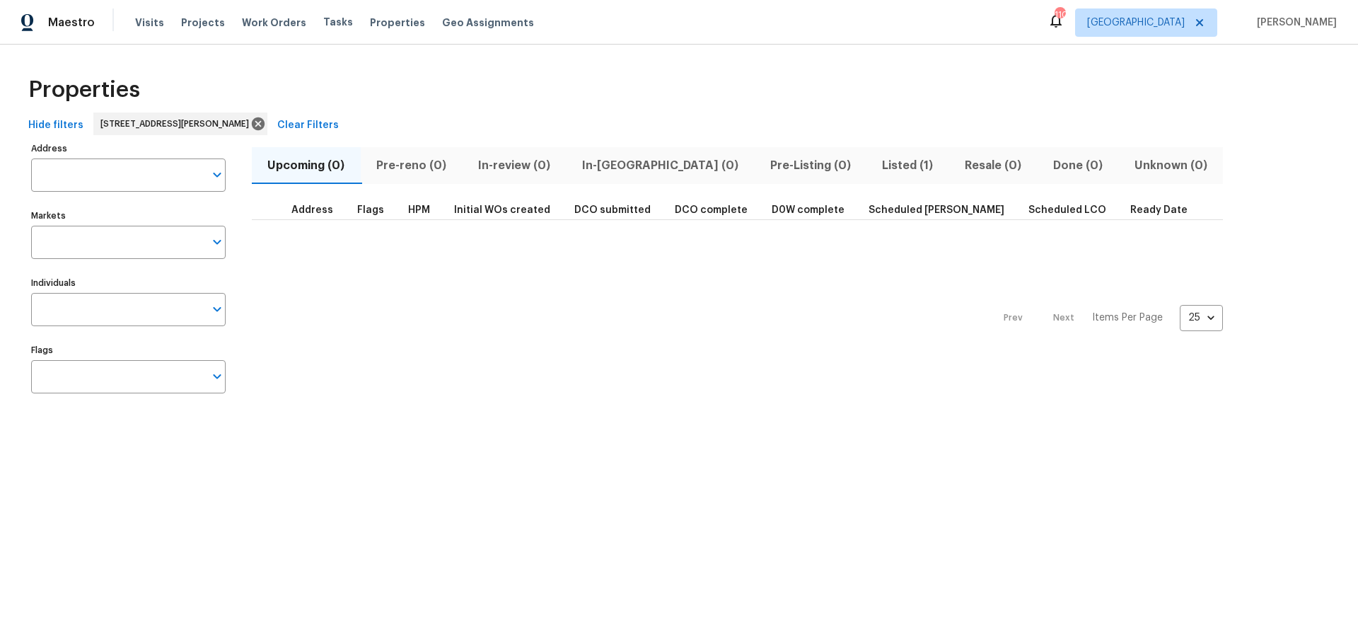
type input "1209 Sylvan Dr Garland TX 75040"
click at [875, 164] on span "Listed (1)" at bounding box center [908, 166] width 66 height 20
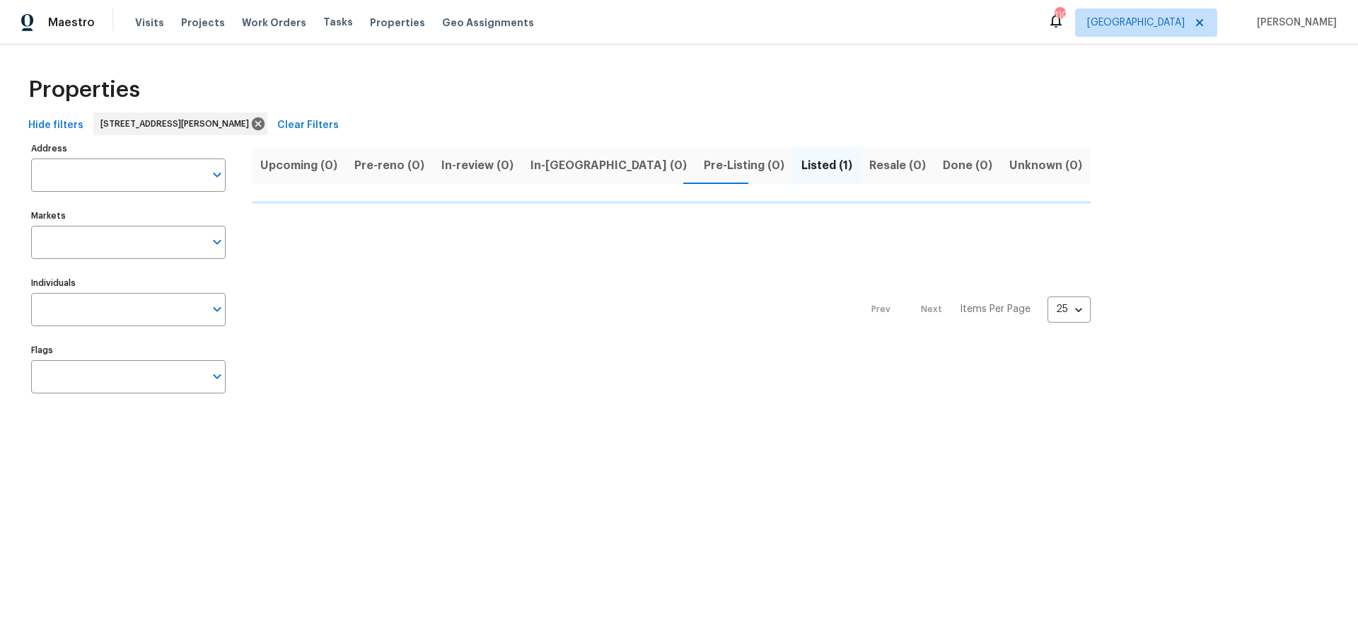
type input "1209 Sylvan Dr Garland TX 75040"
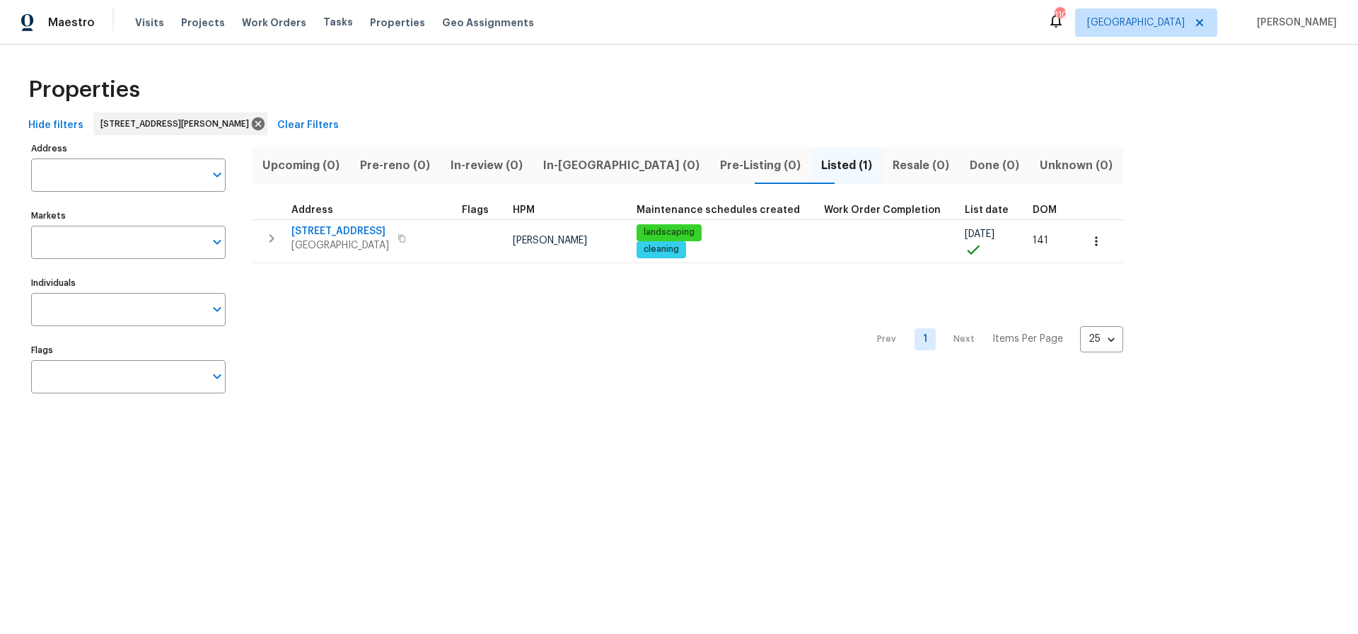
type input "1209 Sylvan Dr Garland TX 75040"
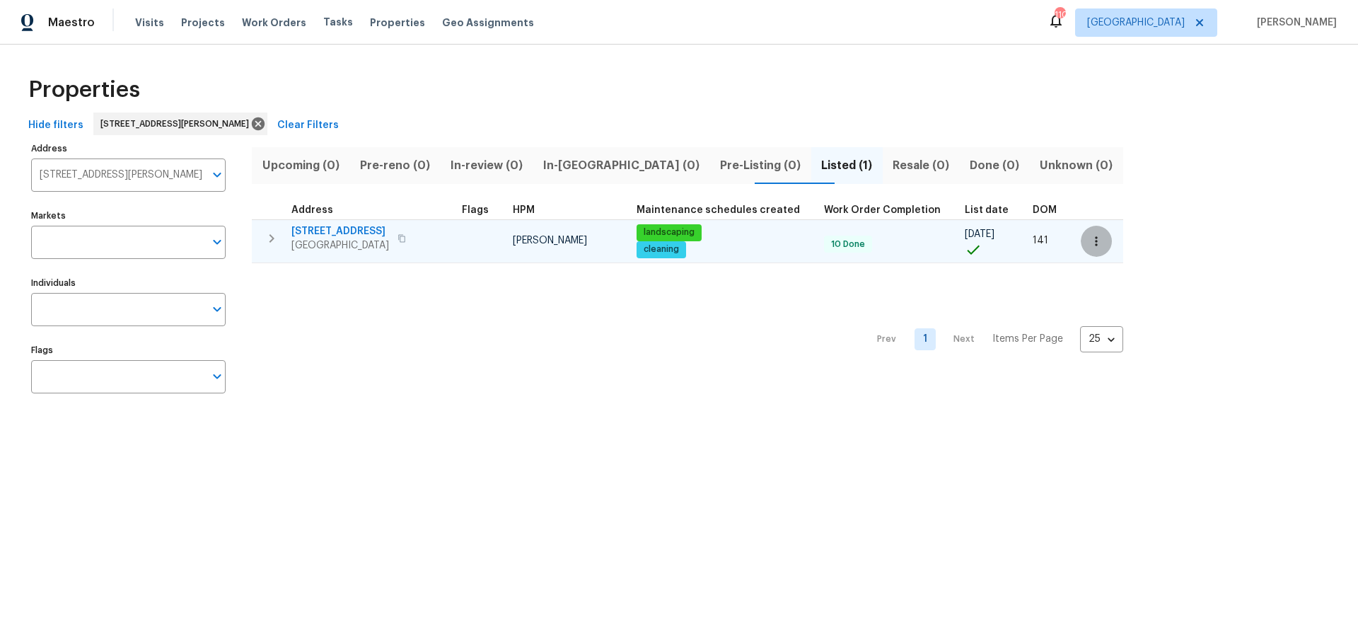
click at [1095, 244] on icon "button" at bounding box center [1096, 240] width 2 height 9
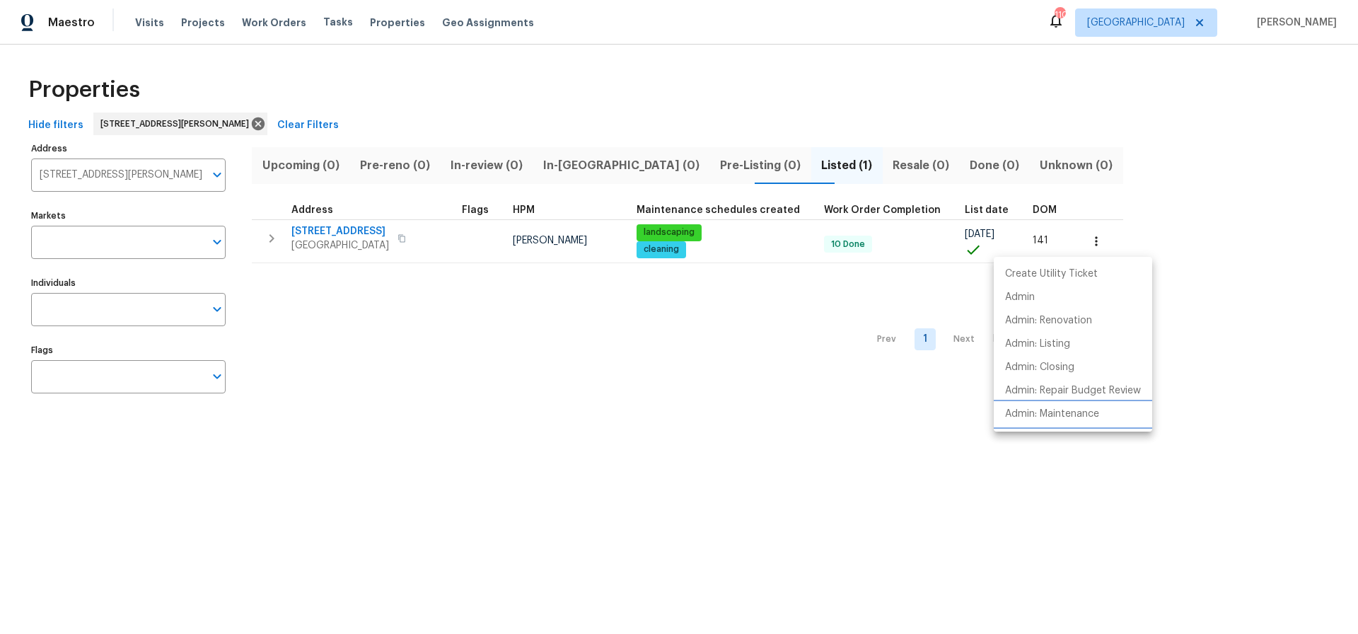
click at [1075, 412] on p "Admin: Maintenance" at bounding box center [1052, 414] width 94 height 15
click at [241, 122] on div at bounding box center [679, 317] width 1358 height 634
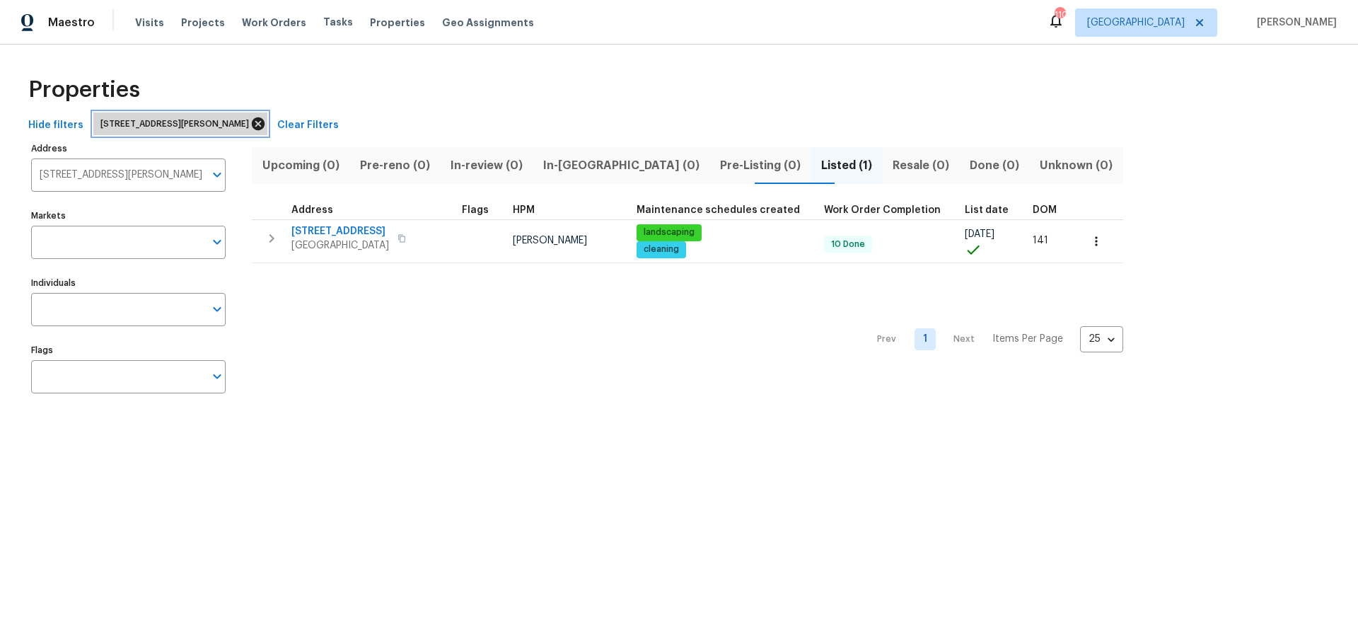
click at [252, 122] on icon at bounding box center [258, 123] width 13 height 13
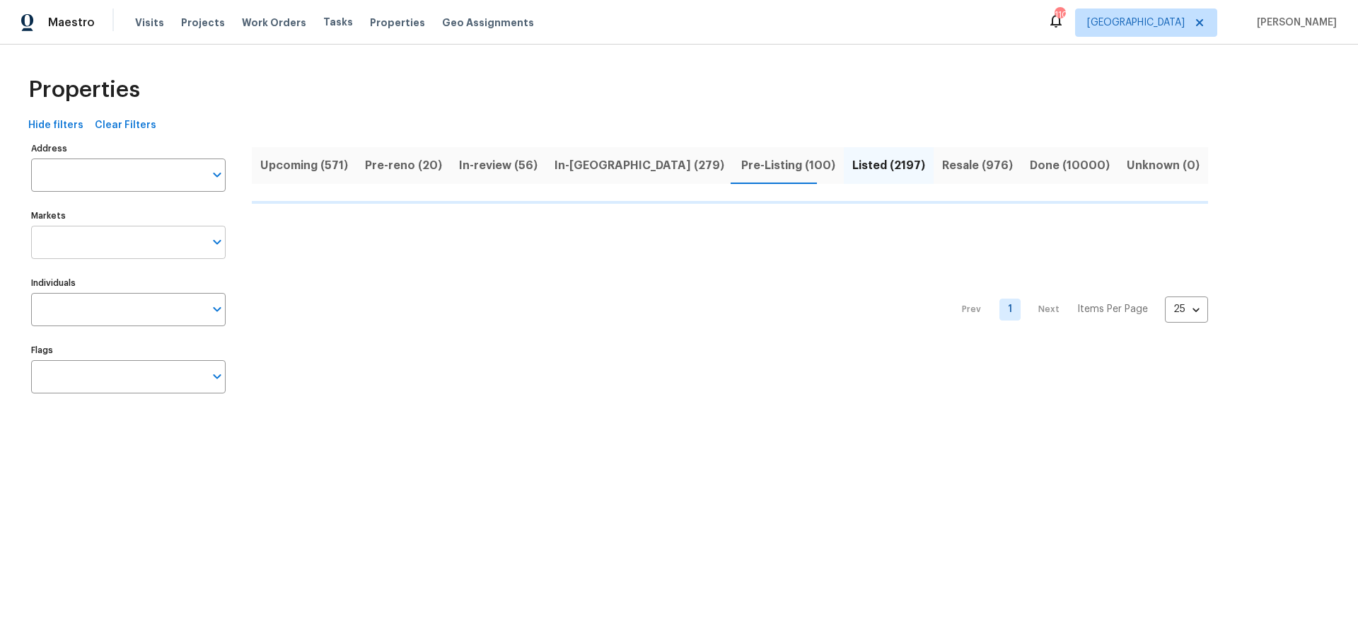
click at [96, 240] on input "Markets" at bounding box center [117, 242] width 173 height 33
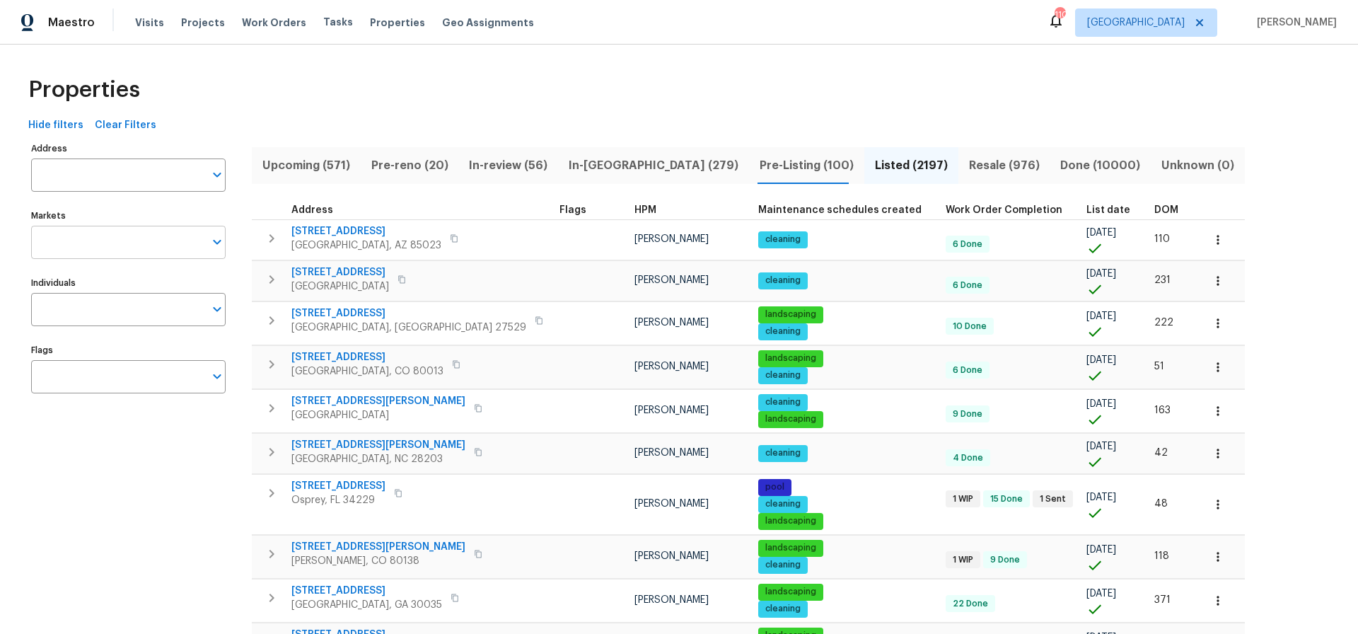
click at [190, 239] on input "Markets" at bounding box center [117, 242] width 173 height 33
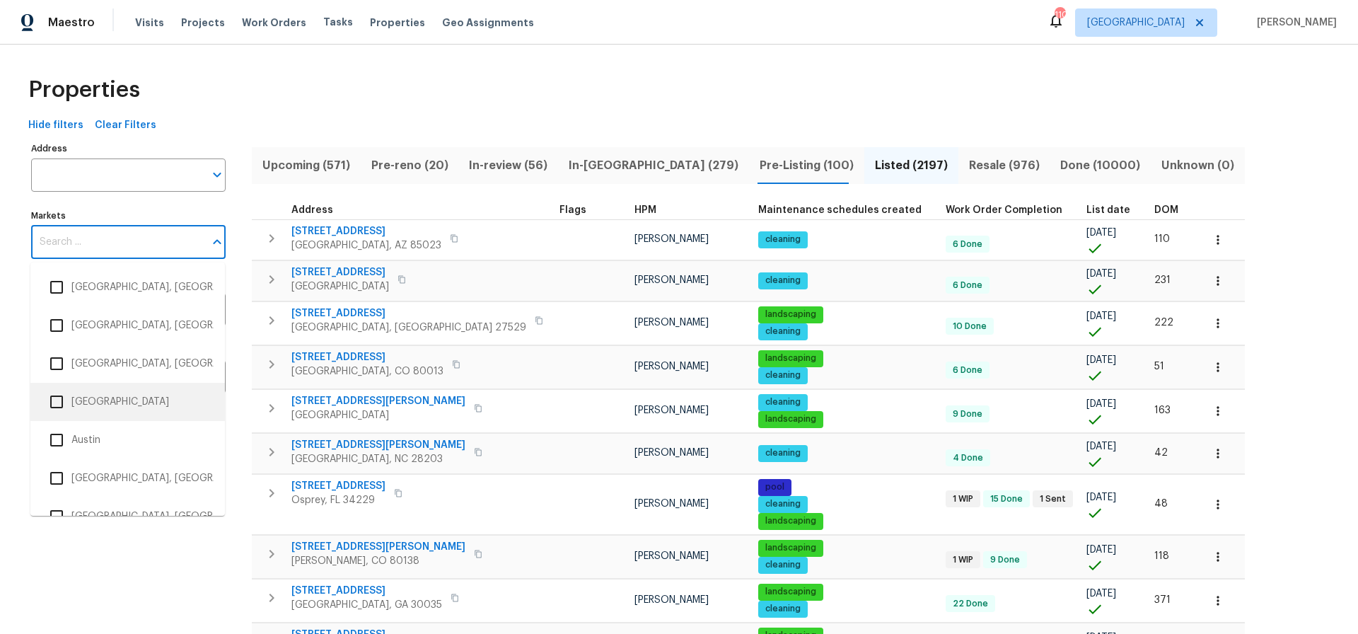
click at [59, 400] on input "checkbox" at bounding box center [57, 402] width 30 height 30
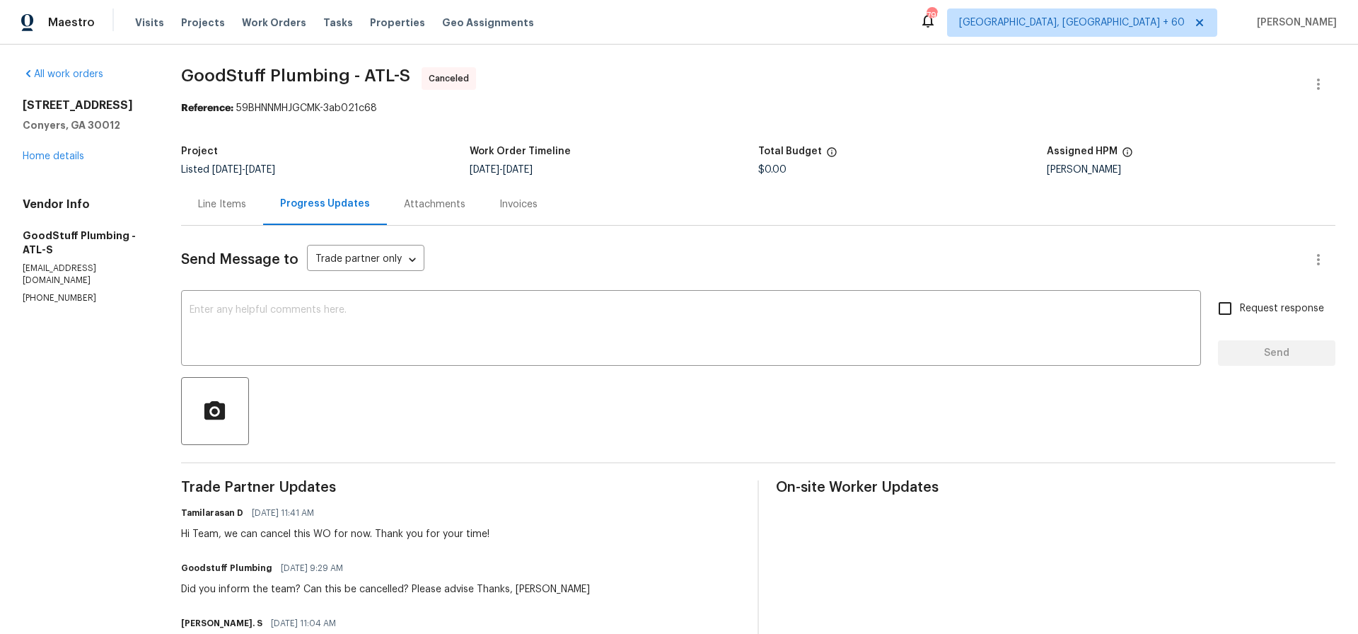
click at [230, 203] on div "Line Items" at bounding box center [222, 204] width 48 height 14
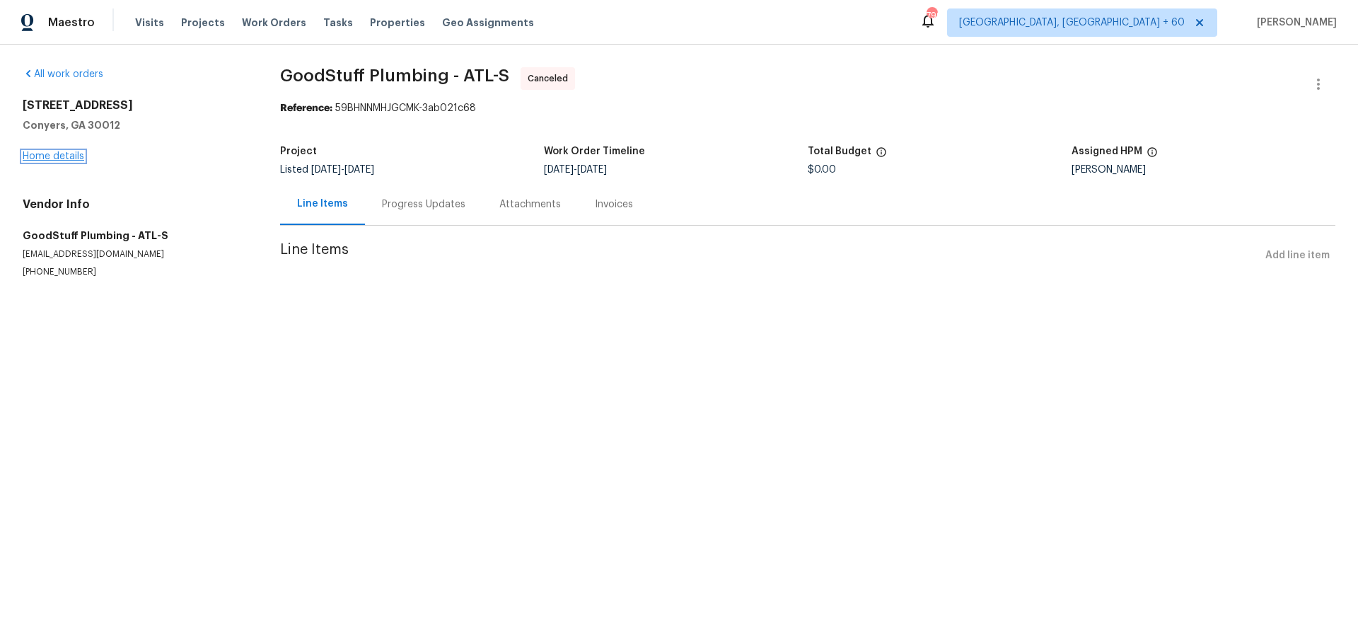
click at [59, 153] on link "Home details" at bounding box center [54, 156] width 62 height 10
